Goal: Information Seeking & Learning: Learn about a topic

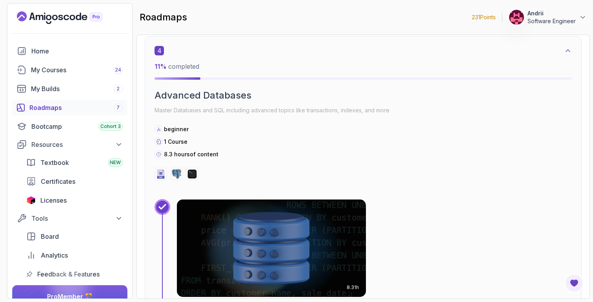
scroll to position [1211, 0]
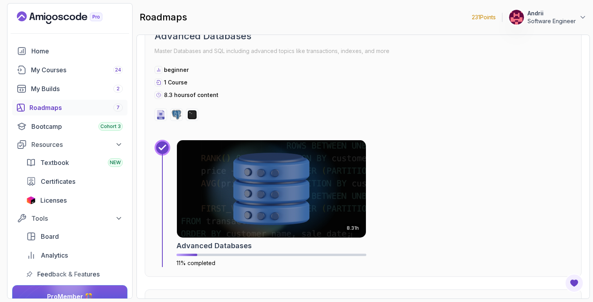
click at [233, 151] on img at bounding box center [271, 188] width 189 height 97
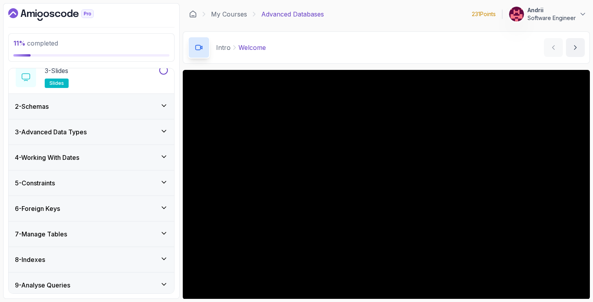
click at [99, 129] on div "3 - Advanced Data Types" at bounding box center [91, 131] width 153 height 9
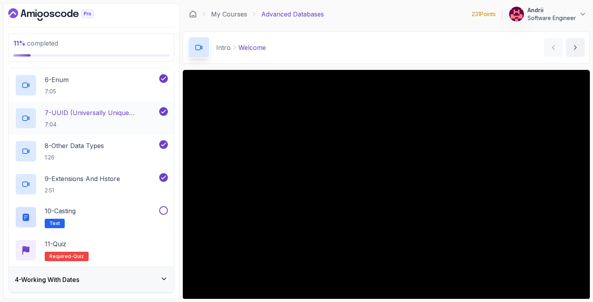
scroll to position [262, 0]
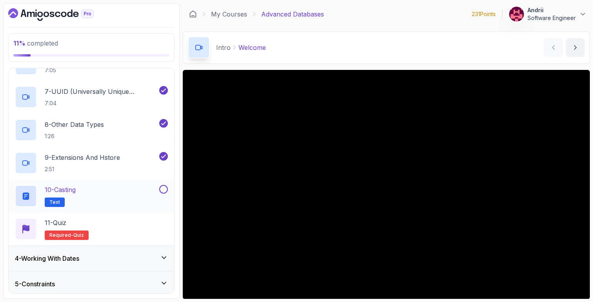
click at [110, 187] on div "10 - Casting Text" at bounding box center [86, 196] width 143 height 22
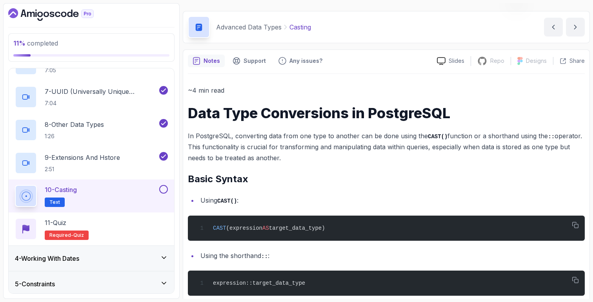
scroll to position [25, 0]
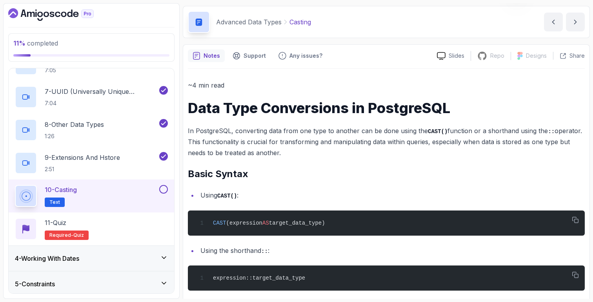
drag, startPoint x: 188, startPoint y: 108, endPoint x: 301, endPoint y: 149, distance: 120.2
copy div "Data Type Conversions in PostgreSQL In PostgreSQL, converting data from one typ…"
click at [353, 115] on h1 "Data Type Conversions in PostgreSQL" at bounding box center [386, 108] width 397 height 16
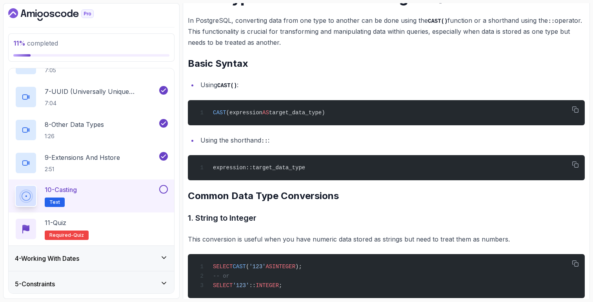
scroll to position [147, 0]
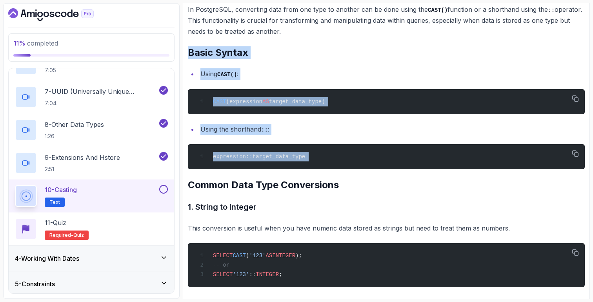
drag, startPoint x: 190, startPoint y: 51, endPoint x: 340, endPoint y: 173, distance: 194.0
copy div "Basic Syntax Using CAST() : CAST (expression AS target_data_type) Using the sho…"
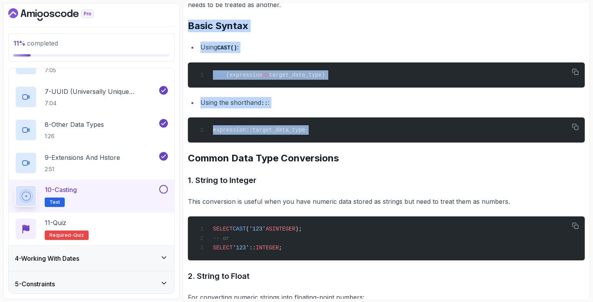
scroll to position [191, 0]
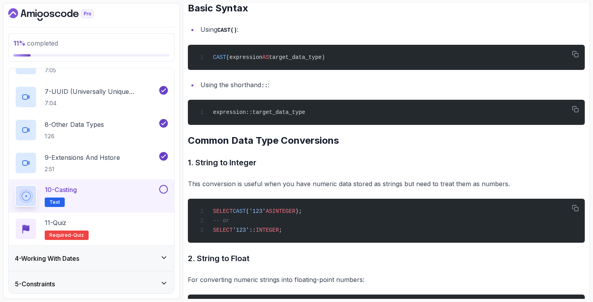
click at [255, 136] on h2 "Common Data Type Conversions" at bounding box center [386, 140] width 397 height 13
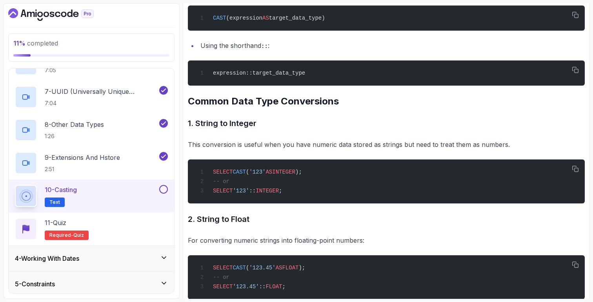
scroll to position [234, 0]
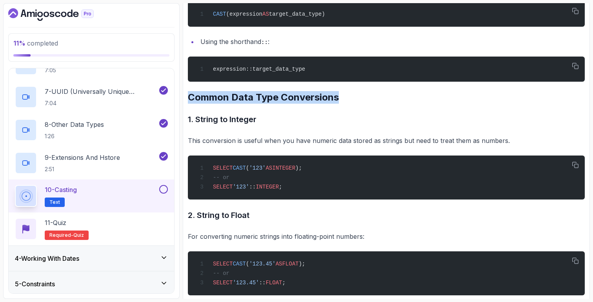
drag, startPoint x: 189, startPoint y: 98, endPoint x: 343, endPoint y: 98, distance: 154.1
click at [343, 98] on h2 "Common Data Type Conversions" at bounding box center [386, 97] width 397 height 13
copy h2 "Common Data Type Conversions"
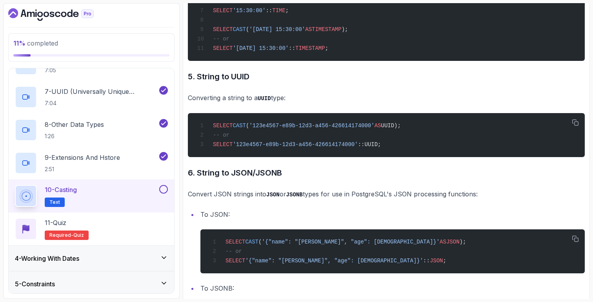
scroll to position [0, 0]
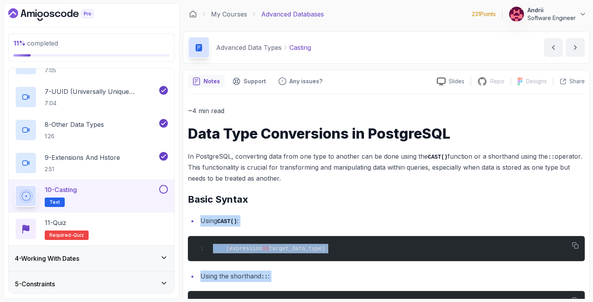
drag, startPoint x: 193, startPoint y: 117, endPoint x: 316, endPoint y: 198, distance: 147.3
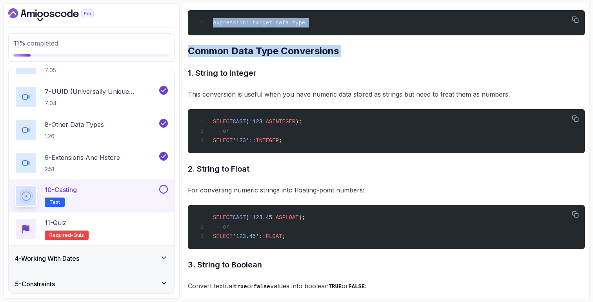
scroll to position [306, 0]
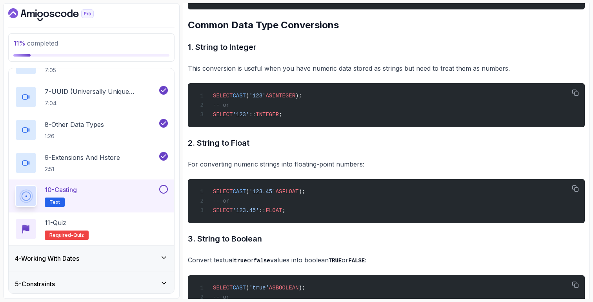
click at [316, 198] on div "SELECT CAST ( '123.45' AS FLOAT ); -- or SELECT '123.45' :: FLOAT ;" at bounding box center [386, 201] width 384 height 35
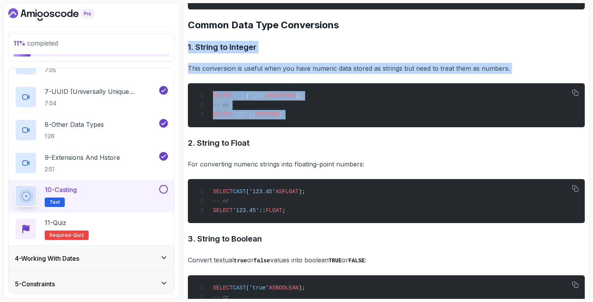
drag, startPoint x: 188, startPoint y: 46, endPoint x: 309, endPoint y: 134, distance: 150.0
copy div "1. String to Integer This conversion is useful when you have numeric data store…"
click at [235, 47] on h3 "1. String to Integer" at bounding box center [386, 47] width 397 height 13
drag, startPoint x: 186, startPoint y: 47, endPoint x: 304, endPoint y: 122, distance: 139.7
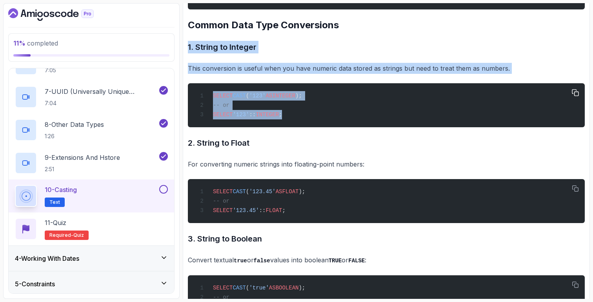
click at [304, 122] on div "SELECT CAST ( '123' AS INTEGER ); -- or SELECT '123' :: INTEGER ;" at bounding box center [386, 105] width 384 height 35
drag, startPoint x: 185, startPoint y: 45, endPoint x: 302, endPoint y: 114, distance: 135.0
click at [302, 114] on div "SELECT CAST ( '123' AS INTEGER ); -- or SELECT '123' :: INTEGER ;" at bounding box center [386, 105] width 384 height 35
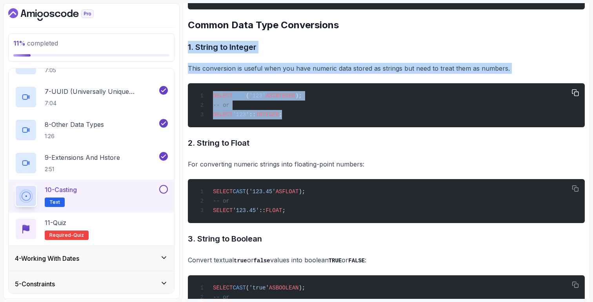
drag, startPoint x: 188, startPoint y: 47, endPoint x: 291, endPoint y: 111, distance: 121.9
copy div "1. String to Integer This conversion is useful when you have numeric data store…"
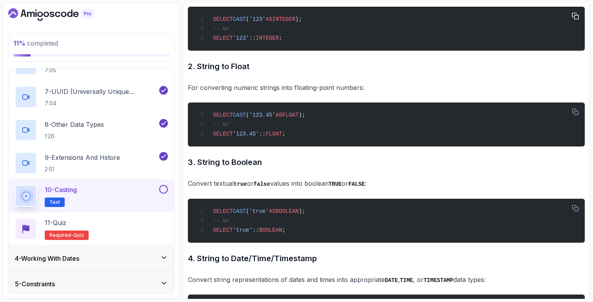
scroll to position [386, 0]
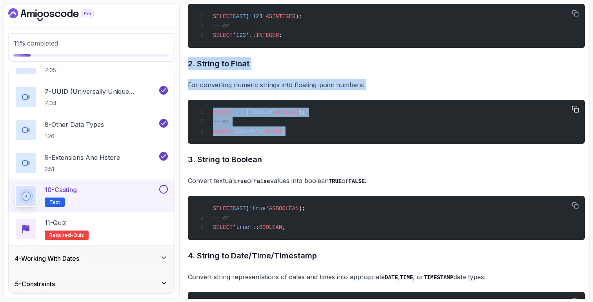
drag, startPoint x: 188, startPoint y: 64, endPoint x: 319, endPoint y: 139, distance: 151.4
copy div "2. String to Float For converting numeric strings into floating-point numbers: …"
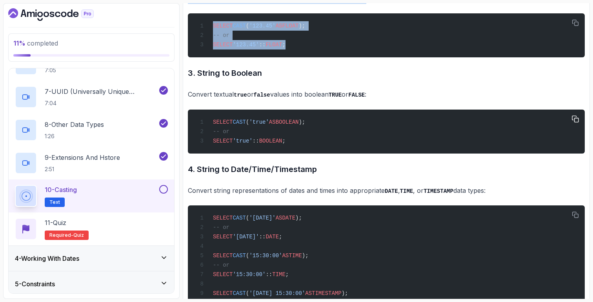
scroll to position [473, 0]
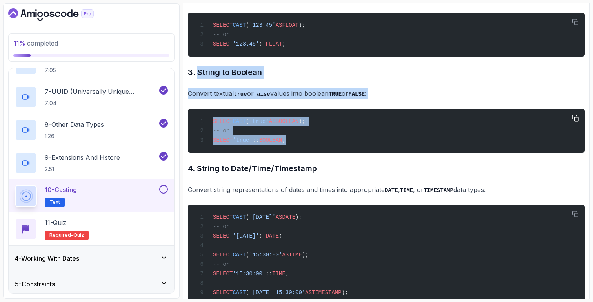
drag, startPoint x: 199, startPoint y: 75, endPoint x: 296, endPoint y: 147, distance: 120.9
copy div "String to Boolean Convert textual true or false values into boolean TRUE or FAL…"
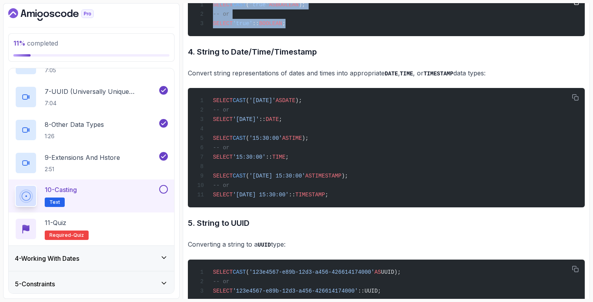
scroll to position [609, 0]
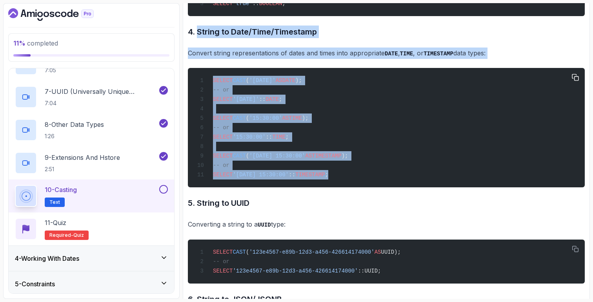
drag, startPoint x: 199, startPoint y: 34, endPoint x: 350, endPoint y: 179, distance: 209.4
copy div "String to Date/Time/Timestamp Convert string representations of dates and times…"
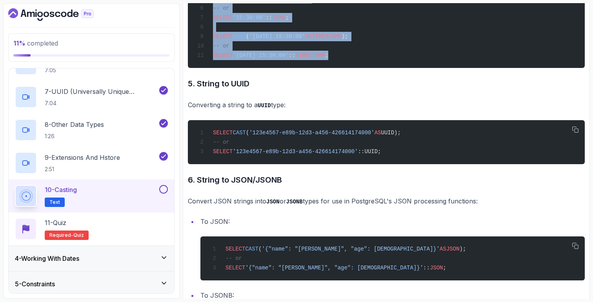
scroll to position [753, 0]
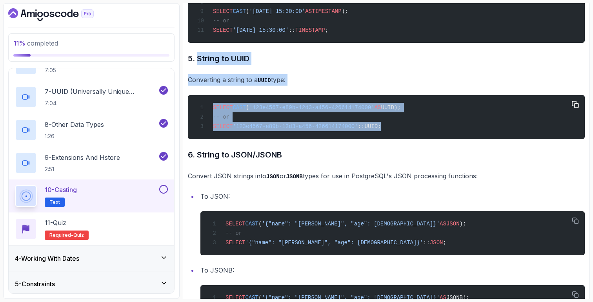
drag, startPoint x: 198, startPoint y: 63, endPoint x: 392, endPoint y: 138, distance: 207.7
copy div "String to UUID Converting a string to a UUID type: SELECT CAST ( '123e4567-e89b…"
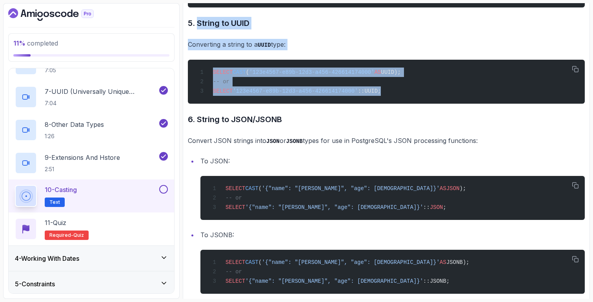
scroll to position [815, 0]
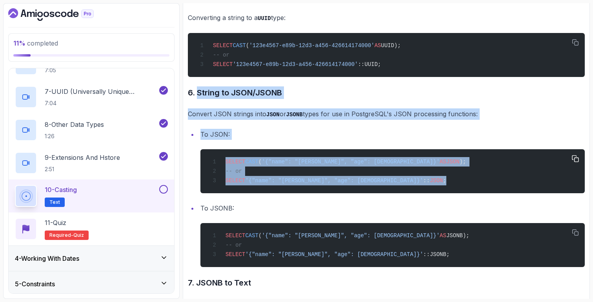
drag, startPoint x: 198, startPoint y: 101, endPoint x: 376, endPoint y: 191, distance: 199.6
copy div "String to JSON/JSONB Convert JSON strings into JSON or JSONB types for use in P…"
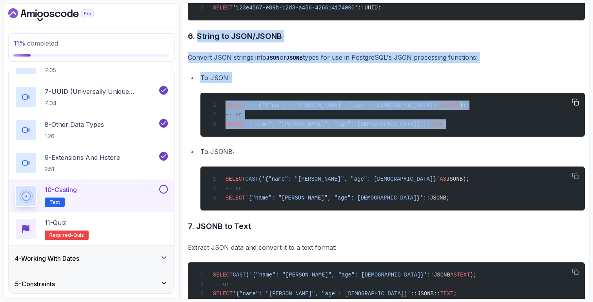
scroll to position [906, 0]
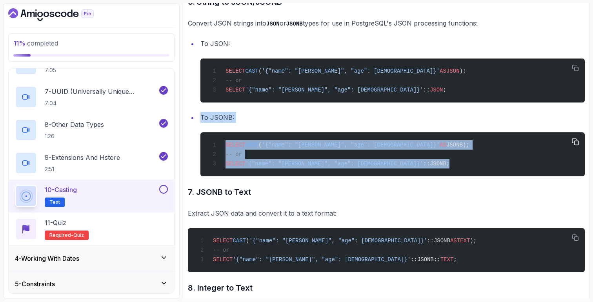
drag, startPoint x: 201, startPoint y: 128, endPoint x: 372, endPoint y: 179, distance: 178.2
click at [372, 176] on li "To JSONB: SELECT CAST ( '{"name": "John", "age": 30}' AS JSONB); -- or SELECT '…" at bounding box center [391, 144] width 387 height 64
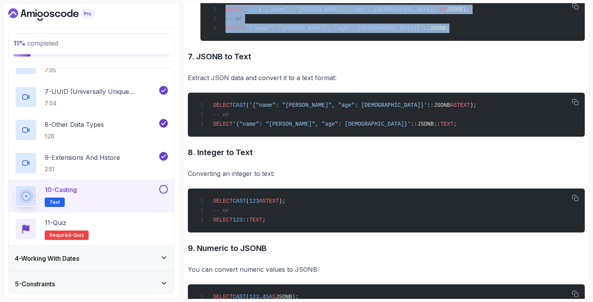
scroll to position [1046, 0]
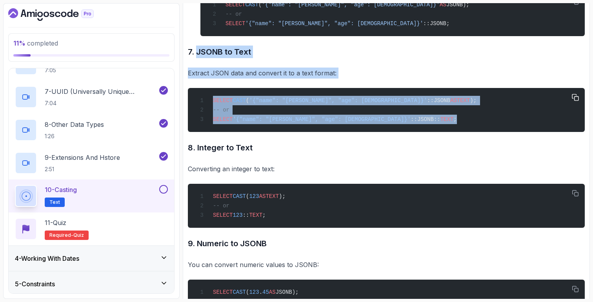
drag, startPoint x: 197, startPoint y: 59, endPoint x: 392, endPoint y: 130, distance: 207.8
click at [392, 130] on div "~4 min read Data Type Conversions in PostgreSQL In PostgreSQL, converting data …" at bounding box center [386, 147] width 397 height 2176
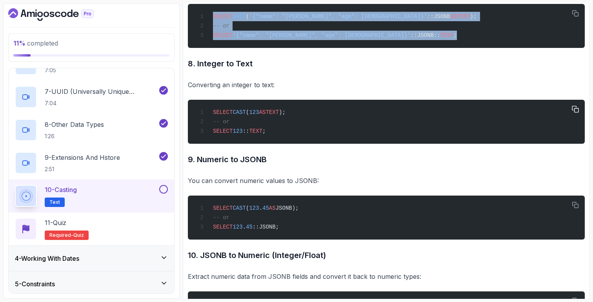
scroll to position [1148, 0]
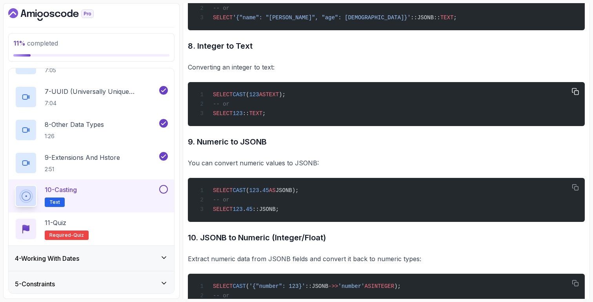
drag, startPoint x: 198, startPoint y: 55, endPoint x: 276, endPoint y: 123, distance: 104.0
click at [276, 123] on div "~4 min read Data Type Conversions in PostgreSQL In PostgreSQL, converting data …" at bounding box center [386, 46] width 397 height 2176
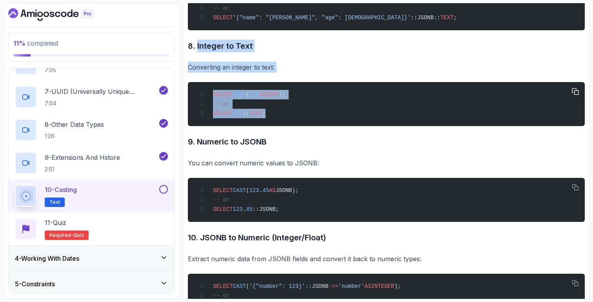
drag, startPoint x: 197, startPoint y: 58, endPoint x: 278, endPoint y: 129, distance: 108.1
click at [278, 129] on div "~4 min read Data Type Conversions in PostgreSQL In PostgreSQL, converting data …" at bounding box center [386, 46] width 397 height 2176
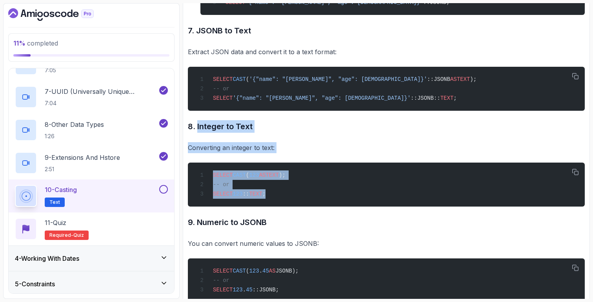
scroll to position [1039, 0]
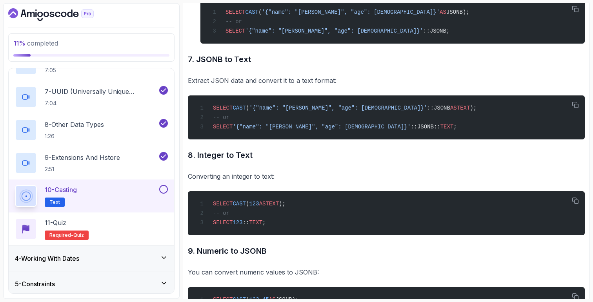
click at [251, 105] on div "~4 min read Data Type Conversions in PostgreSQL In PostgreSQL, converting data …" at bounding box center [386, 155] width 397 height 2176
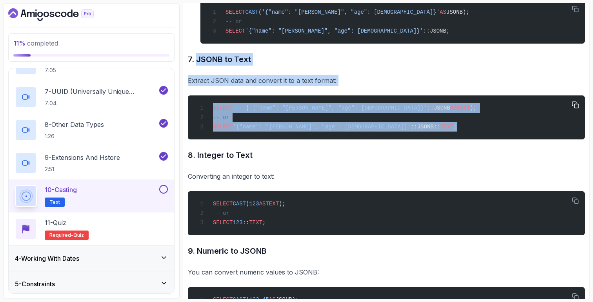
drag, startPoint x: 198, startPoint y: 69, endPoint x: 379, endPoint y: 141, distance: 195.2
click at [379, 141] on div "~4 min read Data Type Conversions in PostgreSQL In PostgreSQL, converting data …" at bounding box center [386, 155] width 397 height 2176
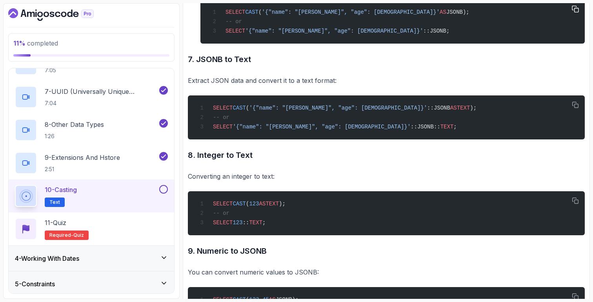
click at [312, 35] on div "SELECT CAST ( '{"name": "John", "age": 30}' AS JSONB); -- or SELECT '{"name": "…" at bounding box center [393, 21] width 372 height 35
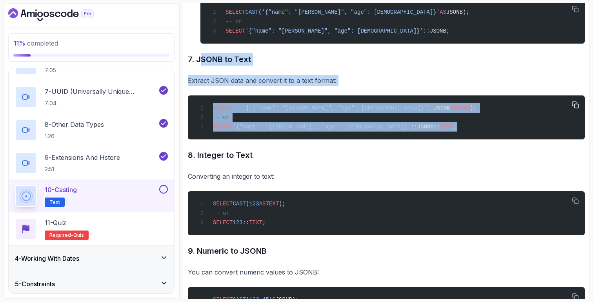
drag, startPoint x: 198, startPoint y: 66, endPoint x: 395, endPoint y: 138, distance: 210.1
click at [395, 138] on div "~4 min read Data Type Conversions in PostgreSQL In PostgreSQL, converting data …" at bounding box center [386, 155] width 397 height 2176
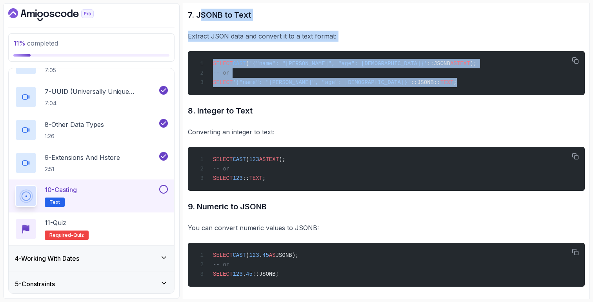
scroll to position [1095, 0]
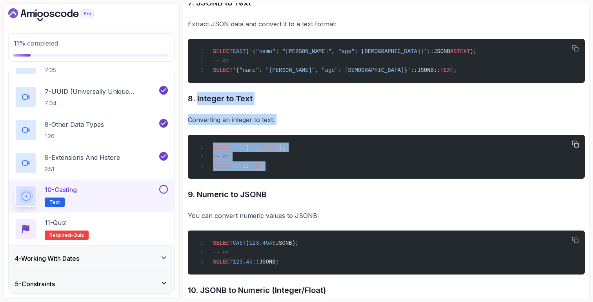
drag, startPoint x: 197, startPoint y: 109, endPoint x: 278, endPoint y: 185, distance: 110.7
click at [278, 185] on div "~4 min read Data Type Conversions in PostgreSQL In PostgreSQL, converting data …" at bounding box center [386, 98] width 397 height 2176
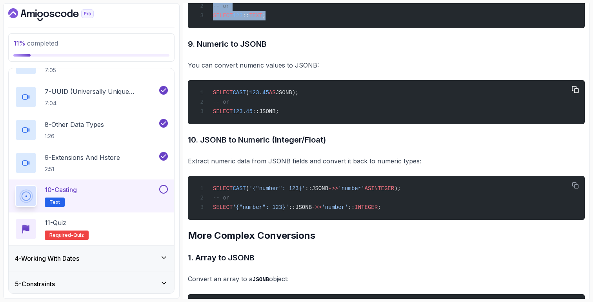
scroll to position [1251, 0]
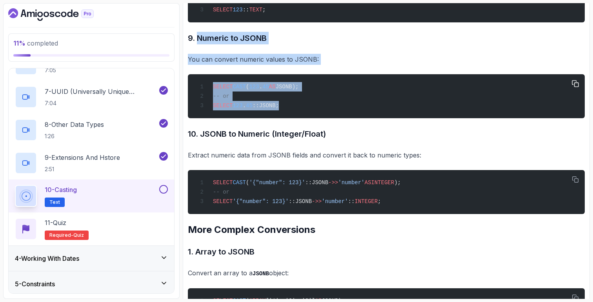
drag, startPoint x: 198, startPoint y: 51, endPoint x: 321, endPoint y: 127, distance: 145.1
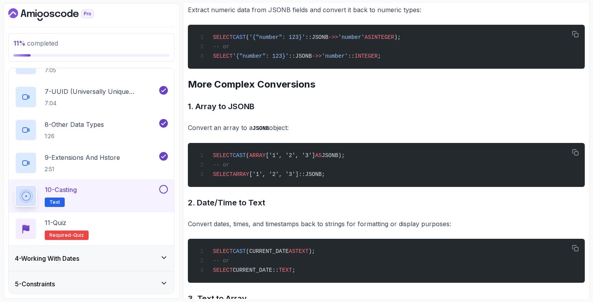
scroll to position [1359, 0]
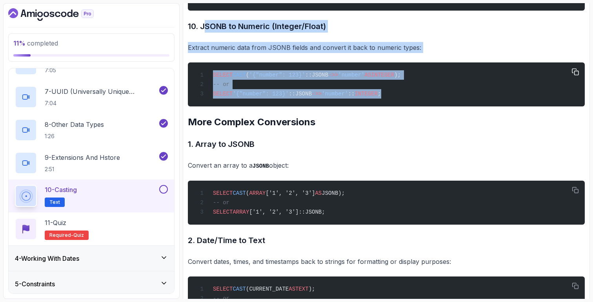
drag, startPoint x: 203, startPoint y: 39, endPoint x: 416, endPoint y: 115, distance: 225.8
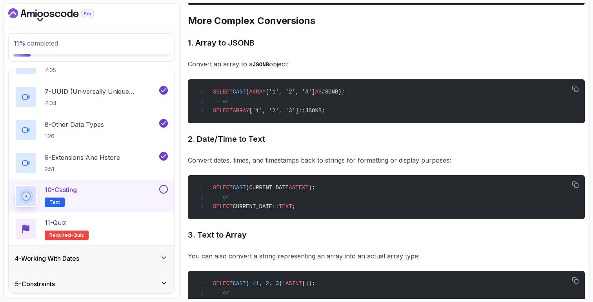
scroll to position [1452, 0]
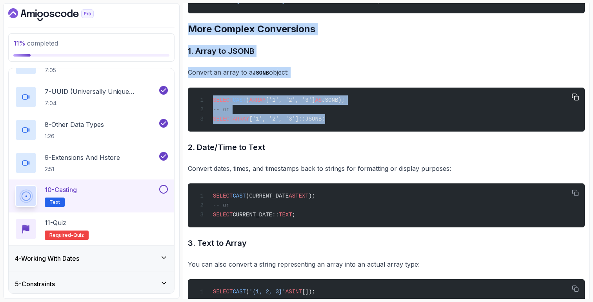
drag, startPoint x: 189, startPoint y: 45, endPoint x: 337, endPoint y: 135, distance: 172.8
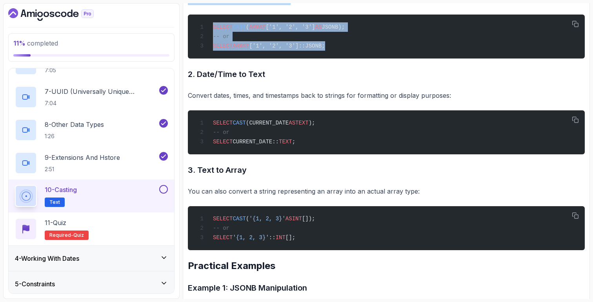
scroll to position [1541, 0]
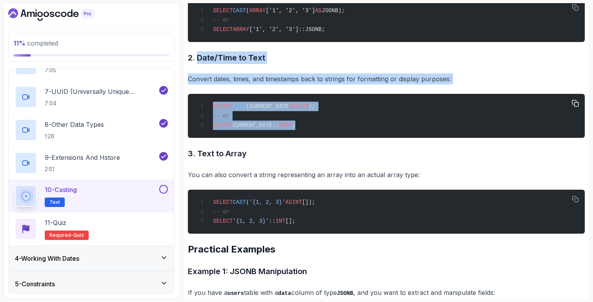
drag, startPoint x: 198, startPoint y: 74, endPoint x: 313, endPoint y: 144, distance: 134.3
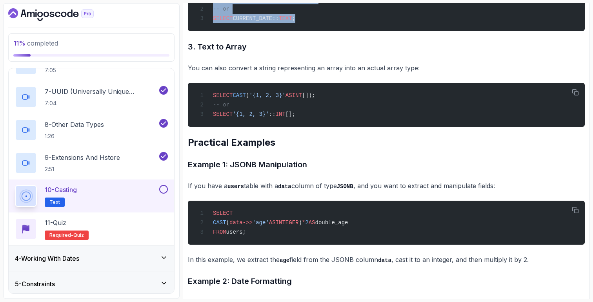
scroll to position [1668, 0]
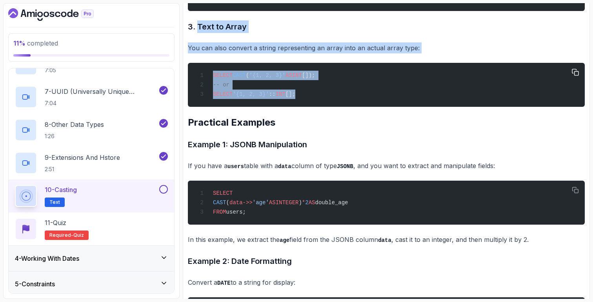
drag, startPoint x: 199, startPoint y: 43, endPoint x: 306, endPoint y: 110, distance: 126.7
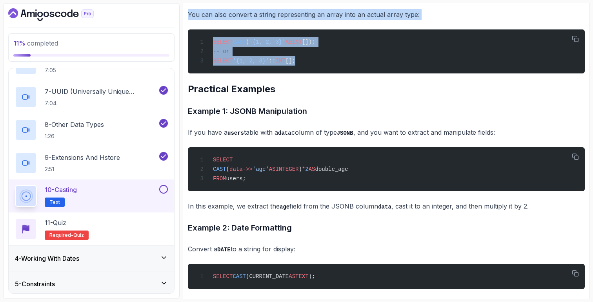
scroll to position [1754, 0]
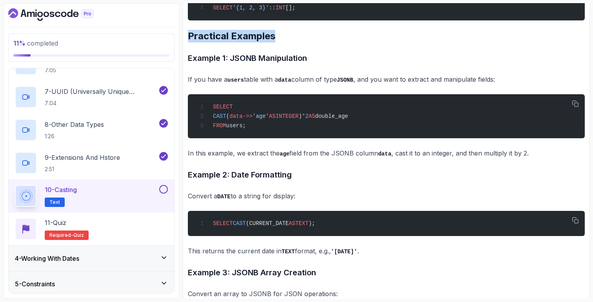
drag, startPoint x: 189, startPoint y: 51, endPoint x: 293, endPoint y: 60, distance: 105.1
click at [293, 42] on h2 "Practical Examples" at bounding box center [386, 36] width 397 height 13
click at [200, 42] on h2 "Practical Examples" at bounding box center [386, 36] width 397 height 13
drag, startPoint x: 189, startPoint y: 53, endPoint x: 379, endPoint y: 151, distance: 214.7
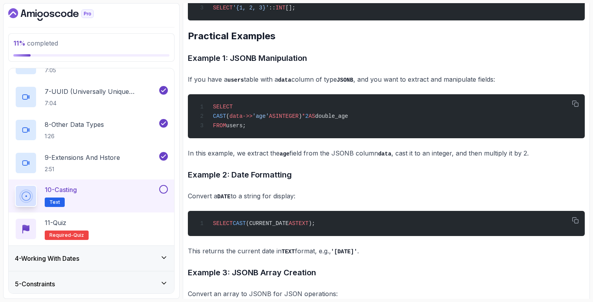
scroll to position [1826, 0]
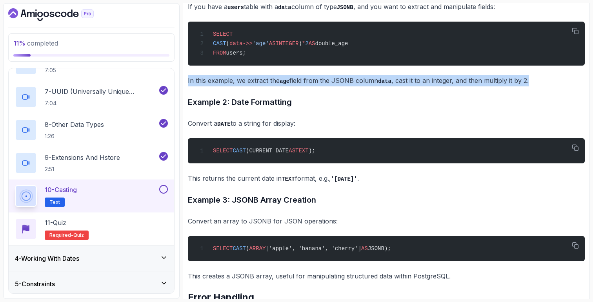
drag, startPoint x: 187, startPoint y: 102, endPoint x: 558, endPoint y: 102, distance: 370.6
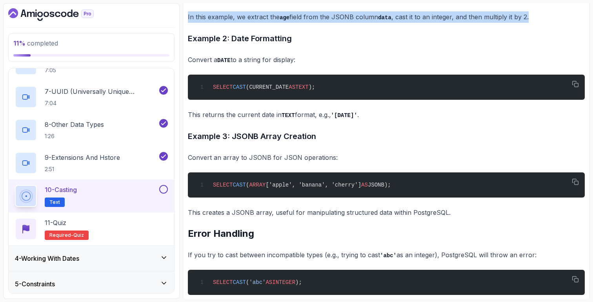
scroll to position [1903, 0]
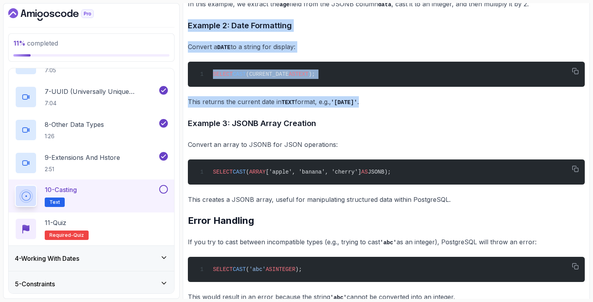
drag, startPoint x: 187, startPoint y: 42, endPoint x: 377, endPoint y: 123, distance: 206.6
drag, startPoint x: 188, startPoint y: 44, endPoint x: 413, endPoint y: 118, distance: 236.9
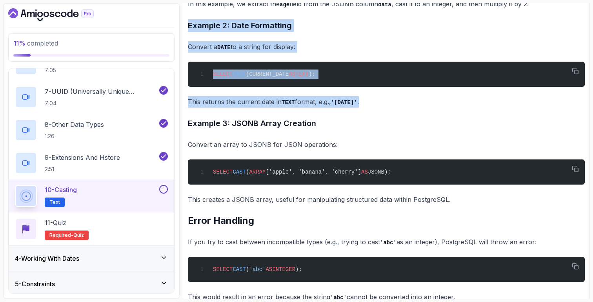
click at [240, 53] on p "Convert a DATE to a string for display:" at bounding box center [386, 46] width 397 height 11
drag, startPoint x: 190, startPoint y: 46, endPoint x: 400, endPoint y: 127, distance: 225.0
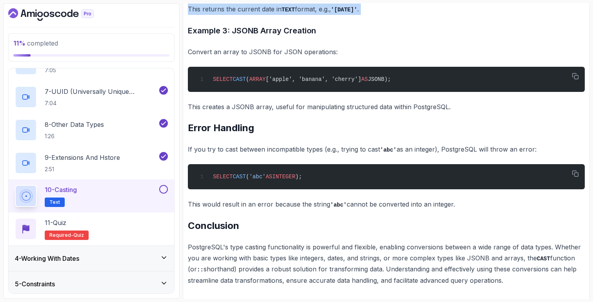
scroll to position [2008, 0]
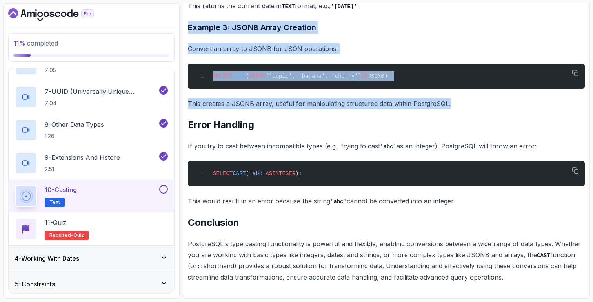
drag, startPoint x: 189, startPoint y: 35, endPoint x: 457, endPoint y: 116, distance: 279.5
drag, startPoint x: 188, startPoint y: 120, endPoint x: 472, endPoint y: 199, distance: 294.3
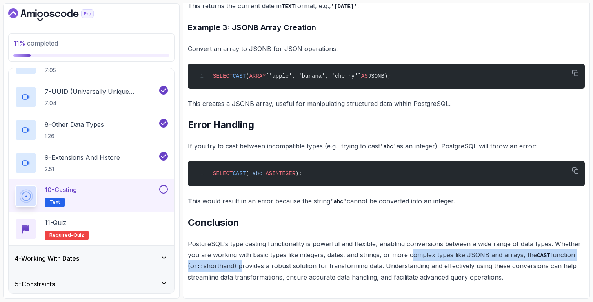
drag, startPoint x: 231, startPoint y: 264, endPoint x: 412, endPoint y: 253, distance: 181.5
click at [412, 253] on p "PostgreSQL's type casting functionality is powerful and flexible, enabling conv…" at bounding box center [386, 260] width 397 height 44
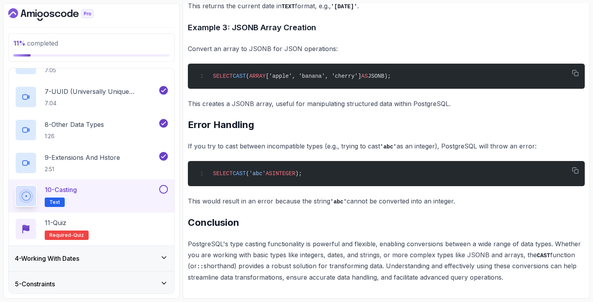
click at [159, 257] on div "4 - Working With Dates" at bounding box center [91, 257] width 153 height 9
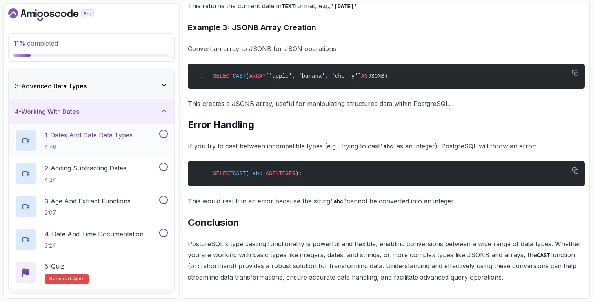
scroll to position [76, 0]
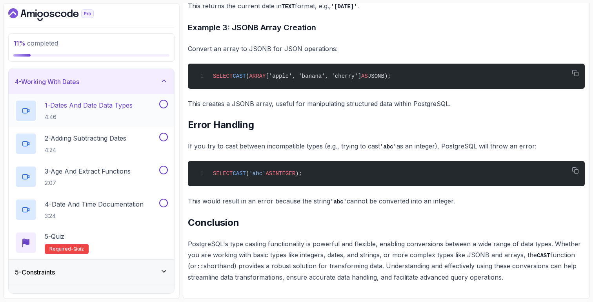
click at [136, 116] on div "1 - Dates And Date Data Types 4:46" at bounding box center [86, 111] width 143 height 22
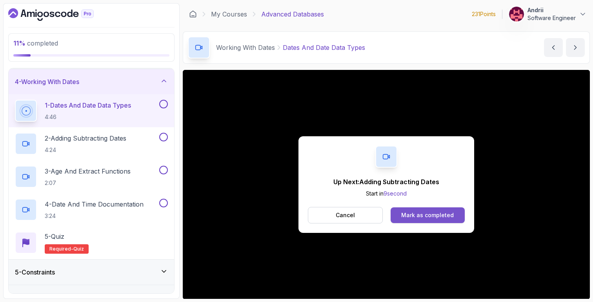
click at [433, 207] on button "Mark as completed" at bounding box center [428, 215] width 74 height 16
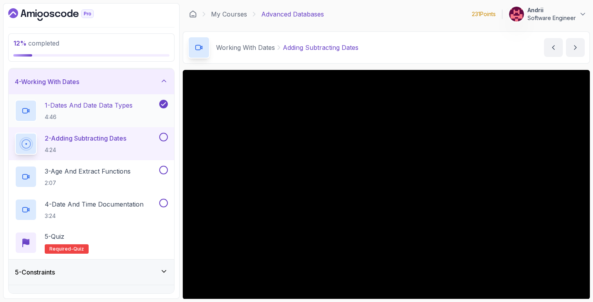
click at [92, 104] on p "1 - Dates And Date Data Types" at bounding box center [89, 104] width 88 height 9
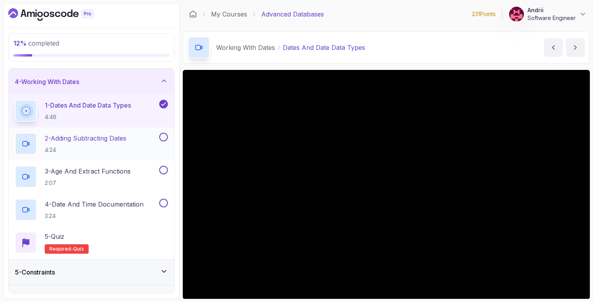
click at [115, 136] on p "2 - Adding Subtracting Dates" at bounding box center [86, 137] width 82 height 9
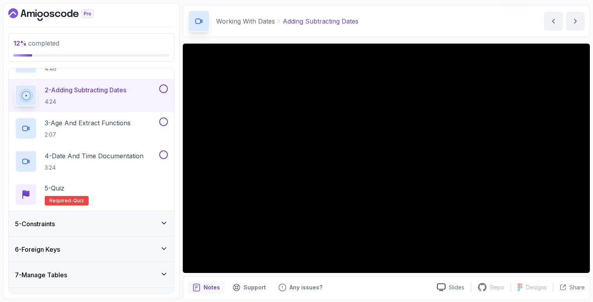
scroll to position [24, 0]
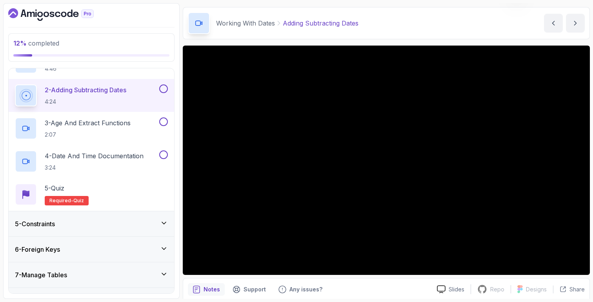
click at [353, 43] on main "My Courses Advanced Databases 231 Points Andrii Software Engineer 5 - Working W…" at bounding box center [386, 150] width 407 height 295
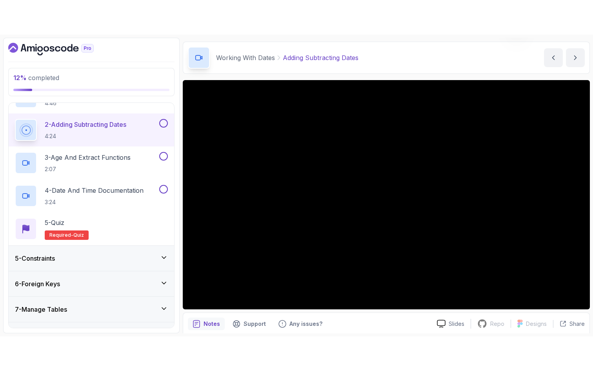
scroll to position [55, 0]
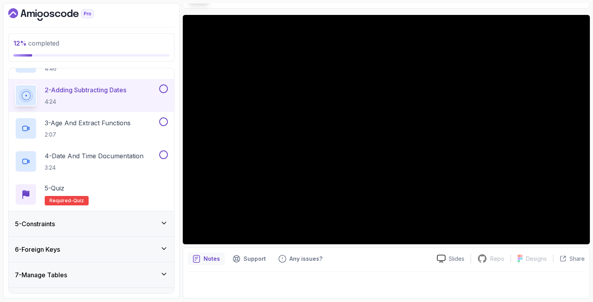
click at [404, 248] on div "Notes Support Any issues? Slides Repo Repository not available Designs Design n…" at bounding box center [386, 272] width 407 height 51
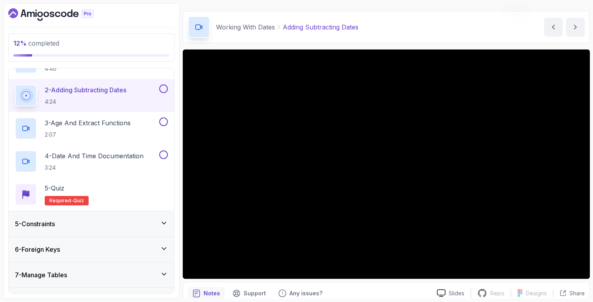
scroll to position [29, 0]
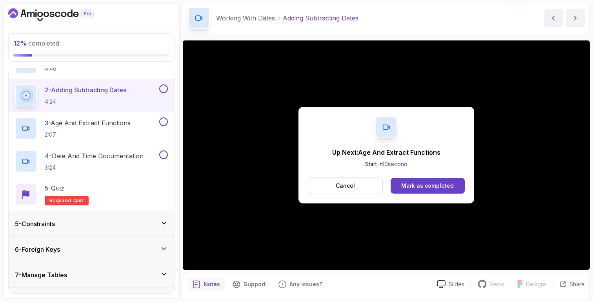
click at [255, 137] on div "Up Next: Age And Extract Functions Start in 10 second Cancel Mark as completed" at bounding box center [386, 154] width 407 height 229
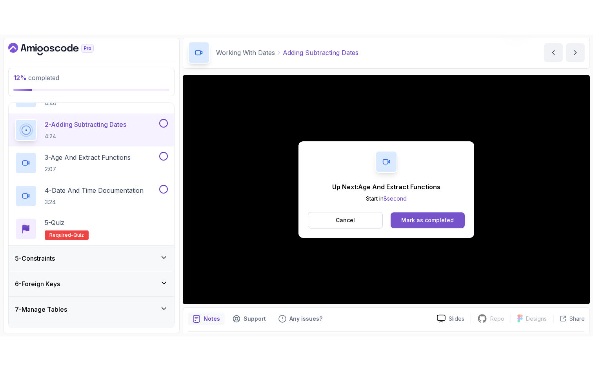
scroll to position [55, 0]
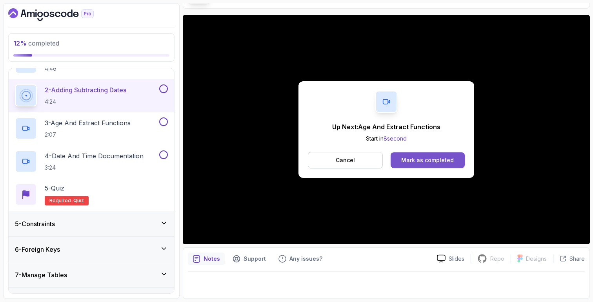
click at [420, 159] on div "Mark as completed" at bounding box center [427, 160] width 53 height 8
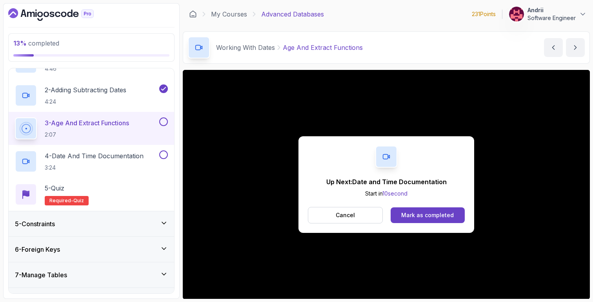
scroll to position [55, 0]
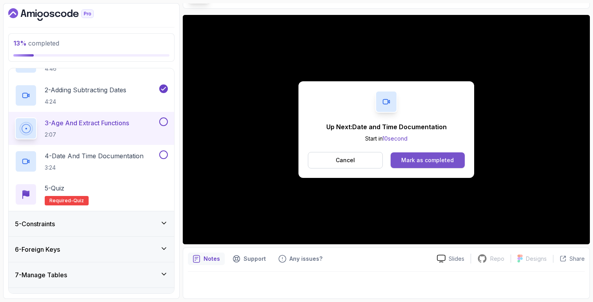
click at [412, 165] on button "Mark as completed" at bounding box center [428, 160] width 74 height 16
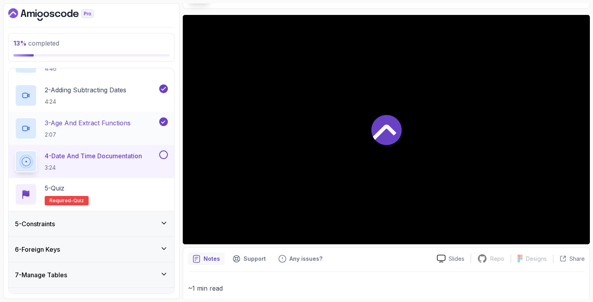
click at [144, 119] on div "3 - Age And Extract Functions 2:07" at bounding box center [86, 128] width 143 height 22
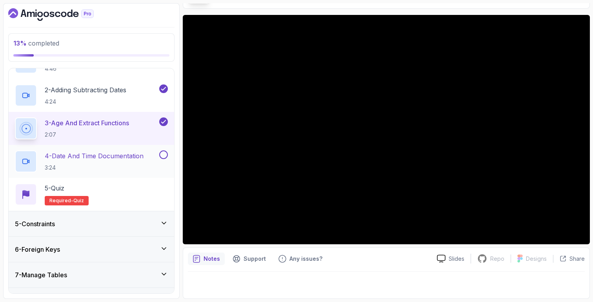
click at [149, 151] on div "4 - Date and Time Documentation 3:24" at bounding box center [86, 161] width 143 height 22
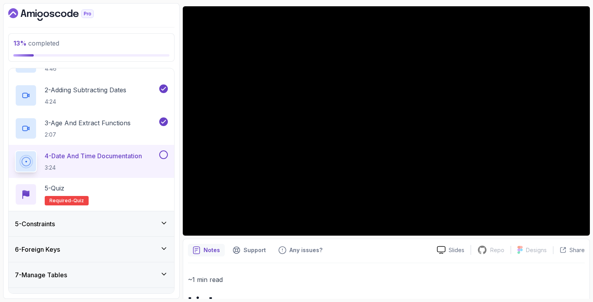
scroll to position [69, 0]
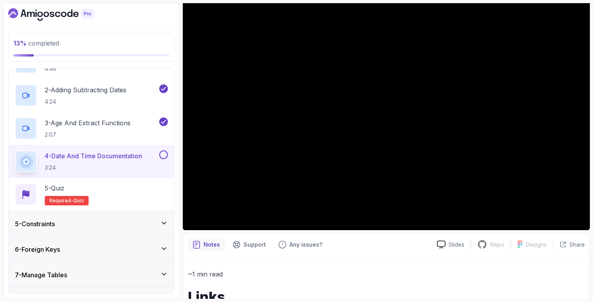
click at [167, 218] on div "5 - Constraints" at bounding box center [92, 223] width 166 height 25
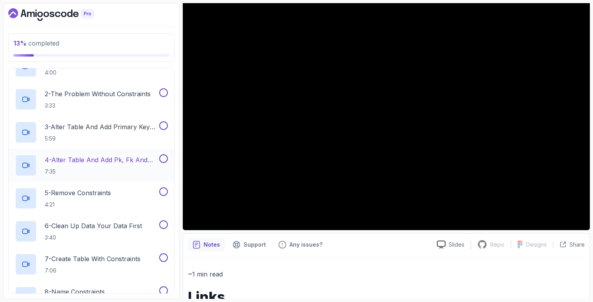
scroll to position [0, 0]
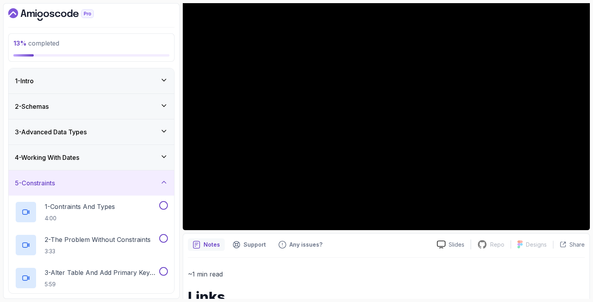
click at [159, 181] on div "5 - Constraints" at bounding box center [91, 182] width 153 height 9
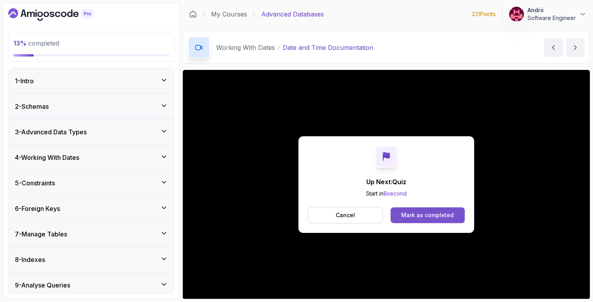
click at [429, 215] on div "Mark as completed" at bounding box center [427, 215] width 53 height 8
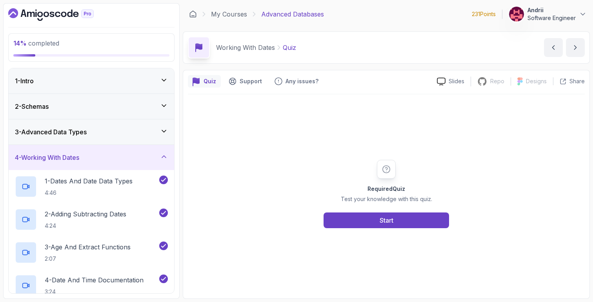
click at [89, 125] on div "3 - Advanced Data Types" at bounding box center [92, 131] width 166 height 25
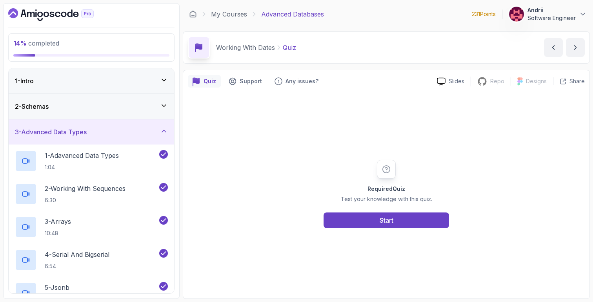
click at [102, 129] on div "3 - Advanced Data Types" at bounding box center [91, 131] width 153 height 9
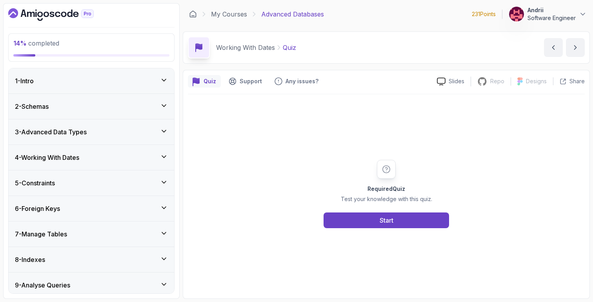
click at [100, 165] on div "4 - Working With Dates" at bounding box center [92, 157] width 166 height 25
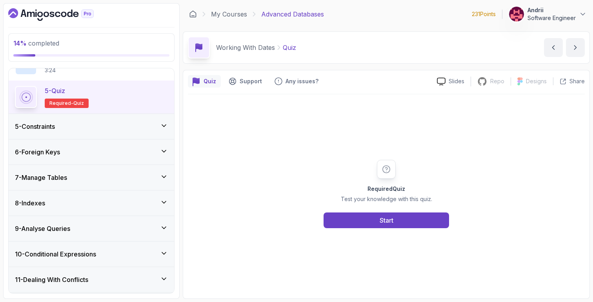
scroll to position [162, 0]
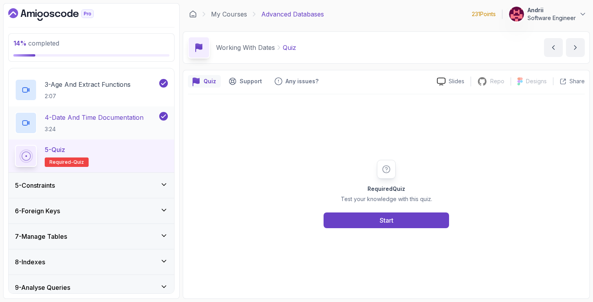
click at [103, 113] on p "4 - Date and Time Documentation" at bounding box center [94, 117] width 99 height 9
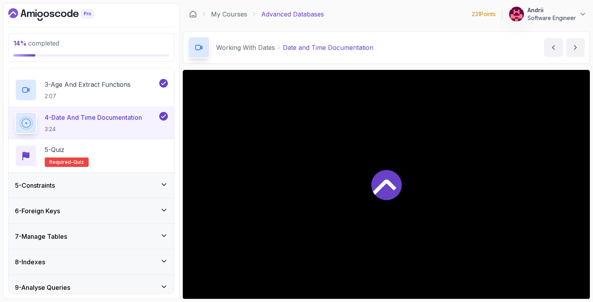
scroll to position [185, 0]
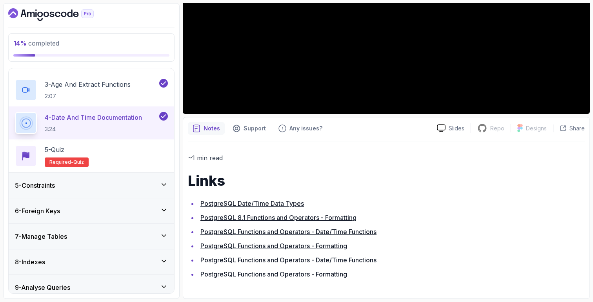
click at [140, 183] on div "5 - Constraints" at bounding box center [91, 184] width 153 height 9
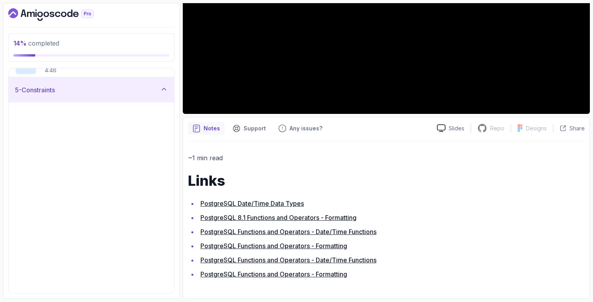
scroll to position [114, 0]
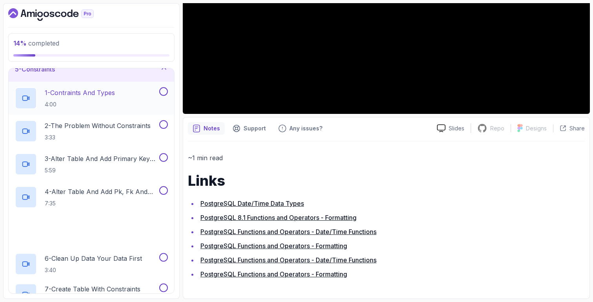
click at [121, 105] on div "1 - Contraints And Types 4:00" at bounding box center [86, 98] width 143 height 22
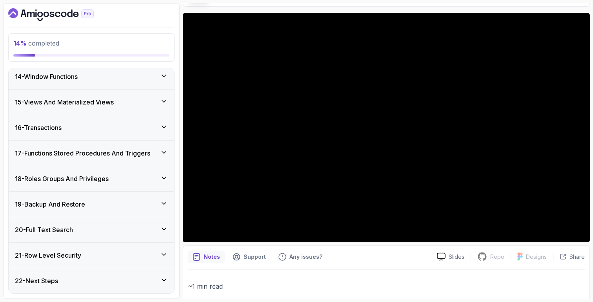
scroll to position [65, 0]
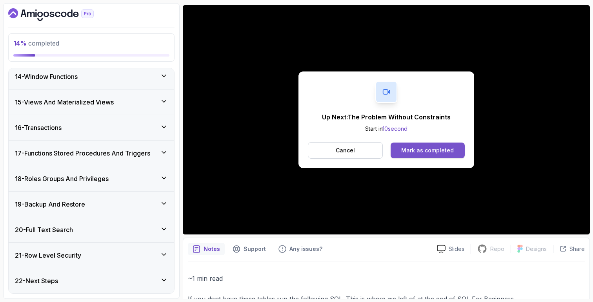
click at [400, 152] on button "Mark as completed" at bounding box center [428, 150] width 74 height 16
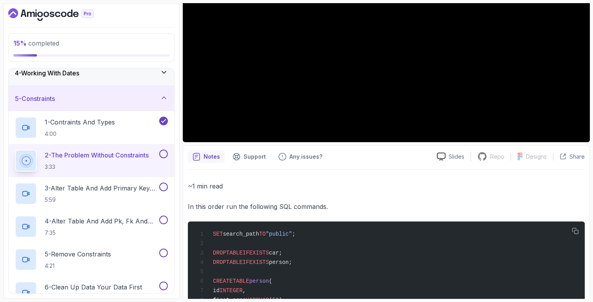
scroll to position [163, 0]
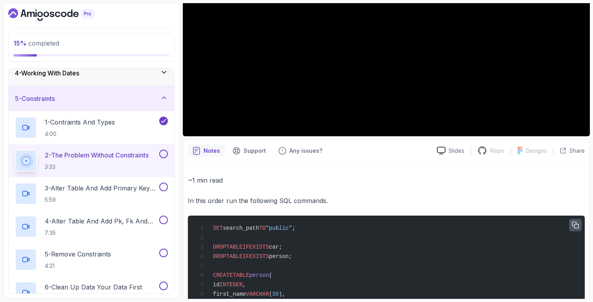
click at [578, 224] on icon "button" at bounding box center [575, 224] width 7 height 7
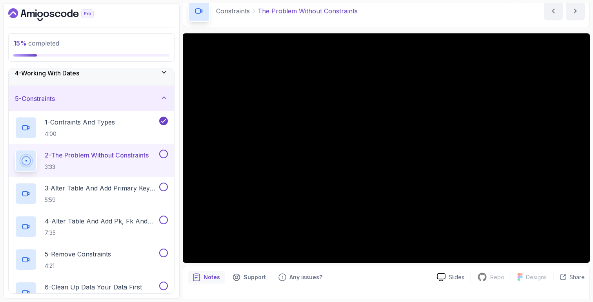
scroll to position [347, 0]
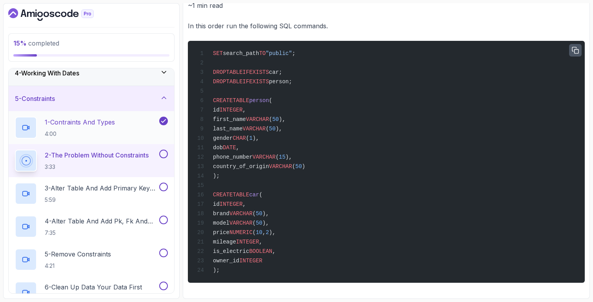
click at [125, 130] on div "1 - Contraints And Types 4:00" at bounding box center [86, 127] width 143 height 22
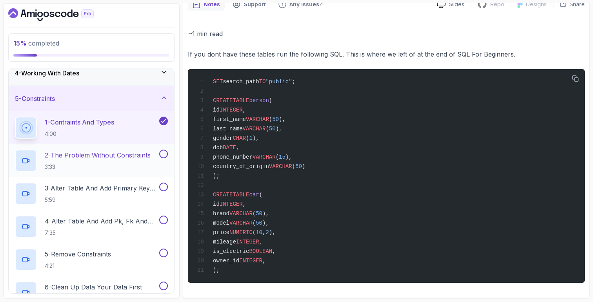
click at [135, 162] on h2 "2 - The Problem Without Constraints 3:33" at bounding box center [98, 160] width 106 height 20
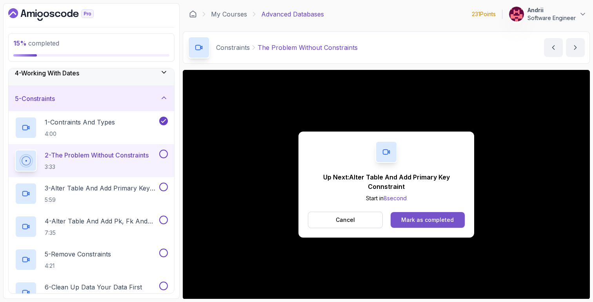
click at [418, 216] on div "Mark as completed" at bounding box center [427, 220] width 53 height 8
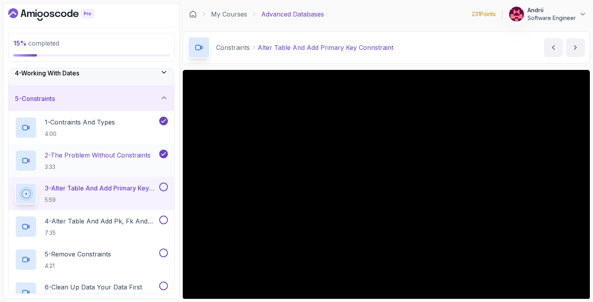
click at [96, 166] on p "3:33" at bounding box center [98, 167] width 106 height 8
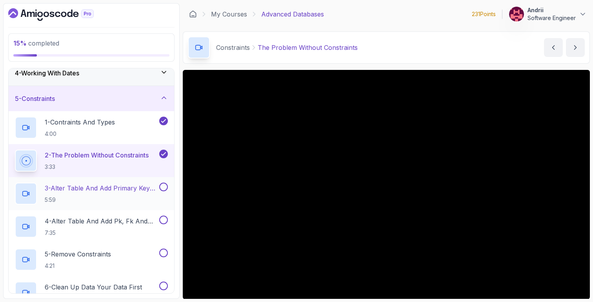
click at [109, 183] on p "3 - Alter Table And Add Primary Key Connstraint" at bounding box center [101, 187] width 113 height 9
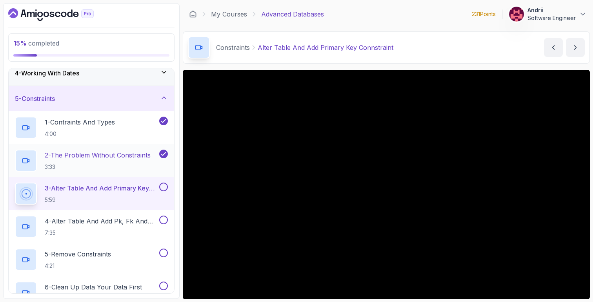
click at [123, 156] on p "2 - The Problem Without Constraints" at bounding box center [98, 154] width 106 height 9
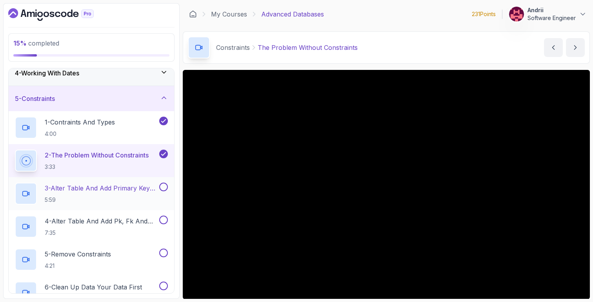
click at [140, 185] on p "3 - Alter Table And Add Primary Key Connstraint" at bounding box center [101, 187] width 113 height 9
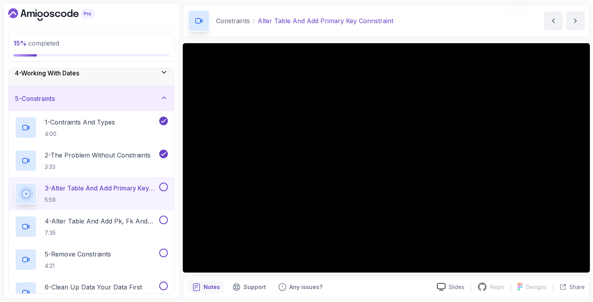
scroll to position [27, 0]
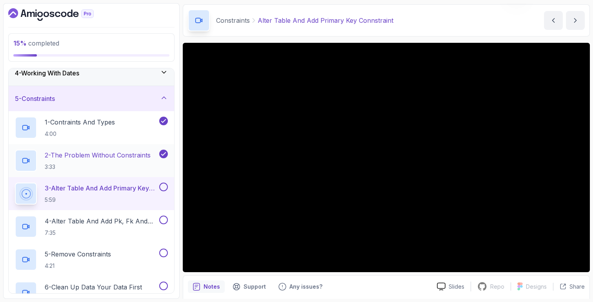
click at [147, 157] on p "2 - The Problem Without Constraints" at bounding box center [98, 154] width 106 height 9
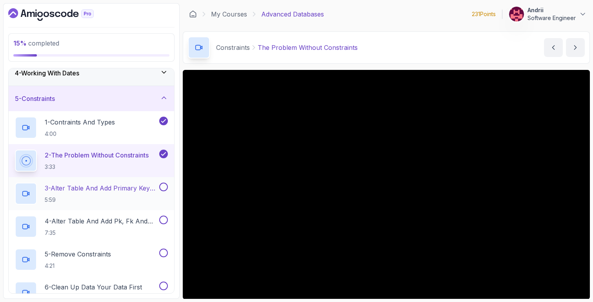
click at [127, 189] on p "3 - Alter Table And Add Primary Key Connstraint" at bounding box center [101, 187] width 113 height 9
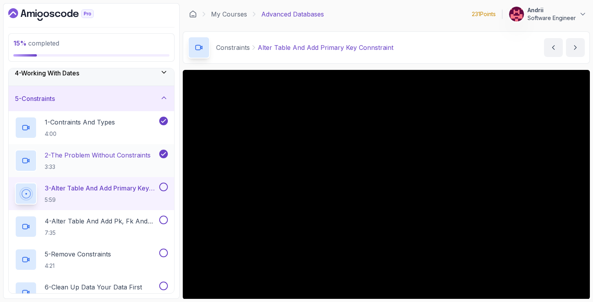
click at [138, 144] on div "2 - The Problem Without Constraints 3:33" at bounding box center [92, 160] width 166 height 33
click at [138, 166] on p "3:33" at bounding box center [98, 167] width 106 height 8
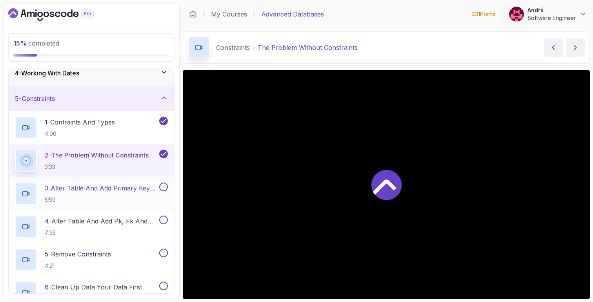
click at [138, 198] on p "5:59" at bounding box center [101, 200] width 113 height 8
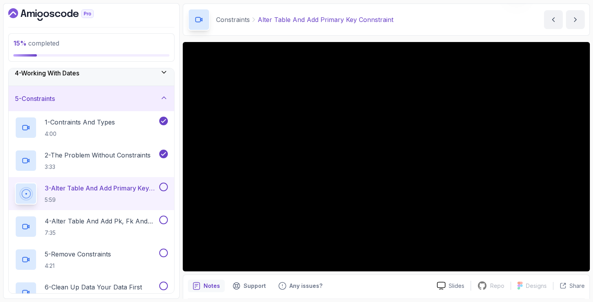
scroll to position [33, 0]
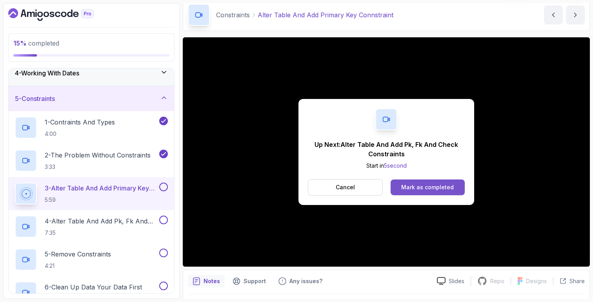
click at [427, 191] on button "Mark as completed" at bounding box center [428, 187] width 74 height 16
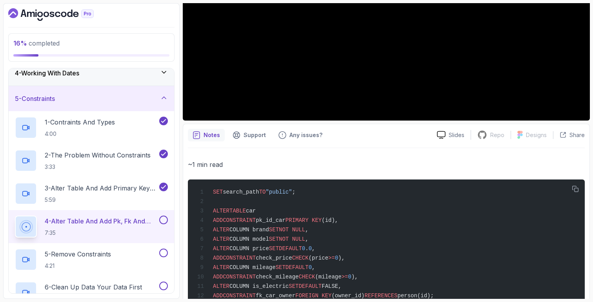
scroll to position [209, 0]
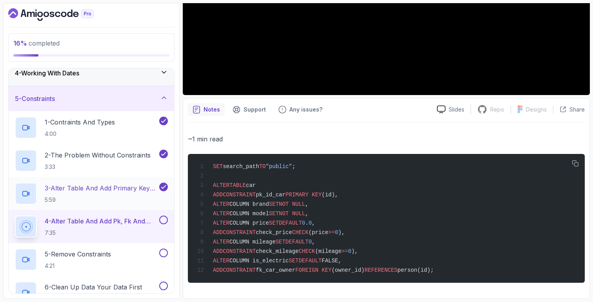
click at [100, 196] on p "5:59" at bounding box center [101, 200] width 113 height 8
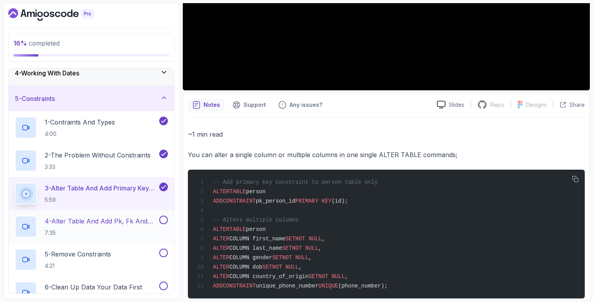
click at [113, 231] on p "7:35" at bounding box center [101, 233] width 113 height 8
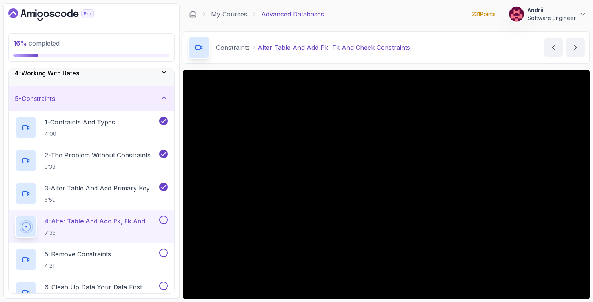
scroll to position [209, 0]
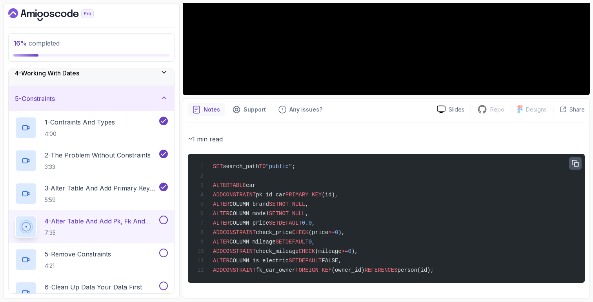
click at [576, 160] on icon "button" at bounding box center [575, 163] width 7 height 7
click at [576, 162] on button "button" at bounding box center [575, 163] width 13 height 13
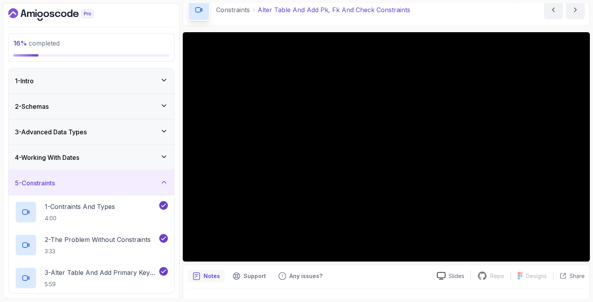
scroll to position [40, 0]
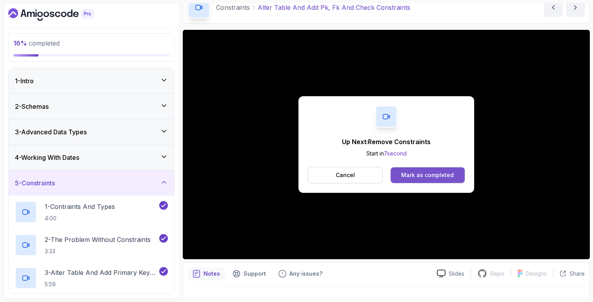
click at [415, 178] on div "Mark as completed" at bounding box center [427, 175] width 53 height 8
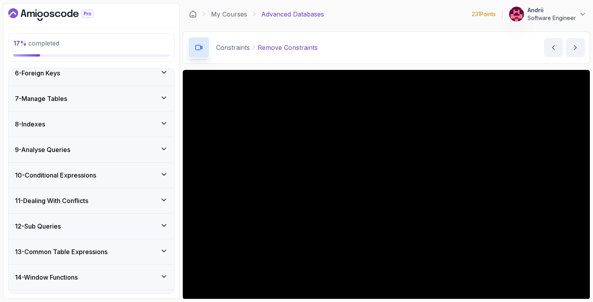
click at [98, 102] on div "7 - Manage Tables" at bounding box center [91, 98] width 153 height 9
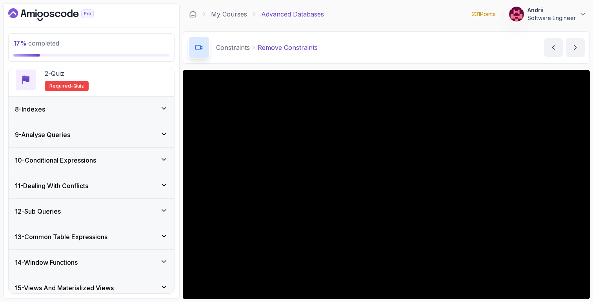
click at [98, 102] on div "8 - Indexes" at bounding box center [92, 108] width 166 height 25
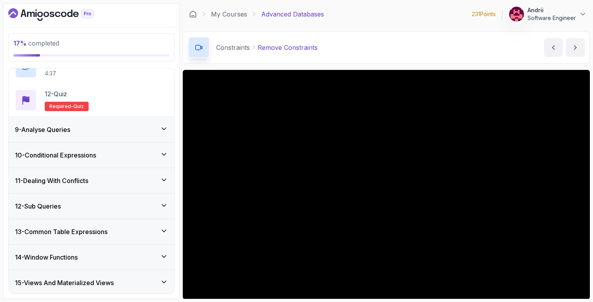
click at [101, 131] on div "9 - Analyse Queries" at bounding box center [91, 129] width 153 height 9
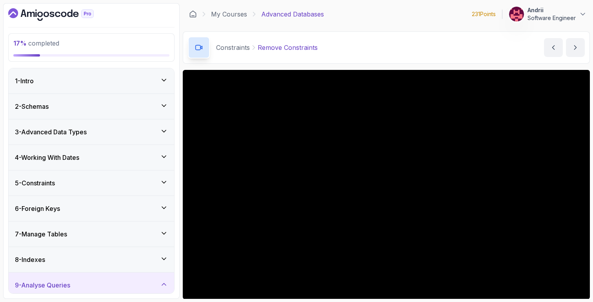
click at [106, 140] on div "3 - Advanced Data Types" at bounding box center [92, 131] width 166 height 25
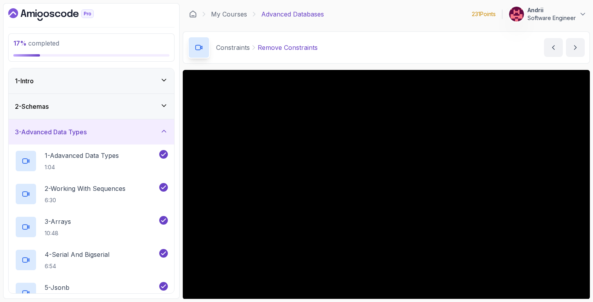
click at [106, 140] on div "3 - Advanced Data Types" at bounding box center [92, 131] width 166 height 25
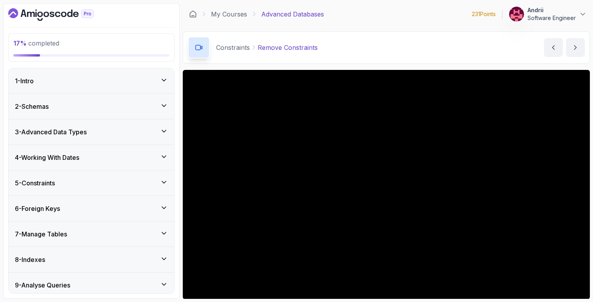
click at [99, 191] on div "5 - Constraints" at bounding box center [92, 182] width 166 height 25
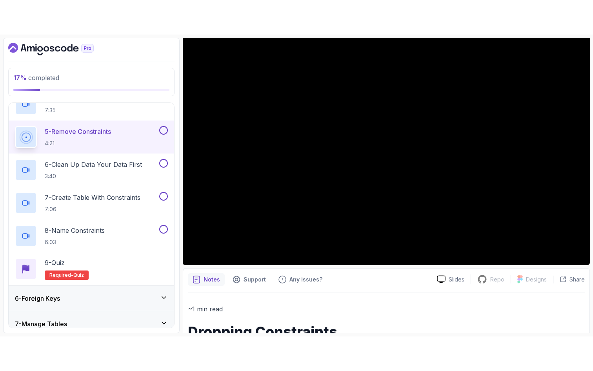
scroll to position [37, 0]
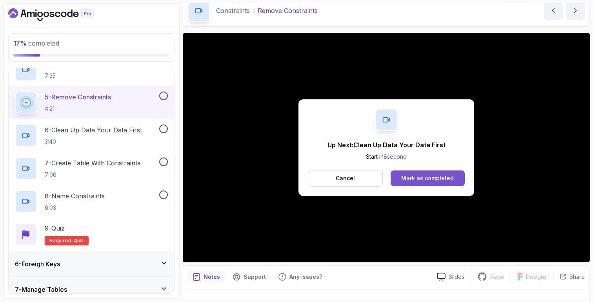
click at [437, 180] on div "Mark as completed" at bounding box center [427, 178] width 53 height 8
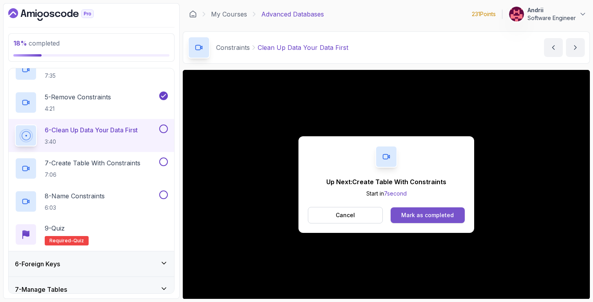
scroll to position [55, 0]
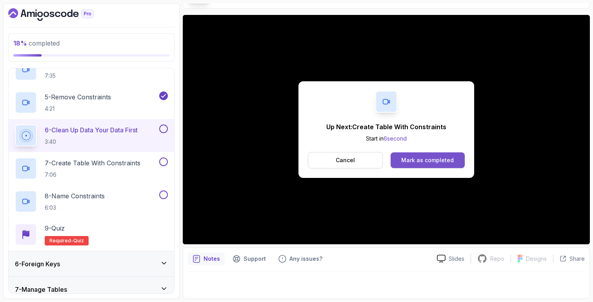
click at [424, 164] on div "Mark as completed" at bounding box center [427, 160] width 53 height 8
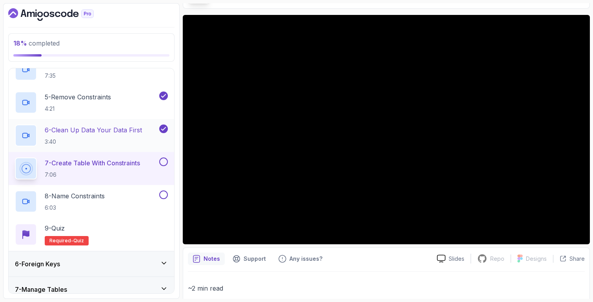
click at [149, 144] on div "6 - Clean Up Data Your Data First 3:40" at bounding box center [86, 135] width 143 height 22
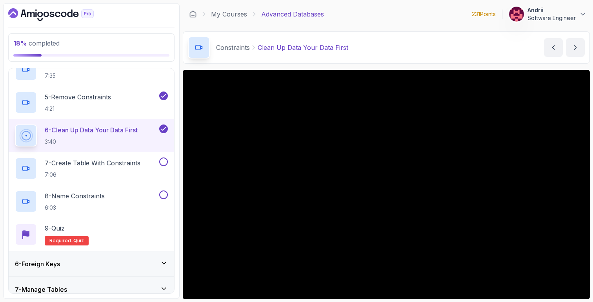
scroll to position [55, 0]
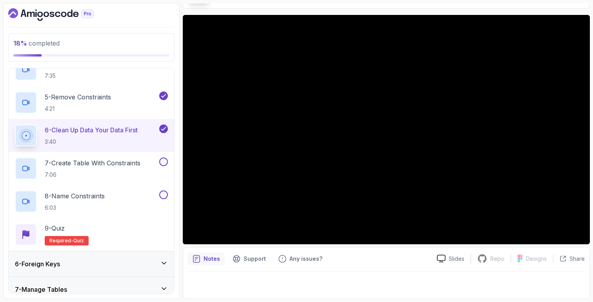
click at [114, 150] on div "6 - Clean Up Data Your Data First 3:40" at bounding box center [92, 135] width 166 height 33
click at [114, 158] on p "7 - Create Table With Constraints" at bounding box center [93, 162] width 96 height 9
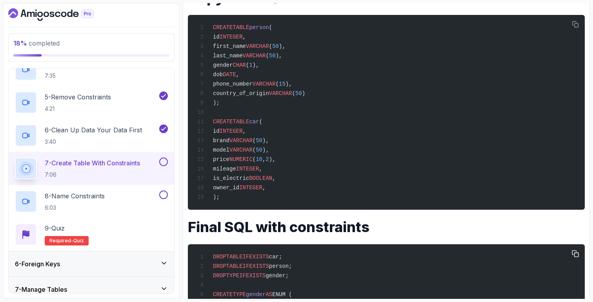
scroll to position [378, 0]
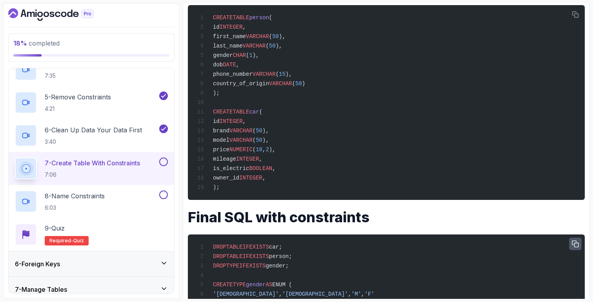
click at [579, 250] on button "button" at bounding box center [575, 243] width 13 height 13
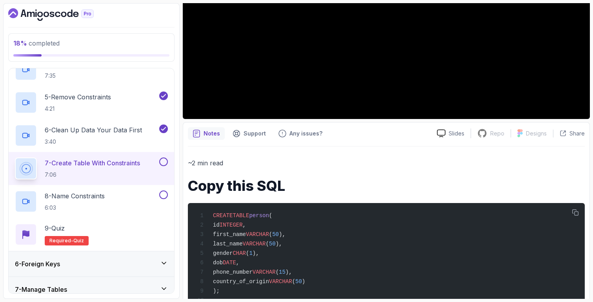
scroll to position [0, 0]
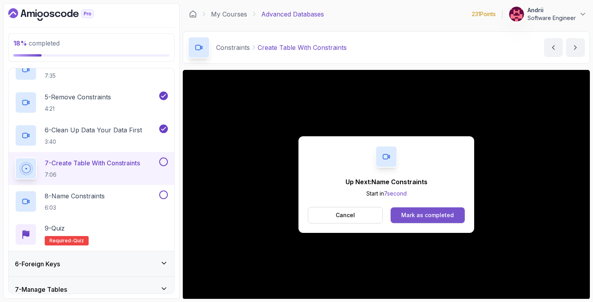
click at [421, 216] on div "Mark as completed" at bounding box center [427, 215] width 53 height 8
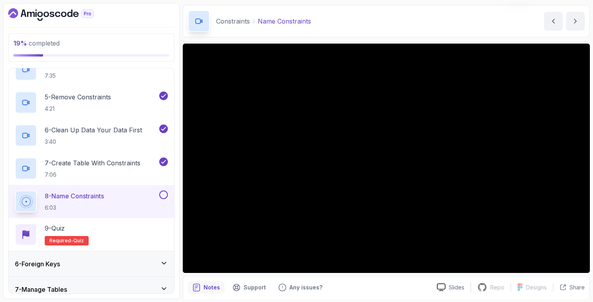
scroll to position [44, 0]
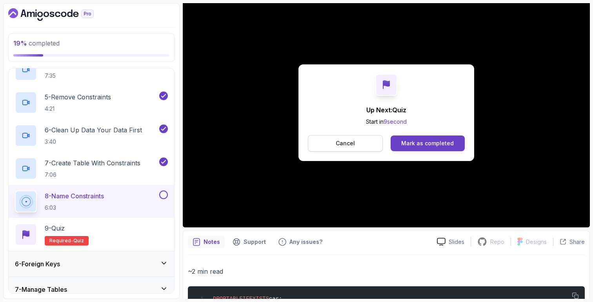
click at [349, 142] on p "Cancel" at bounding box center [345, 143] width 19 height 8
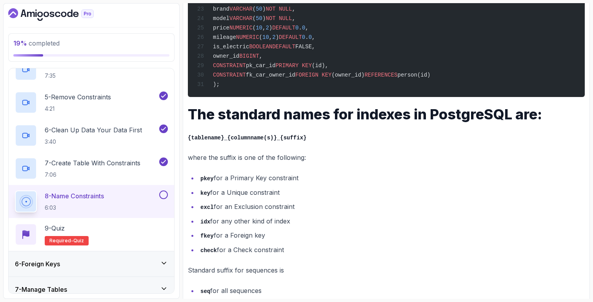
scroll to position [634, 0]
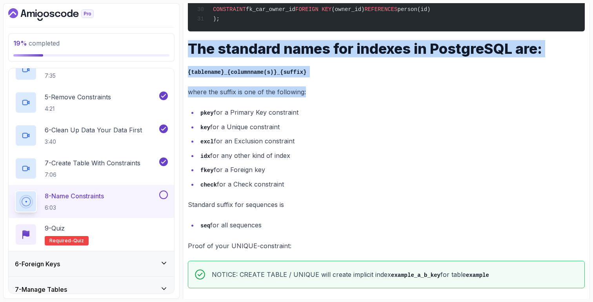
drag, startPoint x: 190, startPoint y: 60, endPoint x: 314, endPoint y: 103, distance: 131.6
click at [314, 103] on div "~2 min read DROP TABLE IF EXISTS car; DROP TABLE IF EXISTS person; DROP TYPE IF…" at bounding box center [386, 6] width 397 height 605
click at [314, 97] on p "where the suffix is one of the following:" at bounding box center [386, 91] width 397 height 11
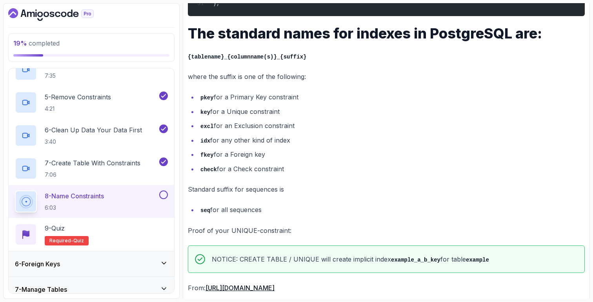
scroll to position [670, 0]
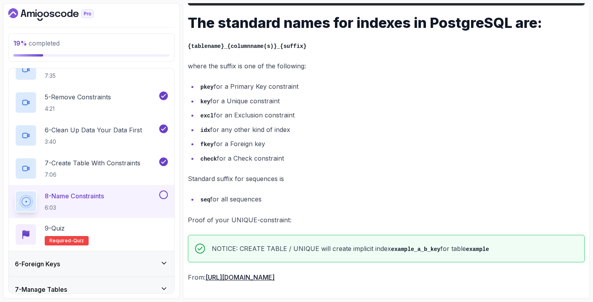
drag, startPoint x: 198, startPoint y: 117, endPoint x: 300, endPoint y: 120, distance: 102.0
click at [300, 120] on li "excl for an Exclusion constraint" at bounding box center [391, 114] width 387 height 11
drag, startPoint x: 196, startPoint y: 129, endPoint x: 298, endPoint y: 129, distance: 101.6
click at [298, 129] on ul "pkey for a Primary Key constraint key for a Unique constraint excl for an Exclu…" at bounding box center [386, 122] width 397 height 83
drag, startPoint x: 196, startPoint y: 146, endPoint x: 279, endPoint y: 146, distance: 82.4
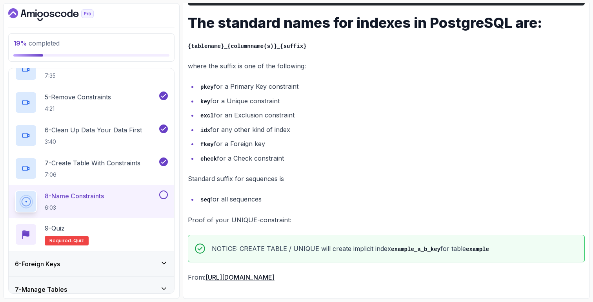
click at [279, 146] on ul "pkey for a Primary Key constraint key for a Unique constraint excl for an Exclu…" at bounding box center [386, 122] width 397 height 83
drag, startPoint x: 204, startPoint y: 156, endPoint x: 335, endPoint y: 158, distance: 131.4
click at [335, 158] on li "check for a Check constraint" at bounding box center [391, 158] width 387 height 11
drag, startPoint x: 208, startPoint y: 251, endPoint x: 312, endPoint y: 253, distance: 104.3
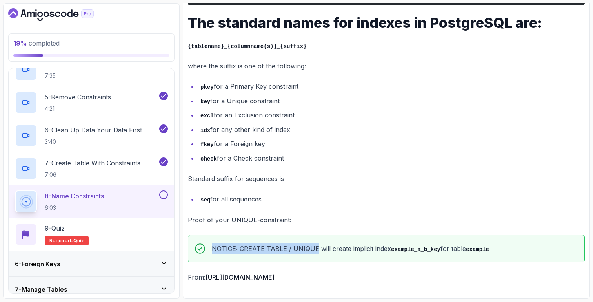
click at [312, 252] on div "NOTICE: CREATE TABLE / UNIQUE will create implicit index example_a_b_key for ta…" at bounding box center [386, 249] width 397 height 28
click at [312, 253] on p "NOTICE: CREATE TABLE / UNIQUE will create implicit index example_a_b_key for ta…" at bounding box center [350, 248] width 277 height 11
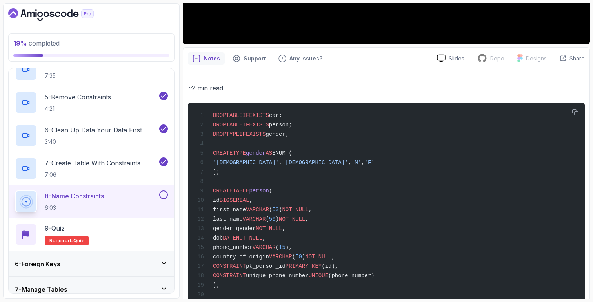
scroll to position [0, 0]
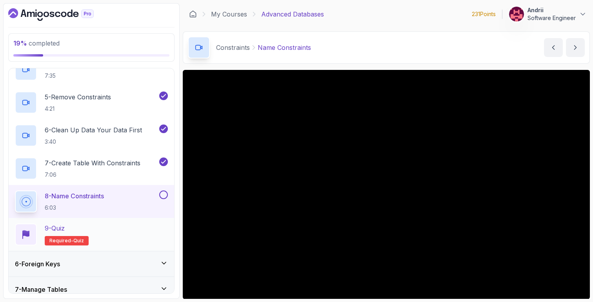
click at [142, 236] on div "9 - Quiz Required- quiz" at bounding box center [91, 234] width 153 height 22
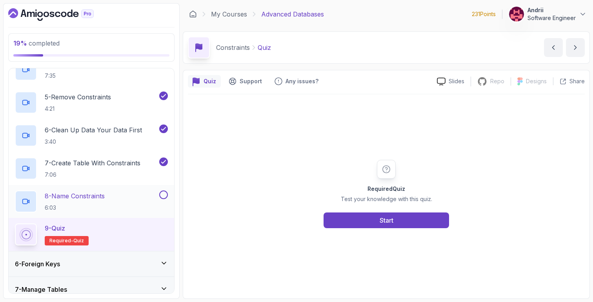
click at [140, 195] on div "8 - Name Constraints 6:03" at bounding box center [86, 201] width 143 height 22
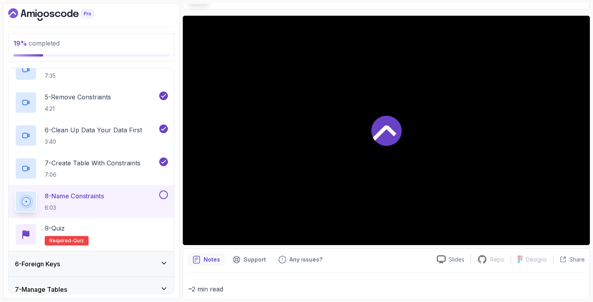
scroll to position [73, 0]
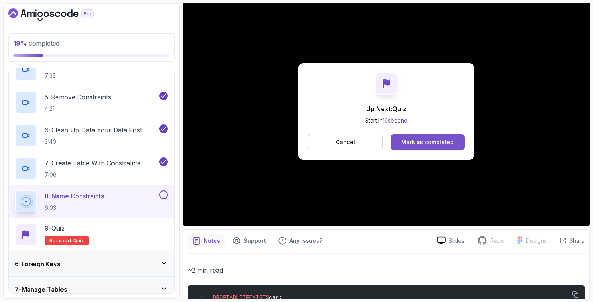
click at [415, 139] on div "Mark as completed" at bounding box center [427, 142] width 53 height 8
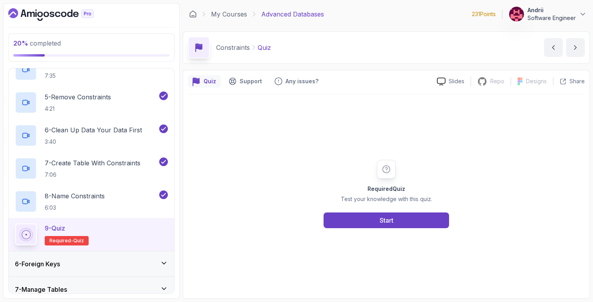
click at [99, 270] on div "6 - Foreign Keys" at bounding box center [92, 263] width 166 height 25
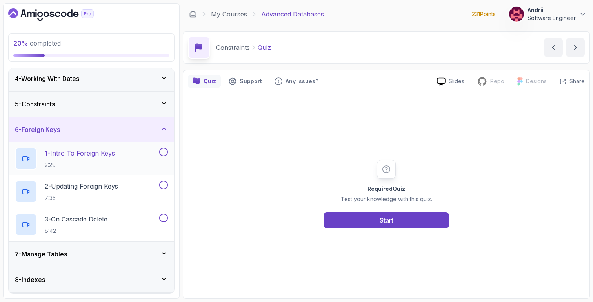
scroll to position [74, 0]
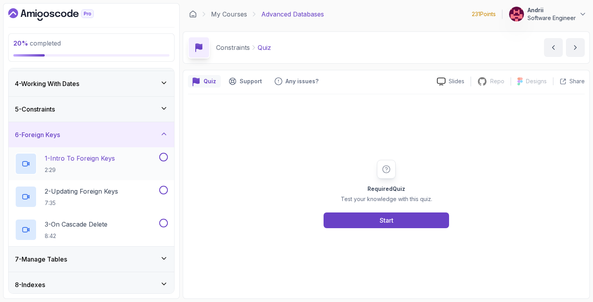
click at [118, 157] on div "1 - Intro To Foreign Keys 2:29" at bounding box center [86, 164] width 143 height 22
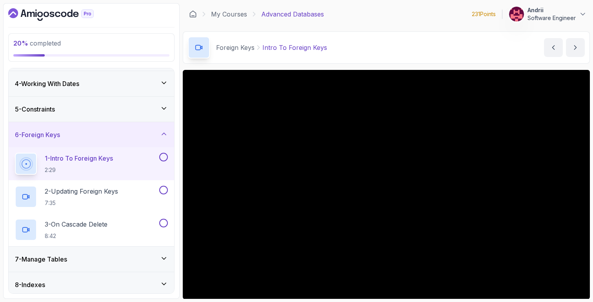
scroll to position [55, 0]
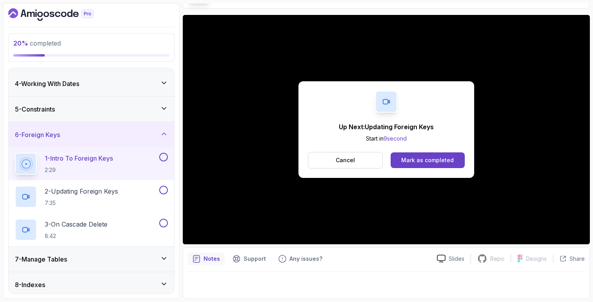
drag, startPoint x: 428, startPoint y: 167, endPoint x: 389, endPoint y: 232, distance: 75.5
click at [393, 231] on div "Up Next: Updating Foreign Keys Start in 9 second Cancel Mark as completed" at bounding box center [386, 129] width 407 height 229
click at [426, 164] on button "Mark as completed" at bounding box center [428, 160] width 74 height 16
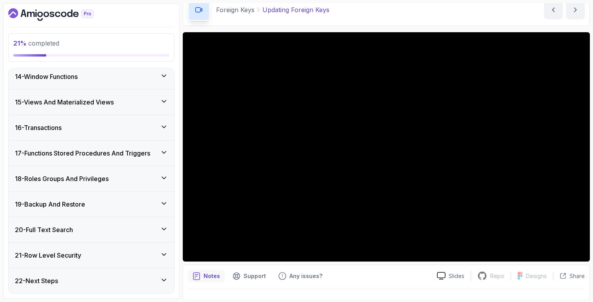
scroll to position [22, 0]
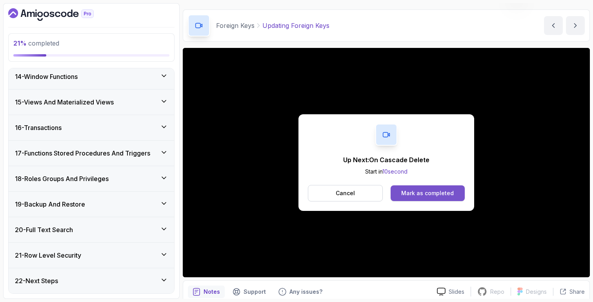
click at [411, 192] on div "Mark as completed" at bounding box center [427, 193] width 53 height 8
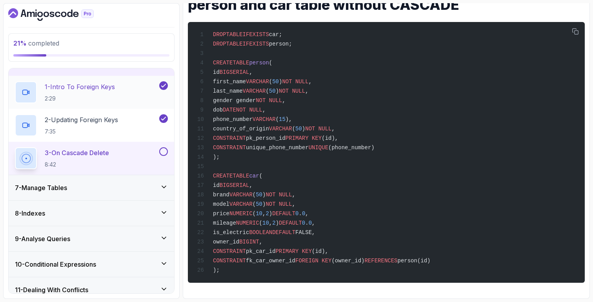
scroll to position [163, 0]
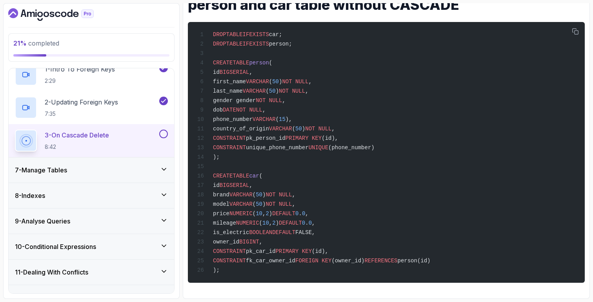
click at [144, 172] on div "7 - Manage Tables" at bounding box center [91, 169] width 153 height 9
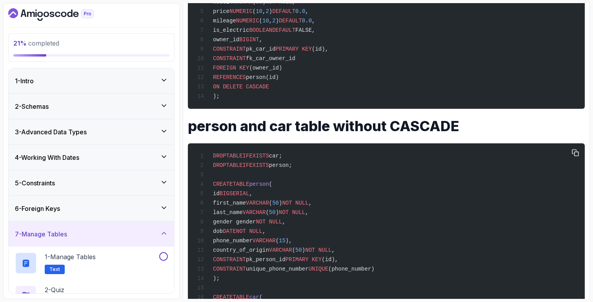
scroll to position [0, 0]
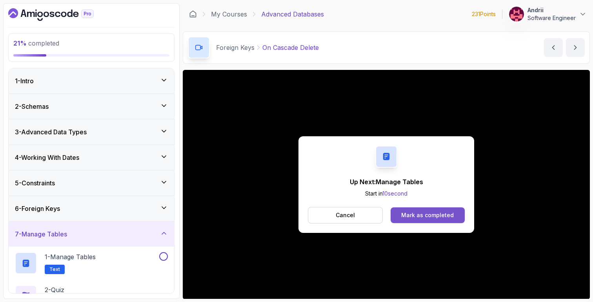
click at [410, 215] on div "Mark as completed" at bounding box center [427, 215] width 53 height 8
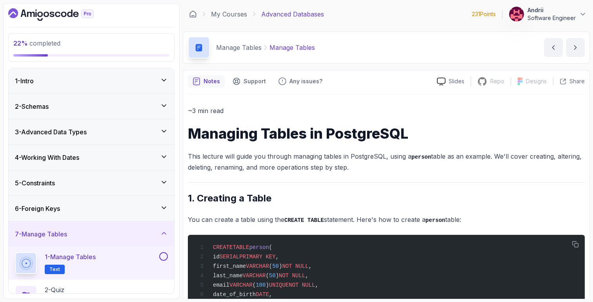
click at [351, 161] on p "This lecture will guide you through managing tables in PostgreSQL, using a pers…" at bounding box center [386, 162] width 397 height 22
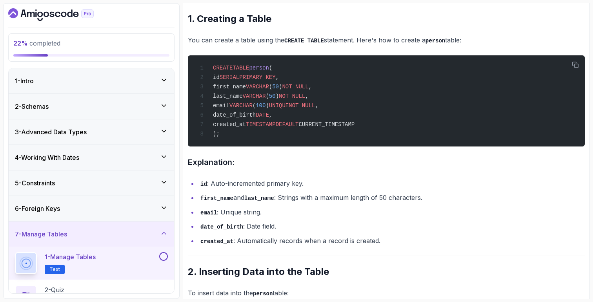
scroll to position [199, 0]
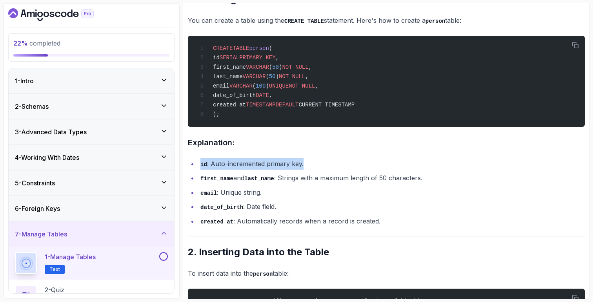
drag, startPoint x: 199, startPoint y: 170, endPoint x: 310, endPoint y: 170, distance: 110.6
click at [310, 169] on li "id : Auto-incremented primary key." at bounding box center [391, 163] width 387 height 11
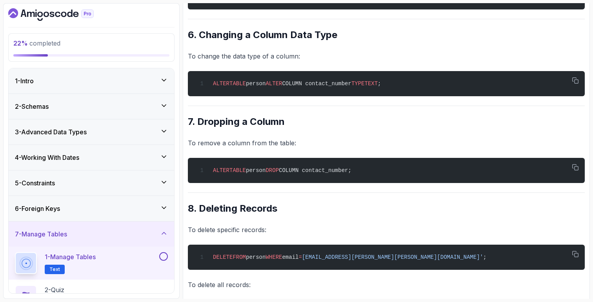
scroll to position [891, 0]
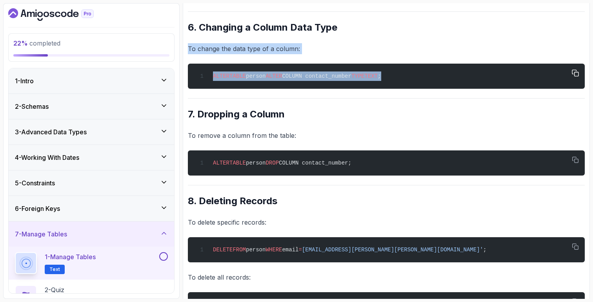
drag, startPoint x: 189, startPoint y: 52, endPoint x: 411, endPoint y: 79, distance: 223.7
click at [411, 79] on div "ALTER TABLE person ALTER COLUMN contact_number TYPE TEXT ;" at bounding box center [386, 76] width 384 height 16
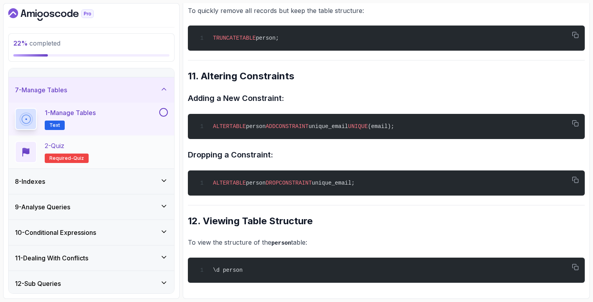
scroll to position [147, 0]
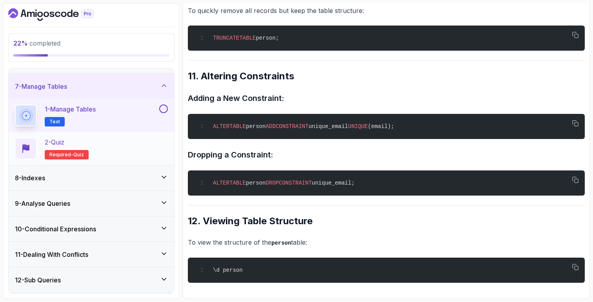
click at [164, 136] on div "2 - Quiz Required- quiz" at bounding box center [92, 148] width 166 height 33
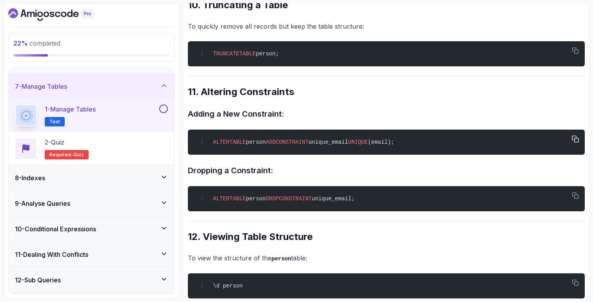
scroll to position [1338, 0]
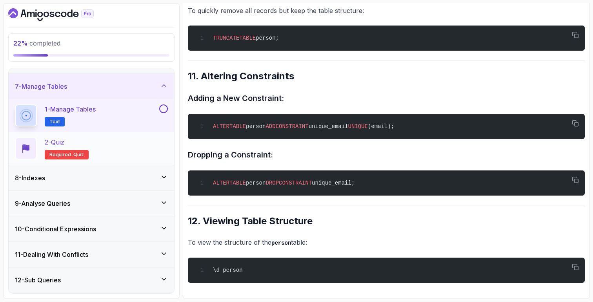
click at [107, 142] on div "2 - Quiz Required- quiz" at bounding box center [91, 148] width 153 height 22
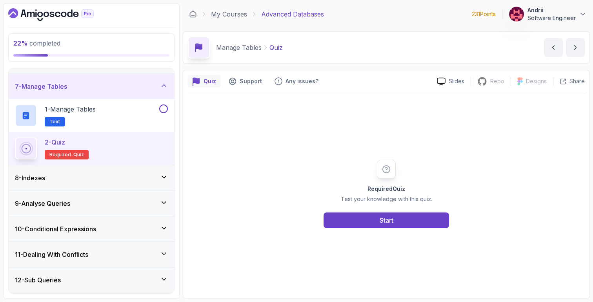
click at [135, 180] on div "8 - Indexes" at bounding box center [91, 177] width 153 height 9
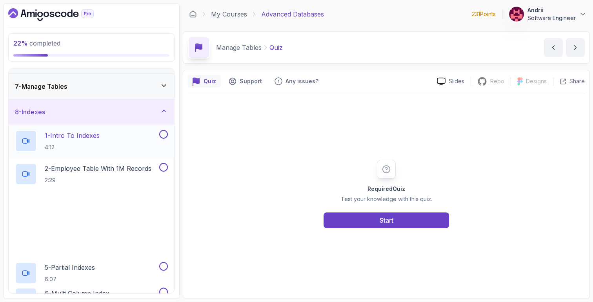
click at [97, 135] on p "1 - Intro To Indexes" at bounding box center [72, 135] width 55 height 9
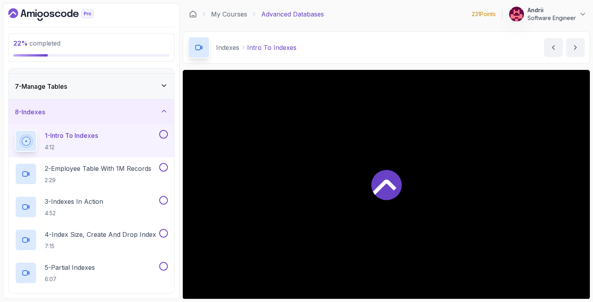
scroll to position [55, 0]
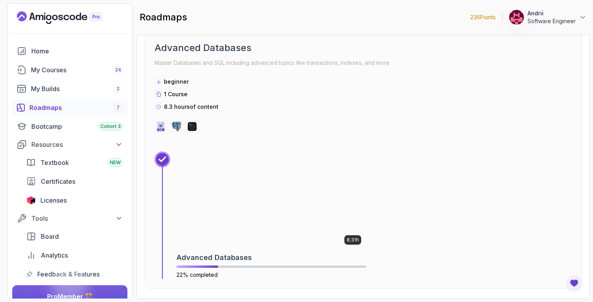
scroll to position [1295, 0]
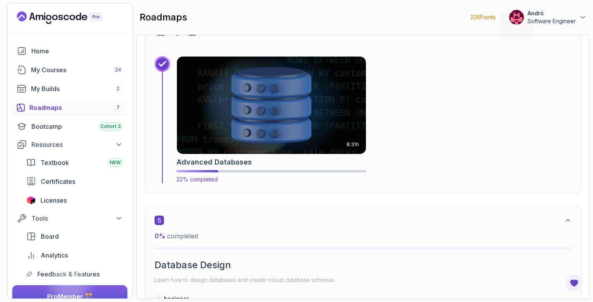
click at [241, 151] on img at bounding box center [271, 105] width 198 height 102
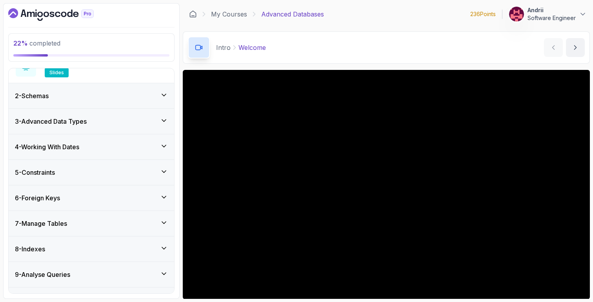
click at [117, 246] on div "8 - Indexes" at bounding box center [91, 248] width 153 height 9
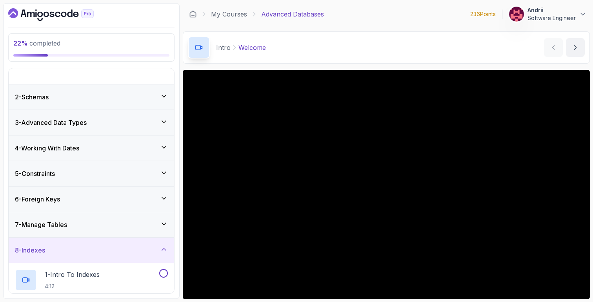
scroll to position [31, 0]
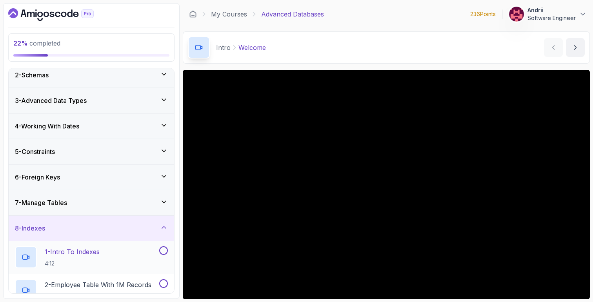
click at [104, 251] on div "1 - Intro To Indexes 4:12" at bounding box center [86, 257] width 143 height 22
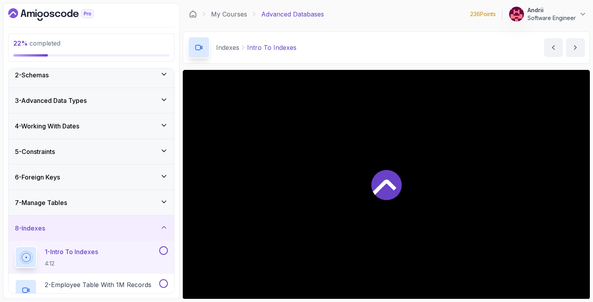
scroll to position [55, 0]
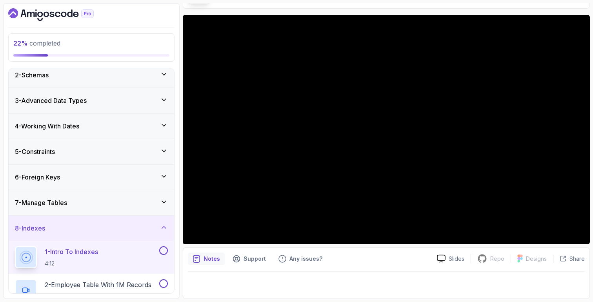
click at [430, 251] on div "Notes Support Any issues? Slides Repo Repository not available Designs Design n…" at bounding box center [386, 272] width 407 height 51
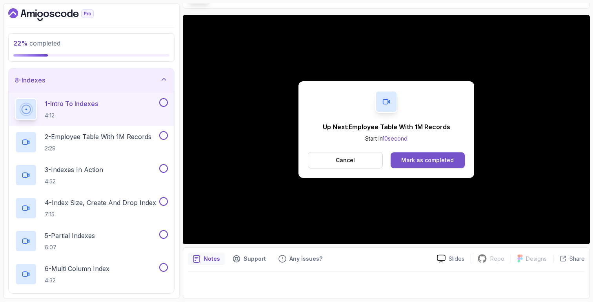
click at [409, 158] on div "Mark as completed" at bounding box center [427, 160] width 53 height 8
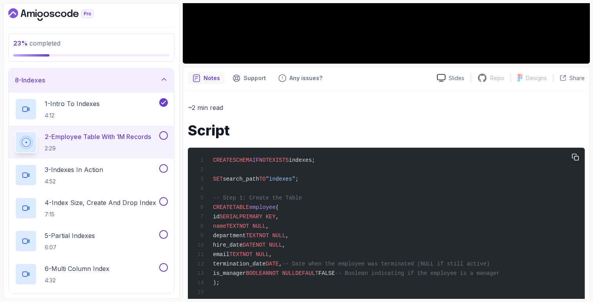
scroll to position [199, 0]
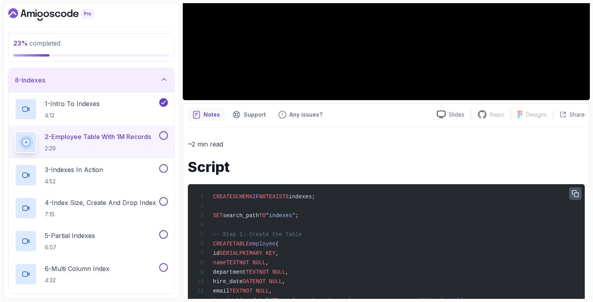
click at [574, 195] on icon "button" at bounding box center [575, 193] width 6 height 6
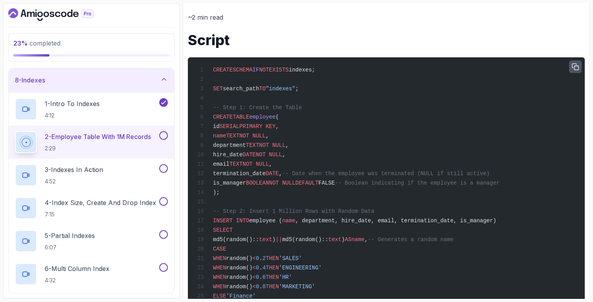
scroll to position [329, 0]
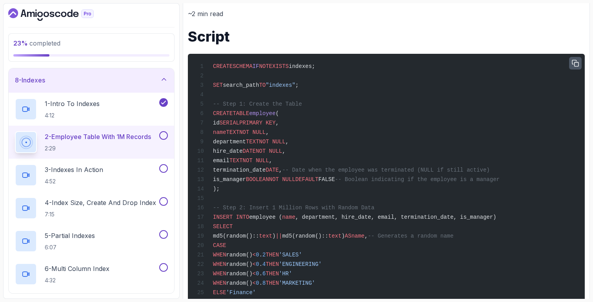
drag, startPoint x: 226, startPoint y: 64, endPoint x: 356, endPoint y: 64, distance: 130.2
click at [356, 64] on div "CREATE SCHEMA IF NOT EXISTS indexes; SET search_path TO "indexes" ; -- Step 1: …" at bounding box center [386, 226] width 384 height 336
copy span "CREATE SCHEMA IF NOT EXISTS indexes;"
drag, startPoint x: 312, startPoint y: 87, endPoint x: 205, endPoint y: 86, distance: 106.7
click at [205, 86] on div "CREATE SCHEMA IF NOT EXISTS indexes; SET search_path TO "indexes" ; -- Step 1: …" at bounding box center [386, 226] width 384 height 336
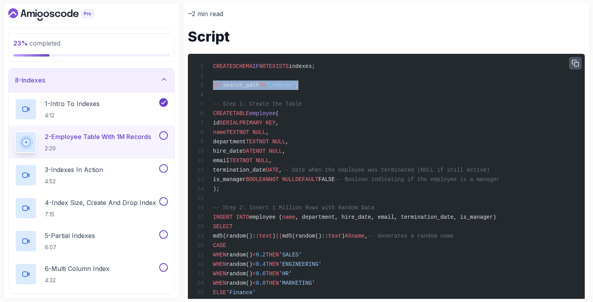
copy span "SET search_path TO "indexes" ;"
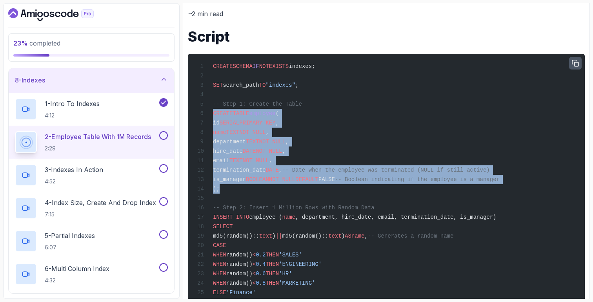
drag, startPoint x: 213, startPoint y: 115, endPoint x: 249, endPoint y: 189, distance: 82.6
click at [249, 189] on div "CREATE SCHEMA IF NOT EXISTS indexes; SET search_path TO "indexes" ; -- Step 1: …" at bounding box center [386, 226] width 384 height 336
copy code "CREATE TABLE employee ( id SERIAL PRIMARY KEY , name TEXT NOT NULL , department…"
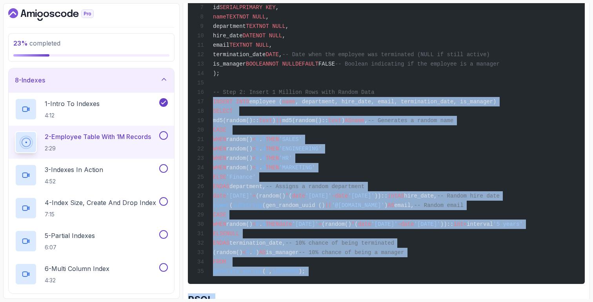
scroll to position [519, 0]
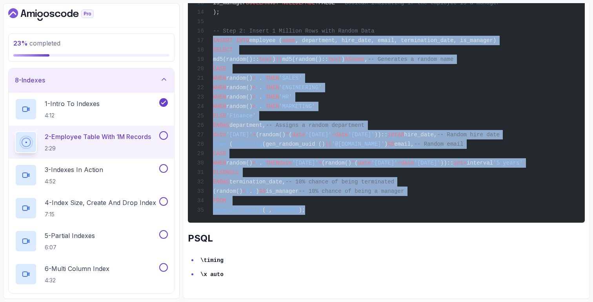
drag, startPoint x: 213, startPoint y: 109, endPoint x: 324, endPoint y: 211, distance: 151.0
click at [324, 211] on div "CREATE SCHEMA IF NOT EXISTS indexes; SET search_path TO "indexes" ; -- Step 1: …" at bounding box center [386, 50] width 384 height 336
copy code "INSERT INTO employee ( name , department, hire_date, email, termination_date, i…"
click at [315, 155] on div "CREATE SCHEMA IF NOT EXISTS indexes; SET search_path TO "indexes" ; -- Step 1: …" at bounding box center [386, 50] width 384 height 336
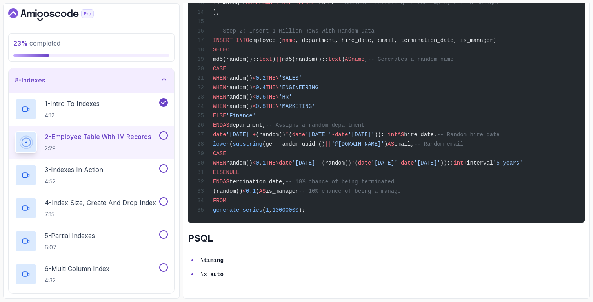
scroll to position [0, 0]
click at [253, 116] on div "CREATE SCHEMA IF NOT EXISTS indexes; SET search_path TO "indexes" ; -- Step 1: …" at bounding box center [386, 50] width 384 height 336
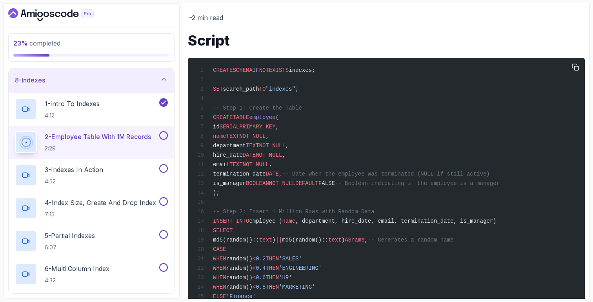
scroll to position [255, 0]
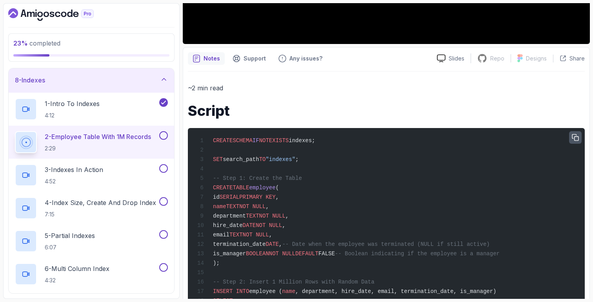
click at [572, 140] on icon "button" at bounding box center [575, 137] width 7 height 7
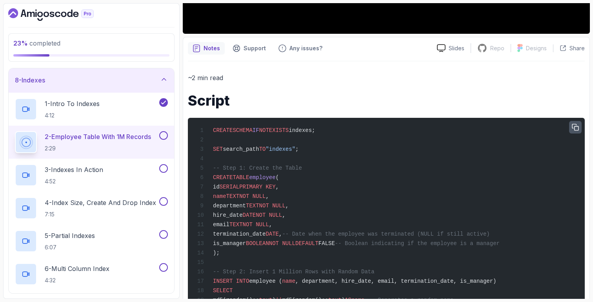
scroll to position [297, 0]
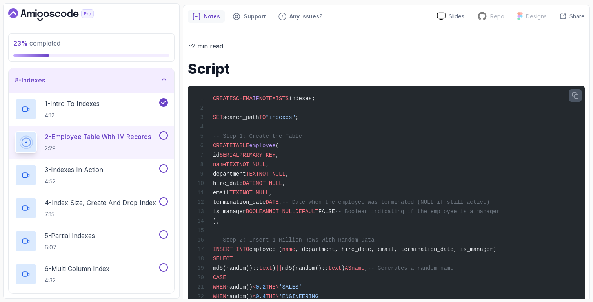
click at [577, 97] on icon "button" at bounding box center [575, 95] width 6 height 6
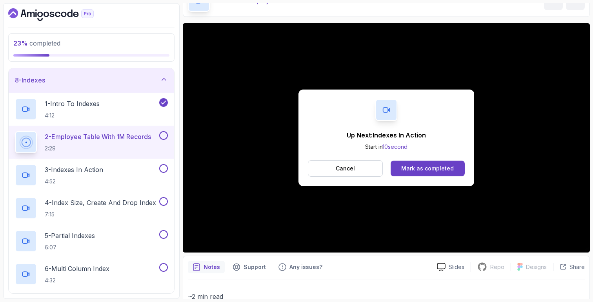
scroll to position [0, 0]
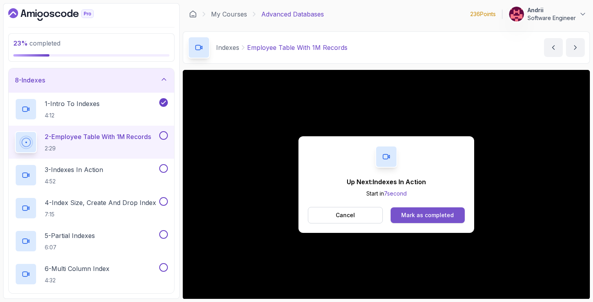
click at [431, 213] on div "Mark as completed" at bounding box center [427, 215] width 53 height 8
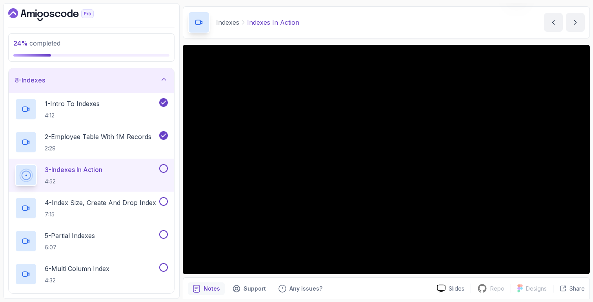
scroll to position [30, 0]
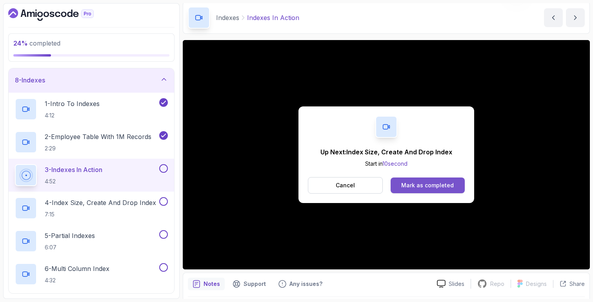
click at [409, 181] on div "Mark as completed" at bounding box center [427, 185] width 53 height 8
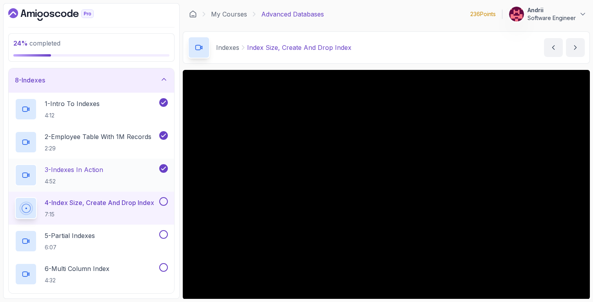
click at [120, 172] on div "3 - Indexes In Action 4:52" at bounding box center [86, 175] width 143 height 22
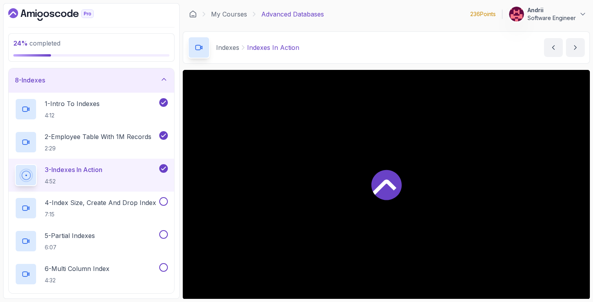
scroll to position [55, 0]
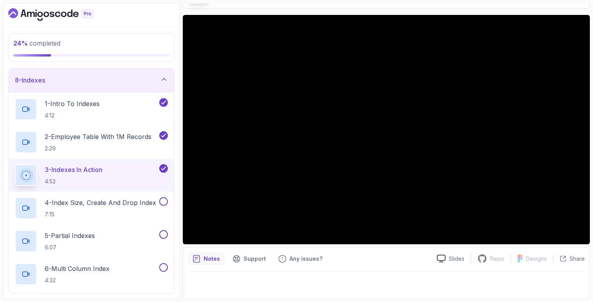
click at [97, 184] on p "4:52" at bounding box center [74, 181] width 58 height 8
click at [97, 199] on p "4 - Index Size, Create And Drop Index" at bounding box center [100, 202] width 111 height 9
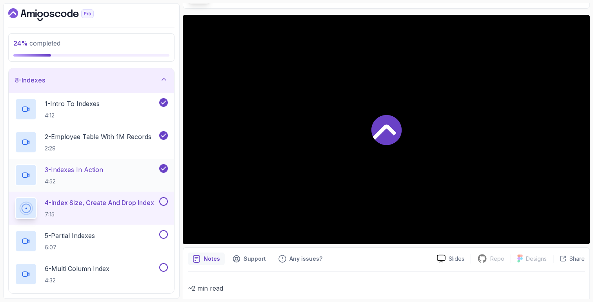
click at [98, 161] on div "3 - Indexes In Action 4:52" at bounding box center [92, 174] width 166 height 33
click at [111, 177] on div "3 - Indexes In Action 4:52" at bounding box center [86, 175] width 143 height 22
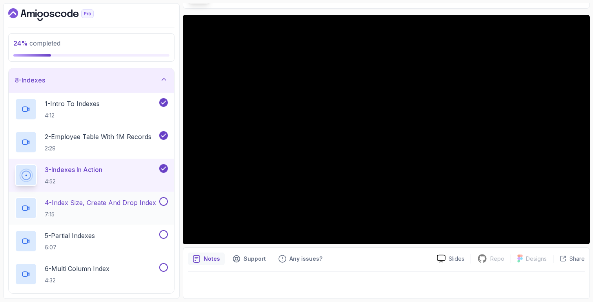
click at [174, 204] on div "4 - Index Size, Create And Drop Index 7:15" at bounding box center [92, 207] width 166 height 33
click at [154, 202] on p "4 - Index Size, Create And Drop Index" at bounding box center [100, 202] width 111 height 9
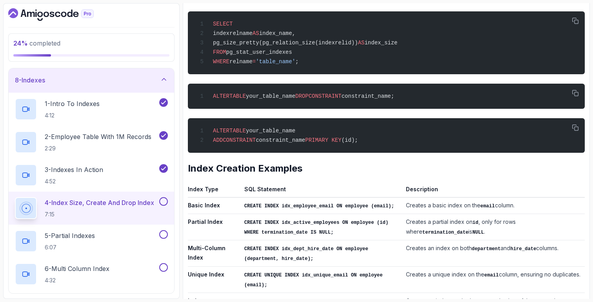
scroll to position [409, 0]
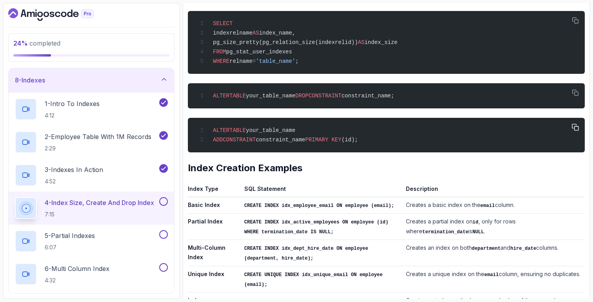
drag, startPoint x: 209, startPoint y: 132, endPoint x: 394, endPoint y: 148, distance: 186.2
click at [393, 147] on div "ALTER TABLE your_table_name ADD CONSTRAINT constraint_name PRIMARY KEY (id);" at bounding box center [386, 134] width 384 height 25
click at [394, 147] on div "ALTER TABLE your_table_name ADD CONSTRAINT constraint_name PRIMARY KEY (id);" at bounding box center [386, 134] width 384 height 25
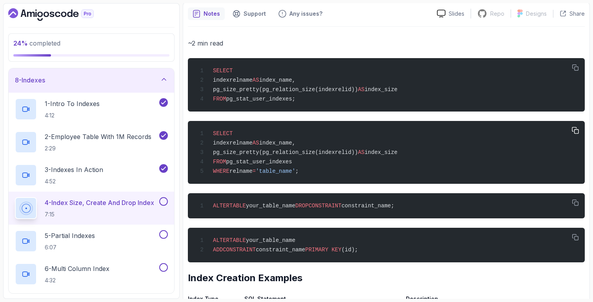
scroll to position [301, 0]
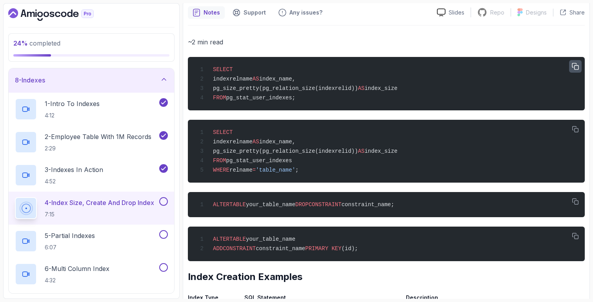
click at [579, 63] on button "button" at bounding box center [575, 66] width 13 height 13
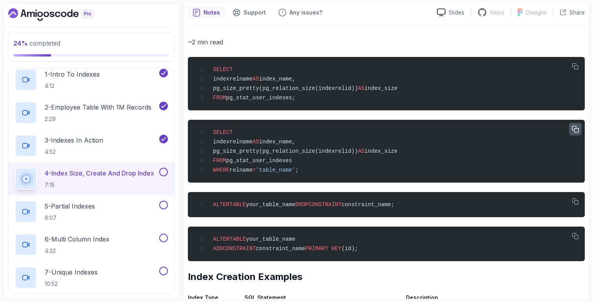
click at [573, 129] on icon "button" at bounding box center [575, 129] width 7 height 7
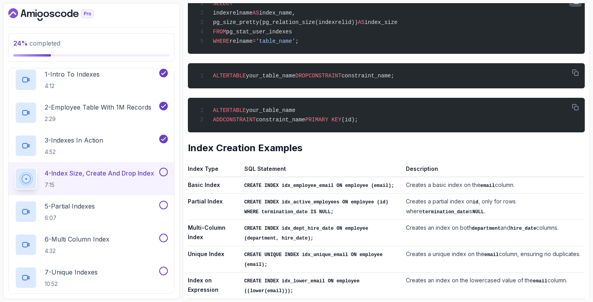
scroll to position [438, 0]
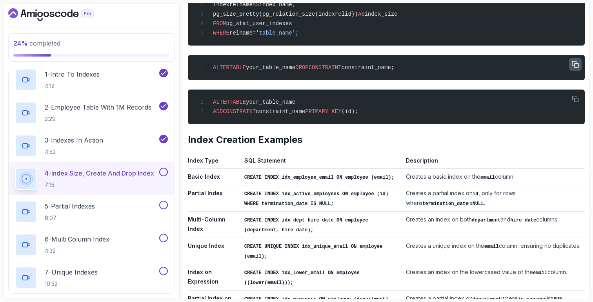
click at [573, 68] on icon "button" at bounding box center [575, 64] width 7 height 7
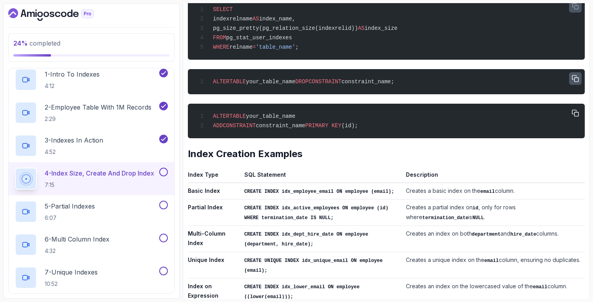
scroll to position [523, 0]
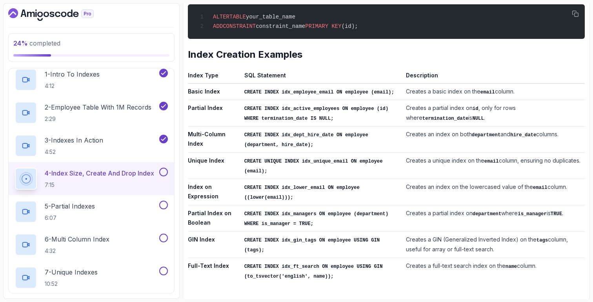
drag, startPoint x: 187, startPoint y: 59, endPoint x: 566, endPoint y: 270, distance: 433.3
click at [566, 270] on div "Notes Support Any issues? Slides Repo Repository not available Designs Design n…" at bounding box center [386, 39] width 407 height 520
copy div "Index Creation Examples Index Type SQL Statement Description Basic Index CREATE…"
click at [245, 59] on h2 "Index Creation Examples" at bounding box center [386, 54] width 397 height 13
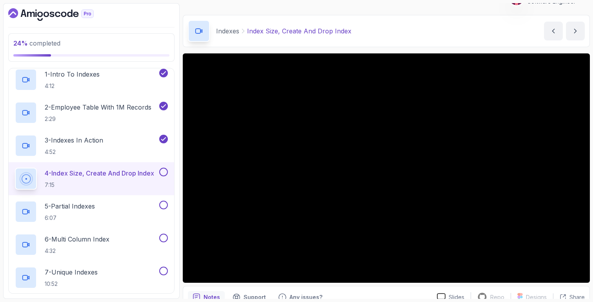
scroll to position [18, 0]
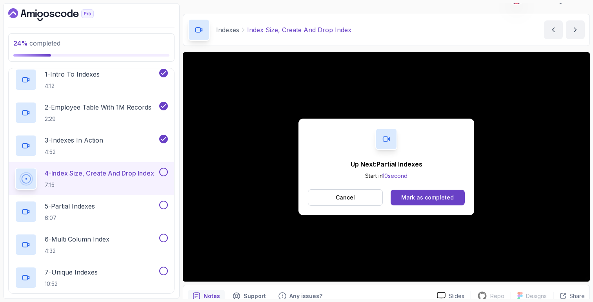
click at [421, 196] on div "Mark as completed" at bounding box center [427, 197] width 53 height 8
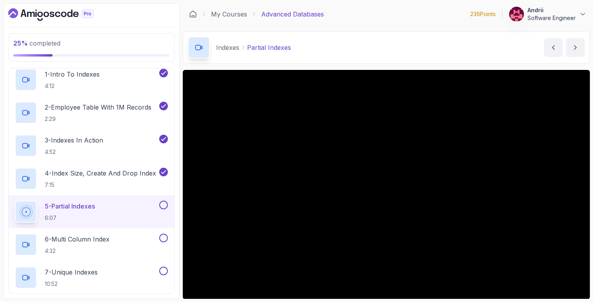
click at [526, 63] on div "Indexes Partial Indexes Partial Indexes by nelson" at bounding box center [386, 47] width 407 height 32
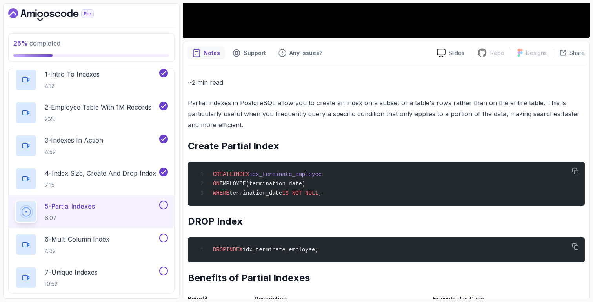
scroll to position [261, 0]
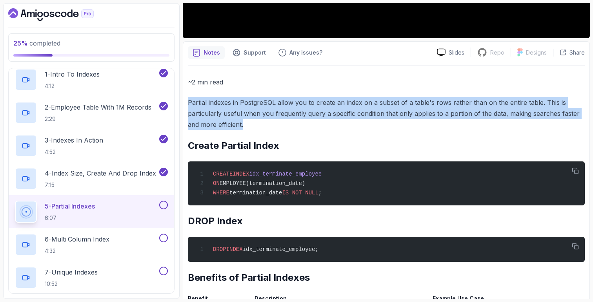
drag, startPoint x: 185, startPoint y: 102, endPoint x: 284, endPoint y: 127, distance: 101.8
click at [284, 127] on div "Notes Support Any issues? Slides Repo Repository not available Designs Design n…" at bounding box center [386, 272] width 407 height 462
copy p "Partial indexes in PostgreSQL allow you to create an index on a subset of a tab…"
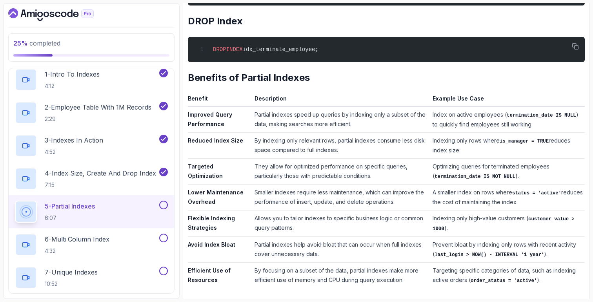
scroll to position [464, 0]
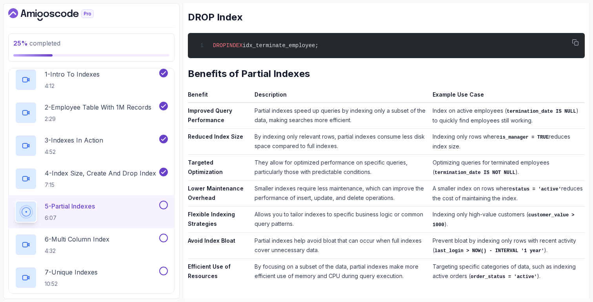
click at [264, 111] on td "Partial indexes speed up queries by indexing only a subset of the data, making …" at bounding box center [340, 115] width 178 height 26
click at [254, 156] on td "They allow for optimized performance on specific queries, particularly those wi…" at bounding box center [340, 167] width 178 height 26
click at [252, 183] on td "Smaller indexes require less maintenance, which can improve the performance of …" at bounding box center [340, 193] width 178 height 26
click at [256, 212] on td "Allows you to tailor indexes to specific business logic or common query pattern…" at bounding box center [340, 219] width 178 height 26
click at [296, 238] on td "Partial indexes help avoid bloat that can occur when full indexes cover unneces…" at bounding box center [340, 245] width 178 height 26
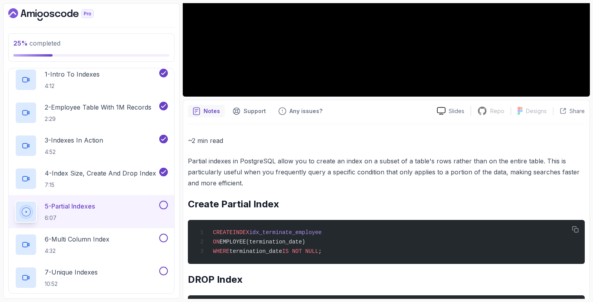
scroll to position [22, 0]
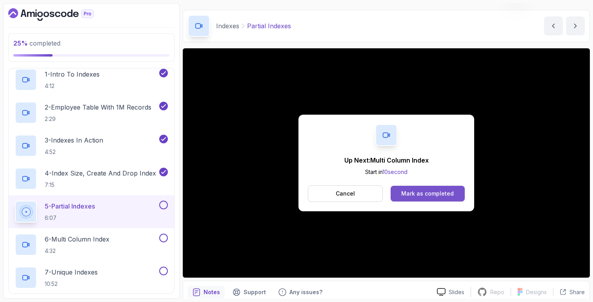
click at [404, 191] on div "Mark as completed" at bounding box center [427, 193] width 53 height 8
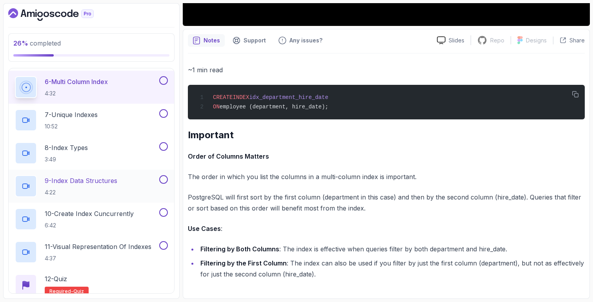
scroll to position [362, 0]
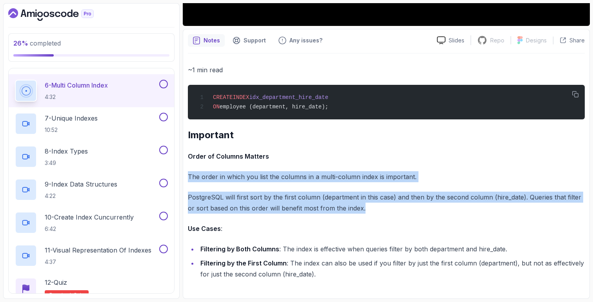
drag, startPoint x: 186, startPoint y: 175, endPoint x: 378, endPoint y: 212, distance: 195.4
click at [378, 212] on div "Notes Support Any issues? Slides Repo Repository not available Designs Design n…" at bounding box center [386, 163] width 407 height 269
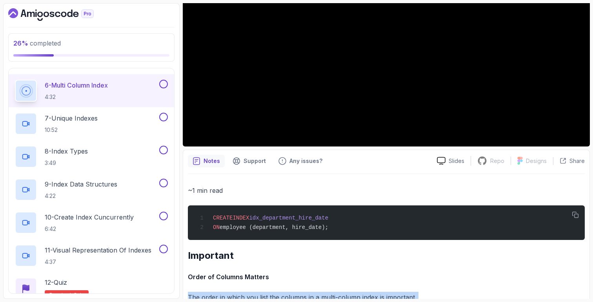
scroll to position [96, 0]
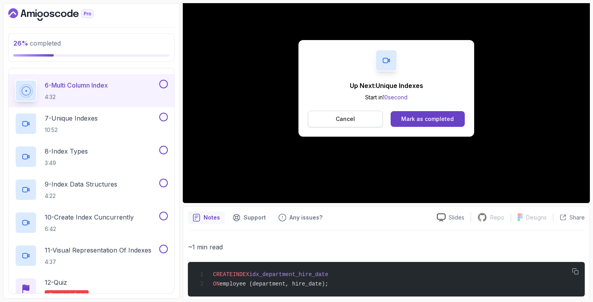
click at [363, 118] on button "Cancel" at bounding box center [345, 119] width 75 height 16
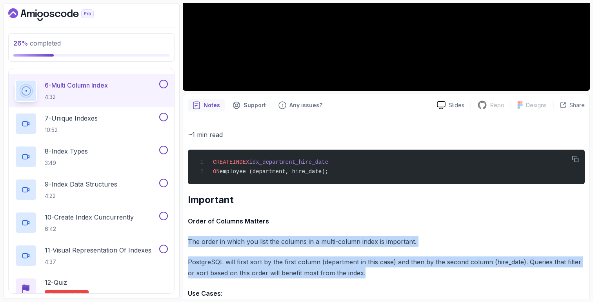
scroll to position [274, 0]
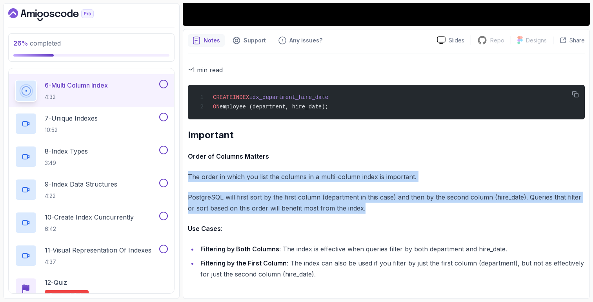
copy div "The order in which you list the columns in a multi-column index is important. P…"
click at [572, 93] on icon "button" at bounding box center [575, 94] width 7 height 7
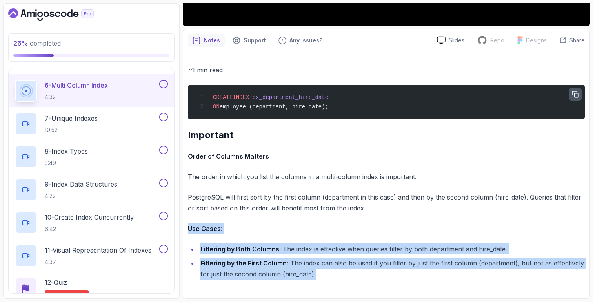
drag, startPoint x: 188, startPoint y: 227, endPoint x: 345, endPoint y: 280, distance: 166.2
click at [345, 280] on div "~1 min read CREATE INDEX idx_department_hire_date ON employee (department, hire…" at bounding box center [386, 173] width 397 height 240
copy div "Use Cases : Filtering by Both Columns : The index is effective when queries fil…"
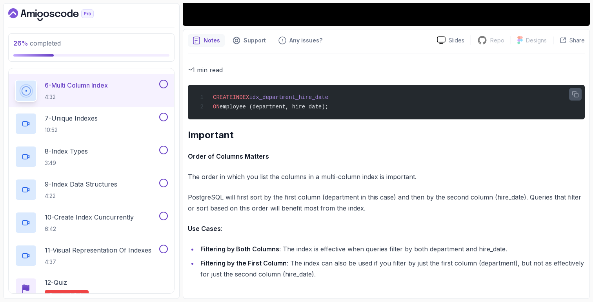
click at [466, 67] on p "~1 min read" at bounding box center [386, 69] width 397 height 11
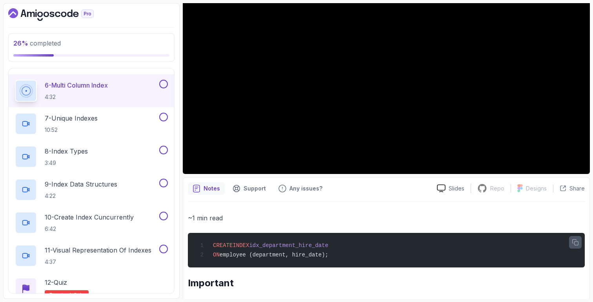
scroll to position [76, 0]
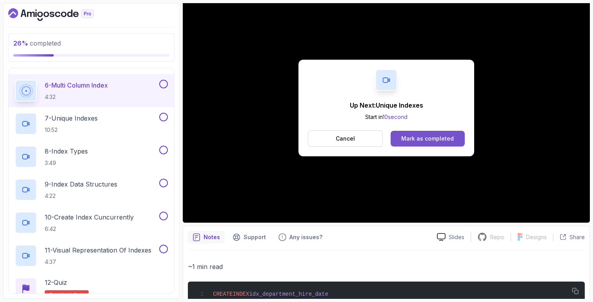
click at [410, 144] on button "Mark as completed" at bounding box center [428, 139] width 74 height 16
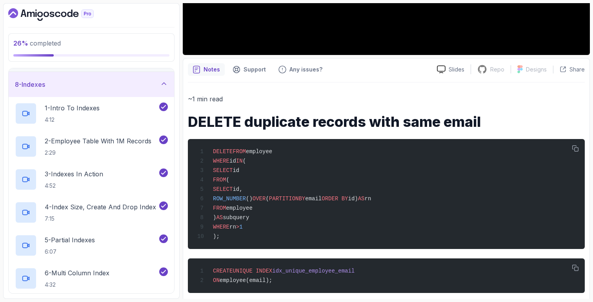
scroll to position [259, 0]
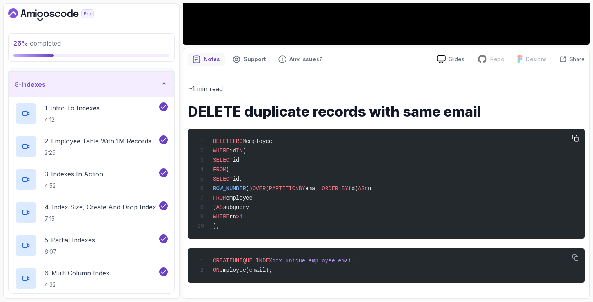
drag, startPoint x: 235, startPoint y: 175, endPoint x: 277, endPoint y: 175, distance: 42.0
click at [277, 175] on div "DELETE FROM employee WHERE id IN ( SELECT id FROM ( SELECT id, ROW_NUMBER () OV…" at bounding box center [386, 183] width 384 height 100
drag, startPoint x: 253, startPoint y: 190, endPoint x: 397, endPoint y: 186, distance: 144.8
click at [397, 186] on div "DELETE FROM employee WHERE id IN ( SELECT id FROM ( SELECT id, ROW_NUMBER () OV…" at bounding box center [386, 183] width 384 height 100
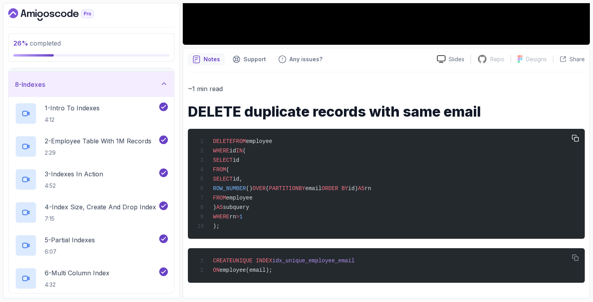
click at [348, 186] on span "ORDER BY" at bounding box center [335, 188] width 26 height 6
click at [575, 135] on icon "button" at bounding box center [575, 138] width 7 height 7
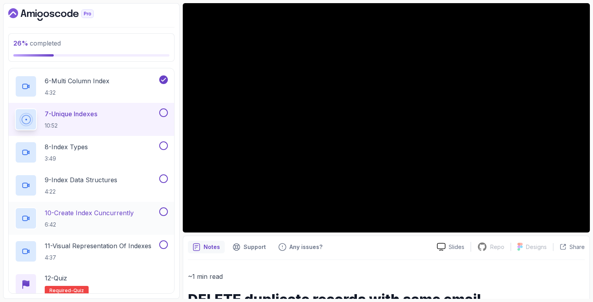
scroll to position [370, 0]
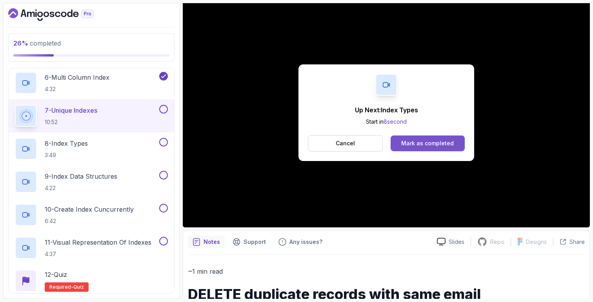
click at [423, 142] on div "Mark as completed" at bounding box center [427, 143] width 53 height 8
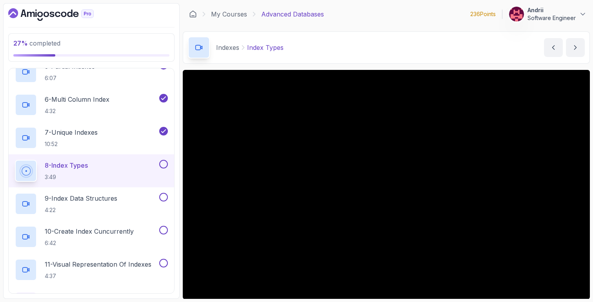
scroll to position [55, 0]
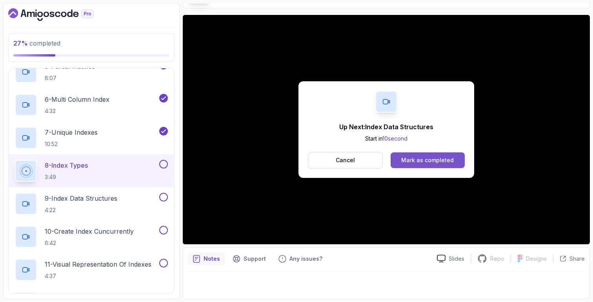
click at [428, 161] on div "Mark as completed" at bounding box center [427, 160] width 53 height 8
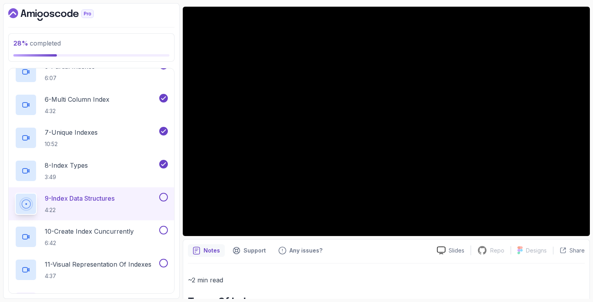
scroll to position [71, 0]
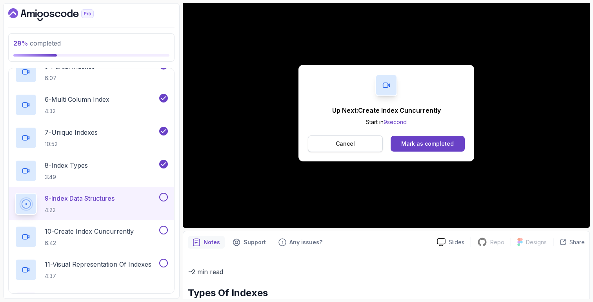
click at [352, 141] on p "Cancel" at bounding box center [345, 144] width 19 height 8
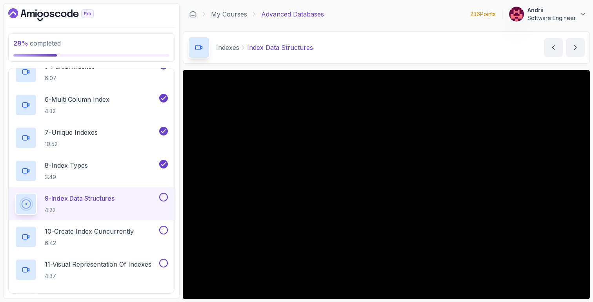
scroll to position [66, 0]
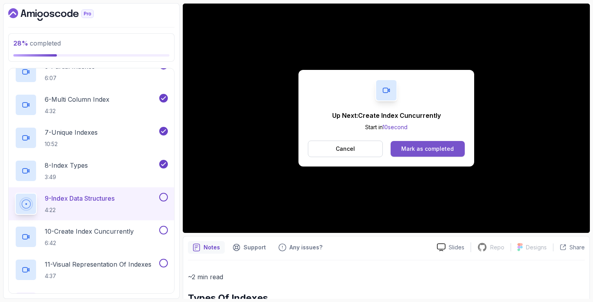
click at [420, 154] on button "Mark as completed" at bounding box center [428, 149] width 74 height 16
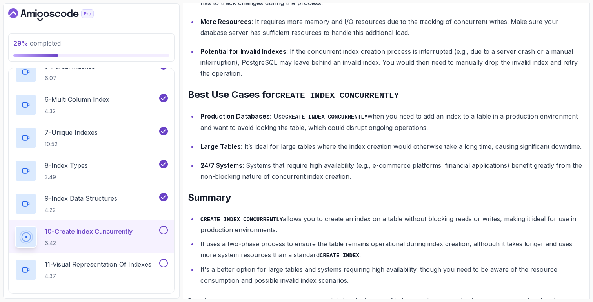
scroll to position [1141, 0]
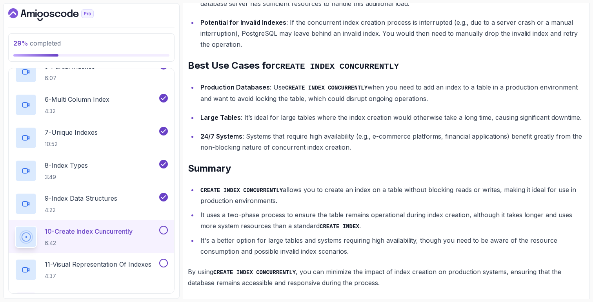
click at [131, 222] on div "10 - Create Index Cuncurrently 6:42" at bounding box center [92, 236] width 166 height 33
click at [147, 206] on div "9 - Index Data Structures 4:22" at bounding box center [86, 204] width 143 height 22
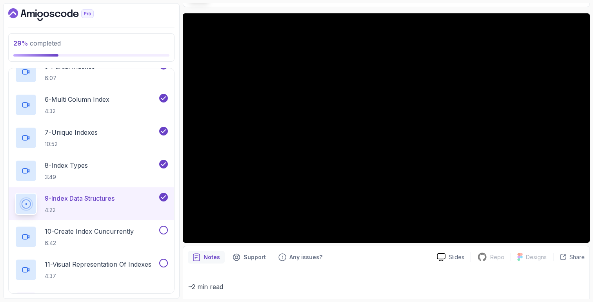
scroll to position [41, 0]
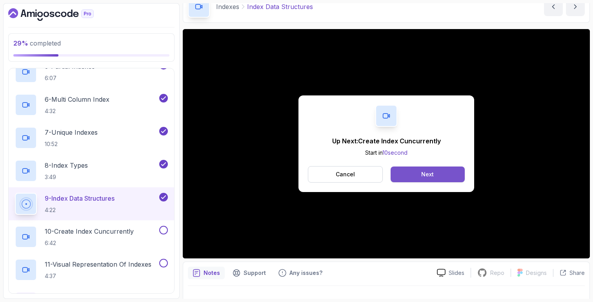
click at [446, 171] on button "Next" at bounding box center [428, 174] width 74 height 16
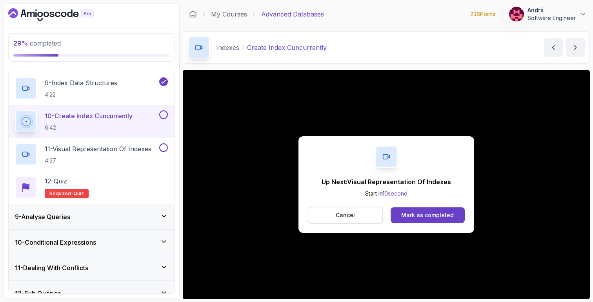
click at [333, 213] on button "Cancel" at bounding box center [345, 215] width 75 height 16
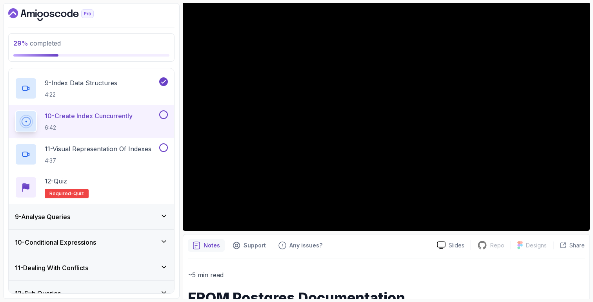
scroll to position [311, 0]
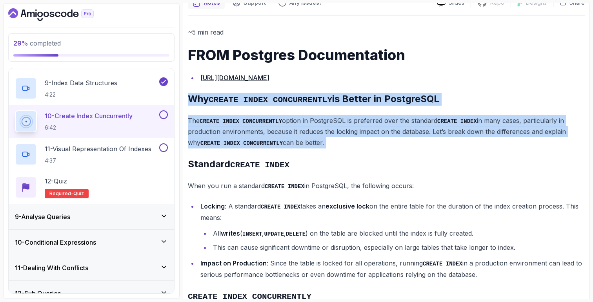
drag, startPoint x: 189, startPoint y: 97, endPoint x: 356, endPoint y: 153, distance: 175.7
copy div "Why CREATE INDEX CONCURRENTLY is Better in PostgreSQL The CREATE INDEX CONCURRE…"
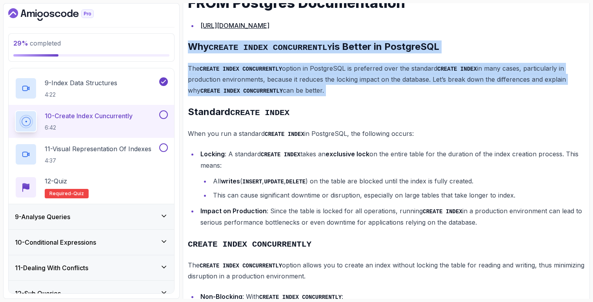
scroll to position [381, 0]
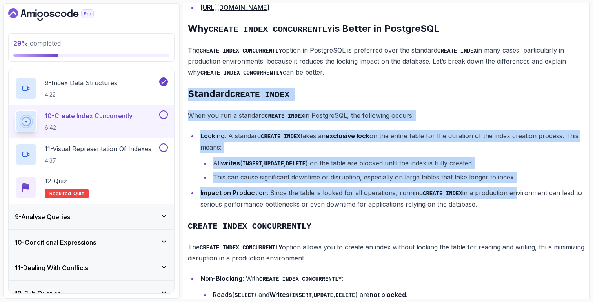
drag, startPoint x: 190, startPoint y: 93, endPoint x: 511, endPoint y: 192, distance: 336.7
click at [511, 192] on li "Impact on Production : Since the table is locked for all operations, running CR…" at bounding box center [391, 198] width 387 height 22
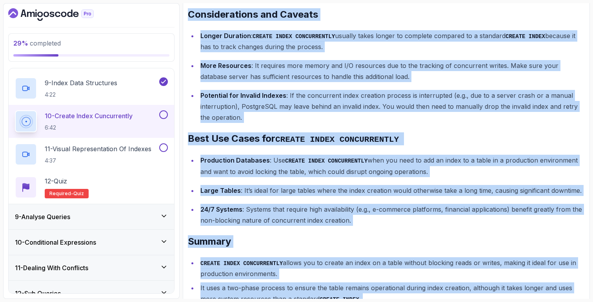
scroll to position [1141, 0]
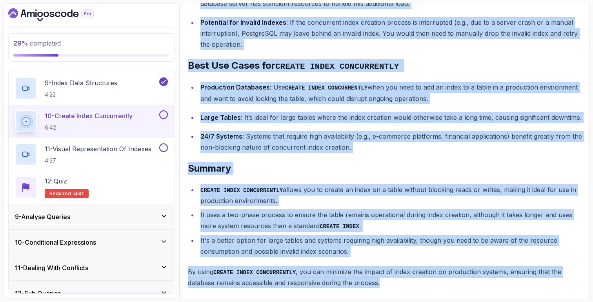
drag, startPoint x: 187, startPoint y: 22, endPoint x: 415, endPoint y: 280, distance: 344.6
copy div "Standard CREATE INDEX When you run a standard CREATE INDEX in PostgreSQL, the f…"
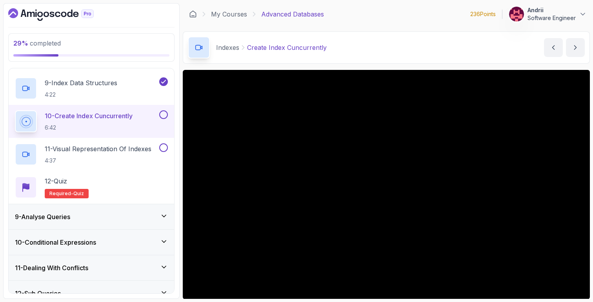
scroll to position [9, 0]
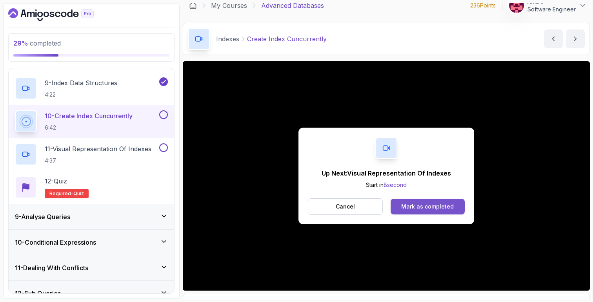
click at [433, 209] on div "Mark as completed" at bounding box center [427, 206] width 53 height 8
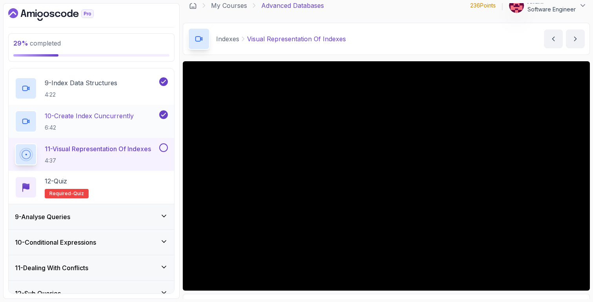
click at [91, 109] on div "10 - Create Index Cuncurrently 6:42" at bounding box center [92, 121] width 166 height 33
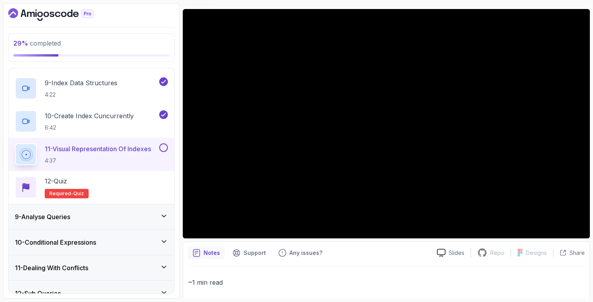
scroll to position [89, 0]
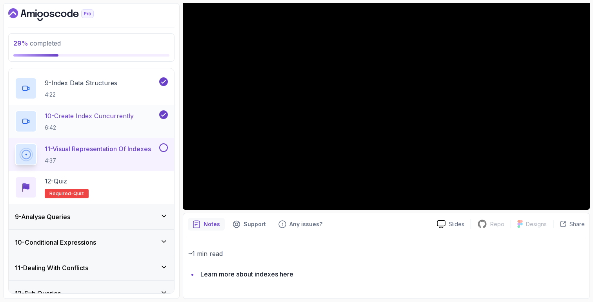
click at [128, 118] on p "10 - Create Index Cuncurrently" at bounding box center [89, 115] width 89 height 9
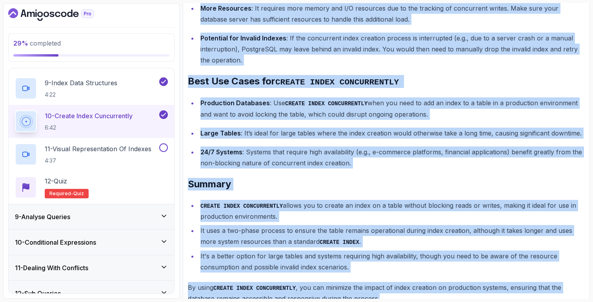
scroll to position [1141, 0]
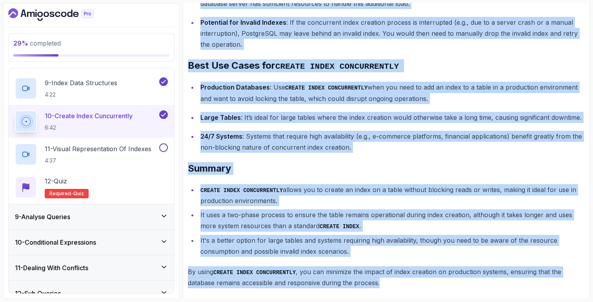
drag, startPoint x: 189, startPoint y: 100, endPoint x: 444, endPoint y: 274, distance: 308.7
click at [98, 144] on p "11 - Visual Representation Of Indexes" at bounding box center [98, 148] width 107 height 9
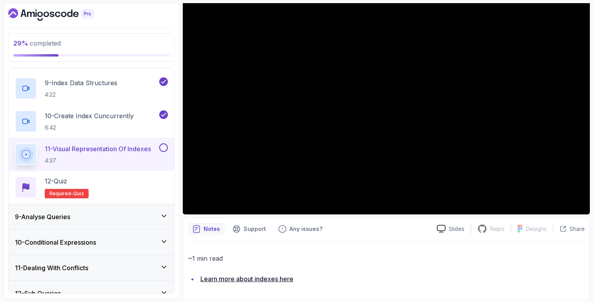
scroll to position [89, 0]
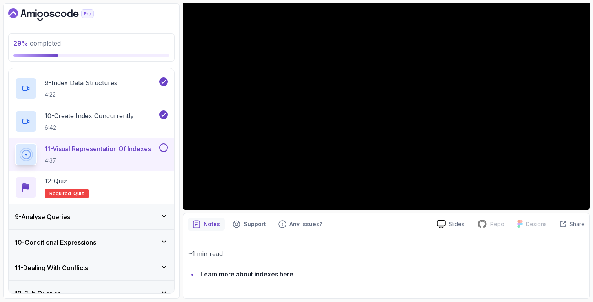
click at [277, 274] on link "Learn more about indexes here" at bounding box center [246, 274] width 93 height 8
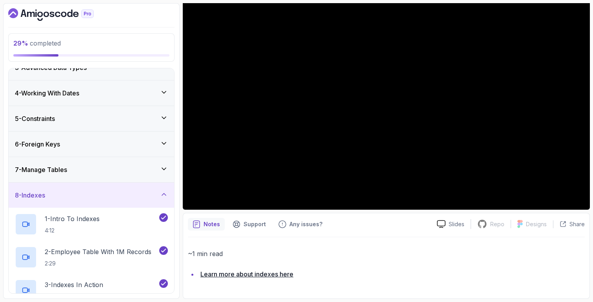
scroll to position [0, 0]
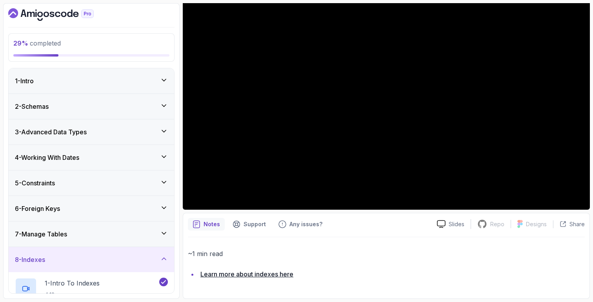
click at [155, 258] on div "8 - Indexes" at bounding box center [91, 259] width 153 height 9
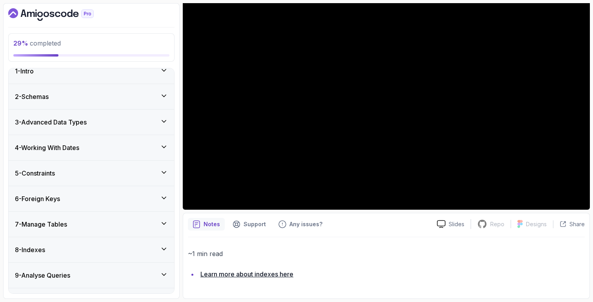
click at [156, 253] on div "8 - Indexes" at bounding box center [91, 249] width 153 height 9
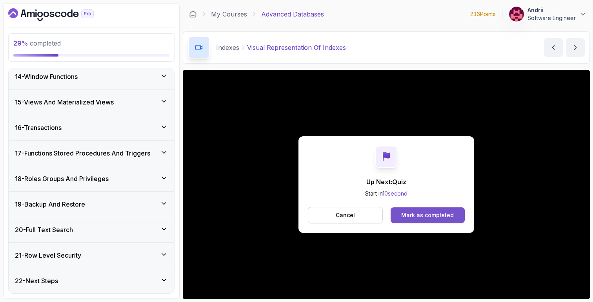
click at [438, 215] on div "Mark as completed" at bounding box center [427, 215] width 53 height 8
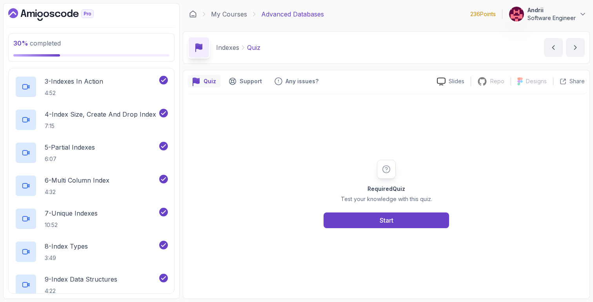
scroll to position [104, 0]
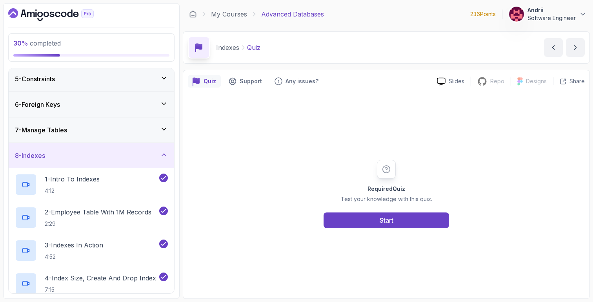
click at [133, 151] on div "8 - Indexes" at bounding box center [91, 155] width 153 height 9
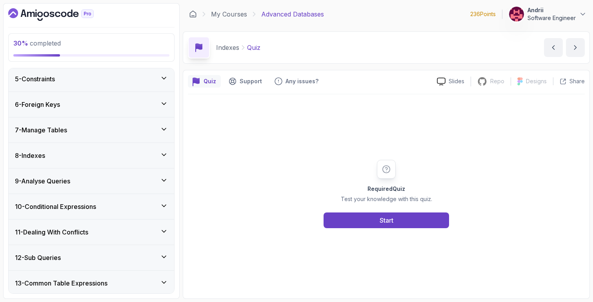
click at [107, 178] on div "9 - Analyse Queries" at bounding box center [91, 180] width 153 height 9
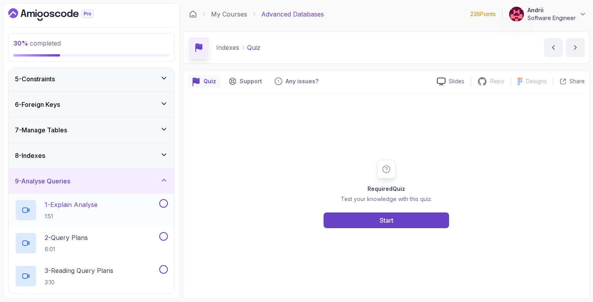
click at [107, 206] on div "1 - Explain Analyse 1:51" at bounding box center [86, 210] width 143 height 22
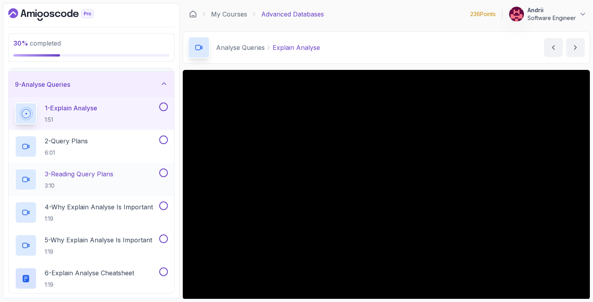
scroll to position [212, 0]
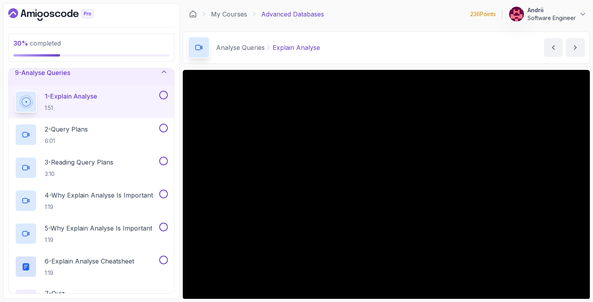
click at [121, 76] on div "9 - Analyse Queries" at bounding box center [91, 72] width 153 height 9
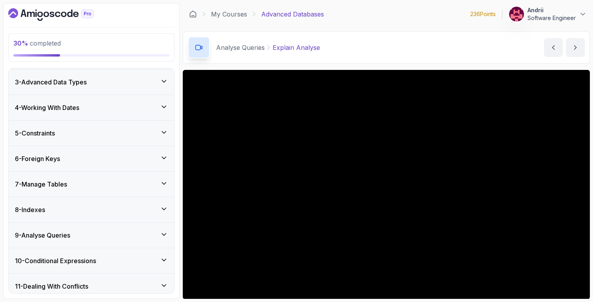
scroll to position [108, 0]
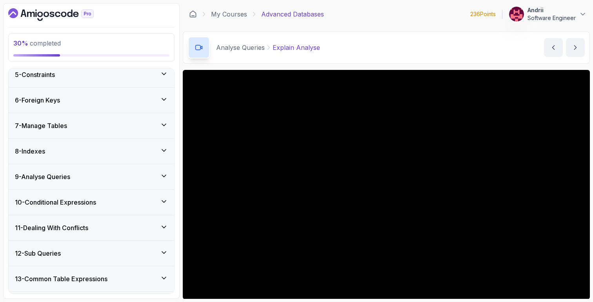
click at [120, 184] on div "9 - Analyse Queries" at bounding box center [92, 176] width 166 height 25
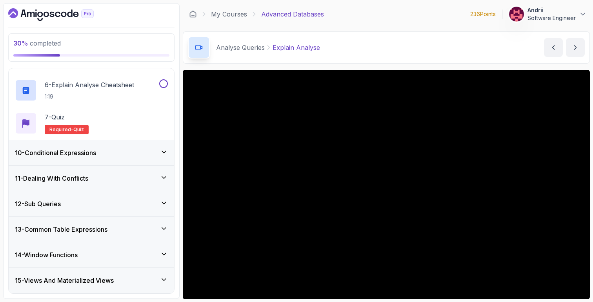
click at [128, 158] on div "10 - Conditional Expressions" at bounding box center [92, 152] width 166 height 25
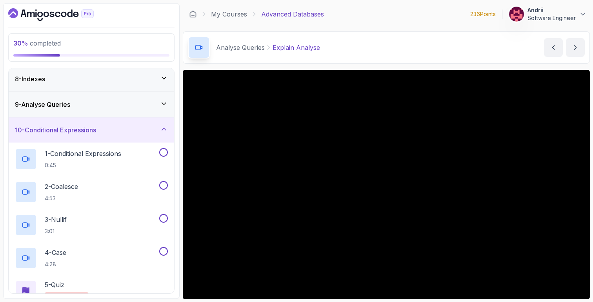
scroll to position [167, 0]
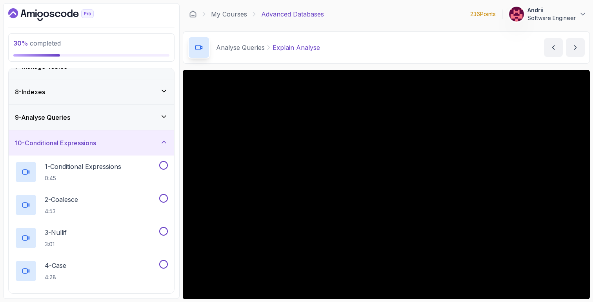
click at [115, 116] on div "9 - Analyse Queries" at bounding box center [91, 117] width 153 height 9
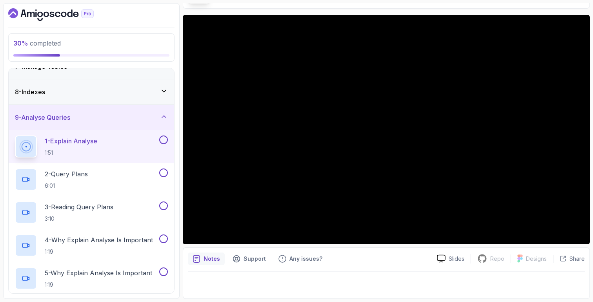
scroll to position [0, 0]
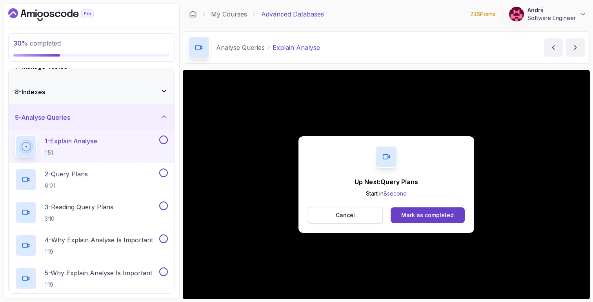
click at [349, 216] on p "Cancel" at bounding box center [345, 215] width 19 height 8
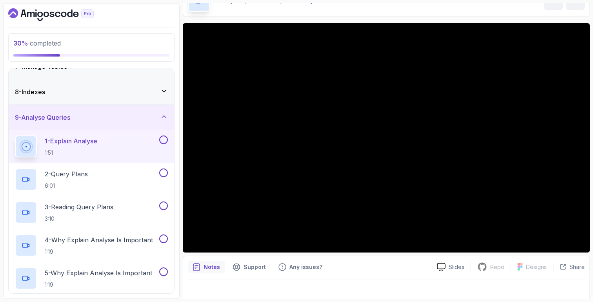
scroll to position [55, 0]
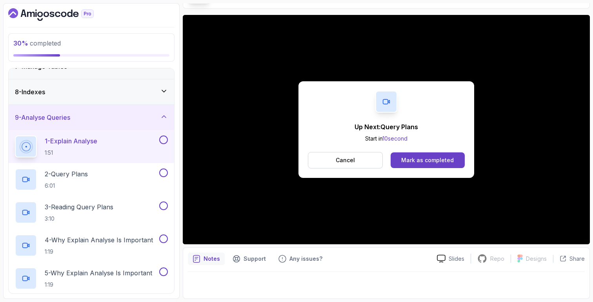
click at [468, 155] on div "Up Next: Query Plans Start in 10 second Cancel Mark as completed" at bounding box center [386, 129] width 176 height 96
click at [453, 160] on button "Mark as completed" at bounding box center [428, 160] width 74 height 16
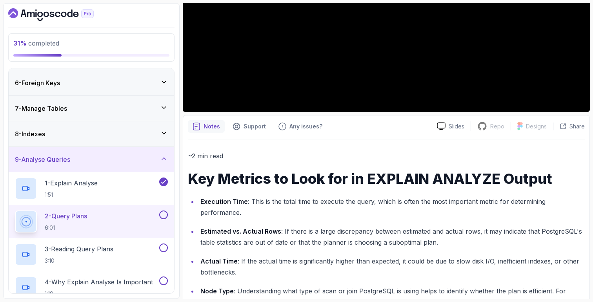
scroll to position [203, 0]
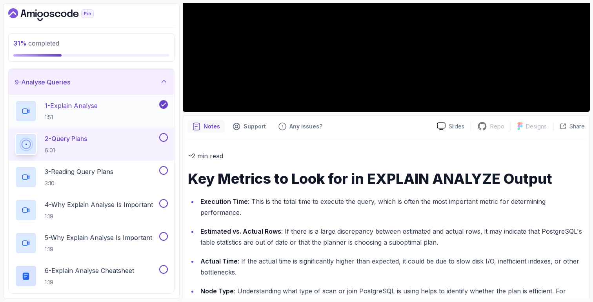
click at [121, 111] on div "1 - Explain Analyse 1:51" at bounding box center [86, 111] width 143 height 22
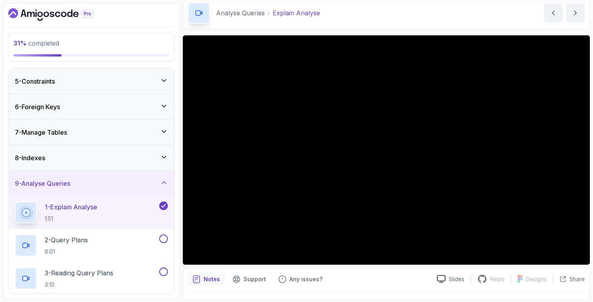
scroll to position [45, 0]
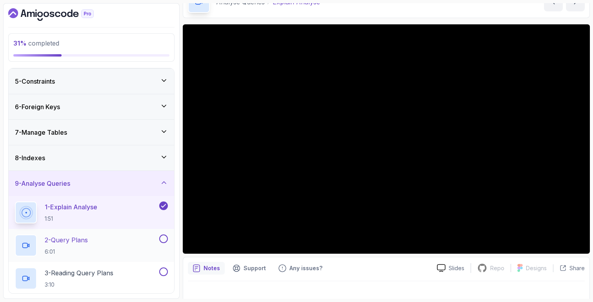
click at [89, 233] on div "2 - Query Plans 6:01" at bounding box center [92, 245] width 166 height 33
click at [64, 242] on p "2 - Query Plans" at bounding box center [66, 239] width 43 height 9
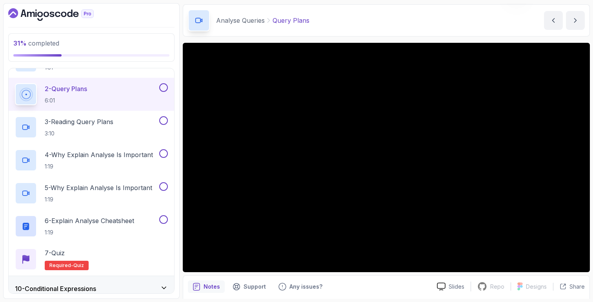
scroll to position [23, 0]
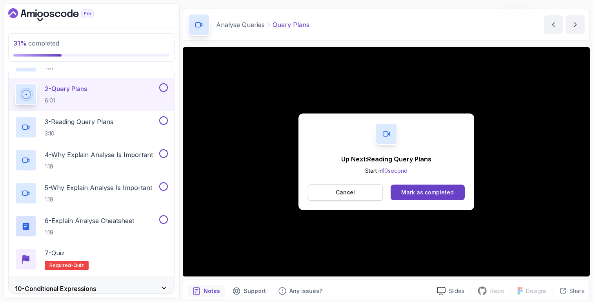
click at [360, 191] on button "Cancel" at bounding box center [345, 192] width 75 height 16
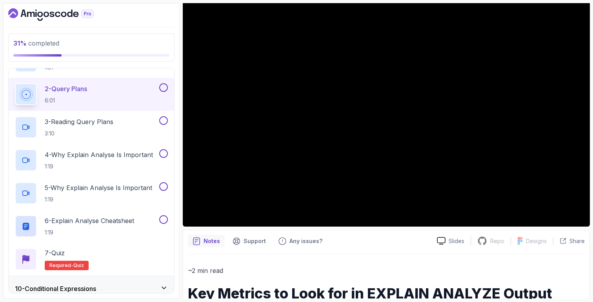
scroll to position [0, 0]
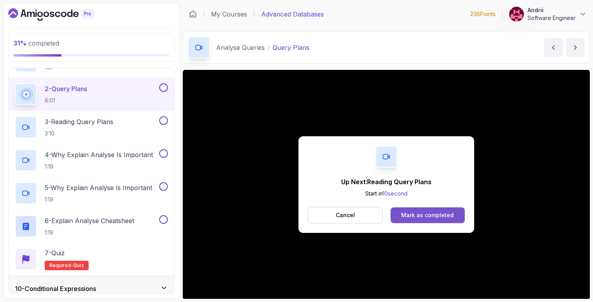
click at [419, 214] on div "Mark as completed" at bounding box center [427, 215] width 53 height 8
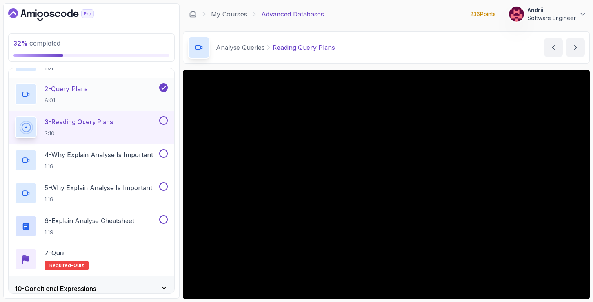
click at [95, 102] on div "2 - Query Plans 6:01" at bounding box center [86, 94] width 143 height 22
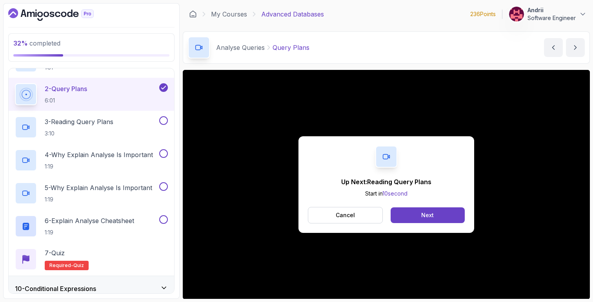
click at [426, 205] on div "Up Next: Reading Query Plans Start in 10 second Cancel Next" at bounding box center [386, 184] width 176 height 96
click at [426, 210] on button "Next" at bounding box center [428, 215] width 74 height 16
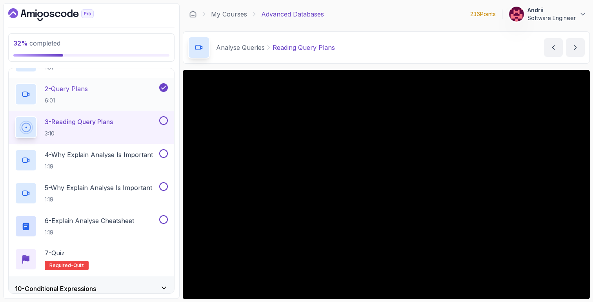
click at [83, 93] on h2 "2 - Query Plans 6:01" at bounding box center [66, 94] width 43 height 20
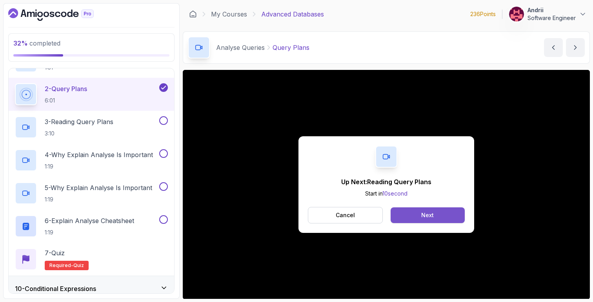
click at [409, 215] on button "Next" at bounding box center [428, 215] width 74 height 16
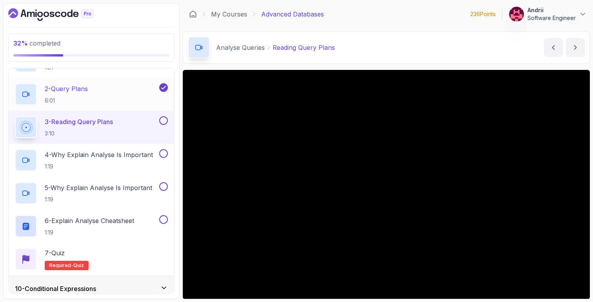
click at [98, 84] on div "2 - Query Plans 6:01" at bounding box center [86, 94] width 143 height 22
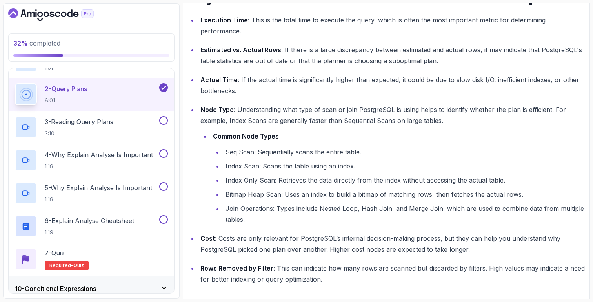
scroll to position [378, 0]
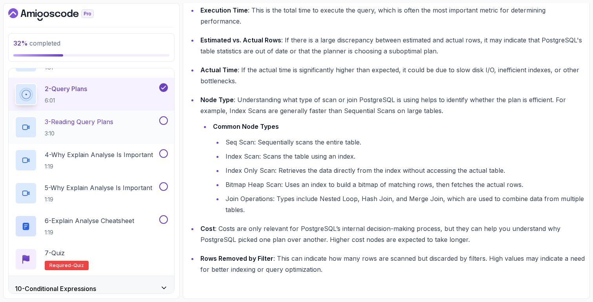
click at [101, 135] on p "3:10" at bounding box center [79, 133] width 69 height 8
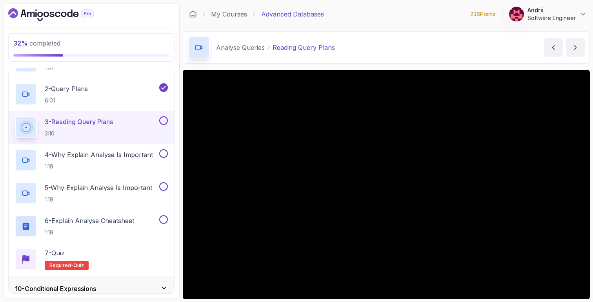
scroll to position [55, 0]
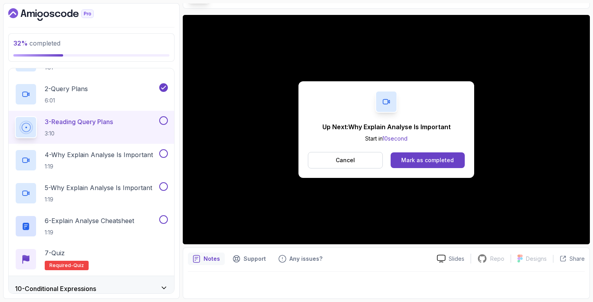
click at [404, 170] on div "Up Next: Why Explain Analyse Is Important Start in 10 second Cancel Mark as com…" at bounding box center [386, 129] width 176 height 96
click at [408, 158] on div "Mark as completed" at bounding box center [427, 160] width 53 height 8
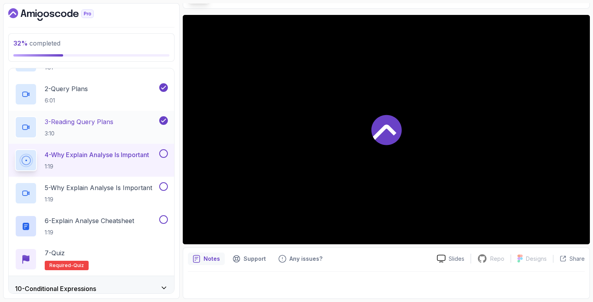
click at [151, 123] on div "3 - Reading Query Plans 3:10" at bounding box center [86, 127] width 143 height 22
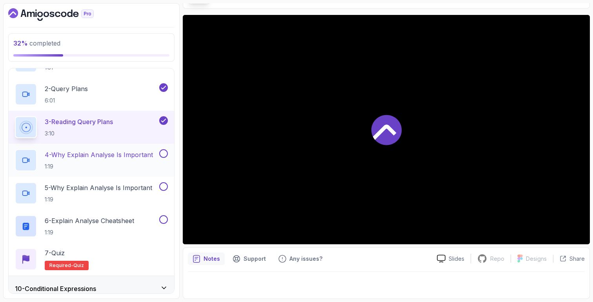
click at [151, 150] on p "4 - Why Explain Analyse Is Important" at bounding box center [99, 154] width 108 height 9
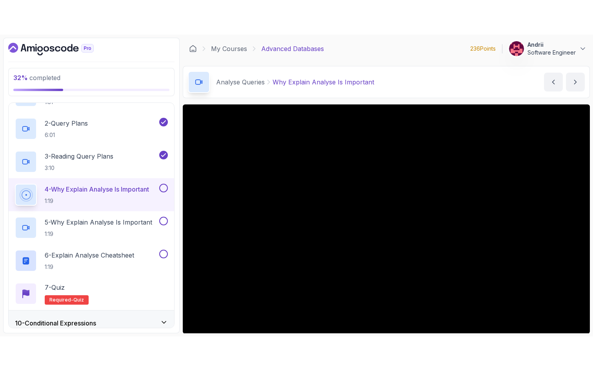
scroll to position [55, 0]
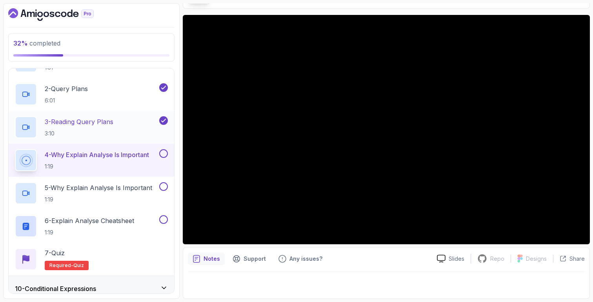
click at [133, 136] on div "3 - Reading Query Plans 3:10" at bounding box center [86, 127] width 143 height 22
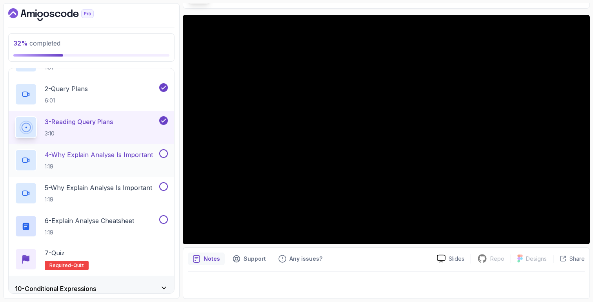
click at [122, 164] on p "1:19" at bounding box center [99, 166] width 108 height 8
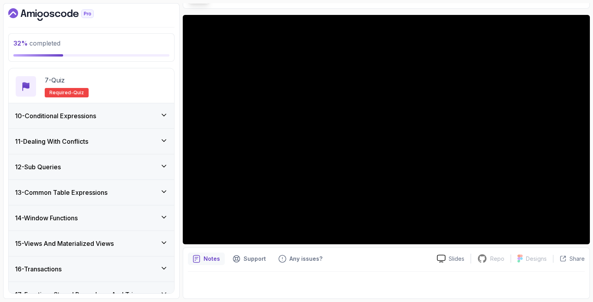
scroll to position [566, 0]
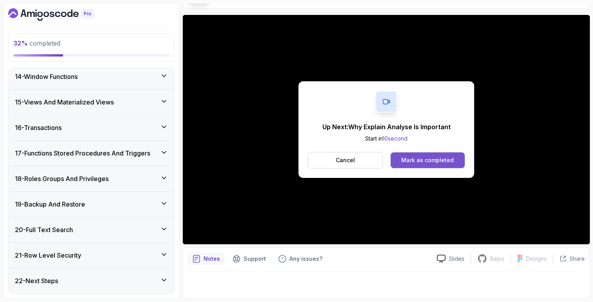
click at [415, 167] on button "Mark as completed" at bounding box center [428, 160] width 74 height 16
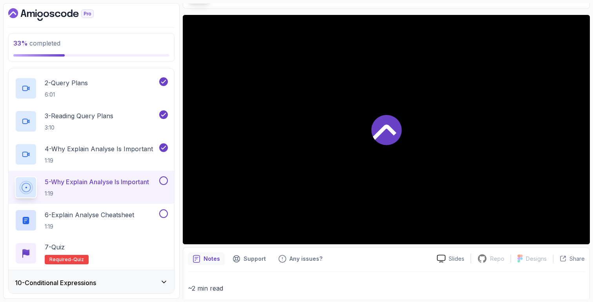
scroll to position [265, 0]
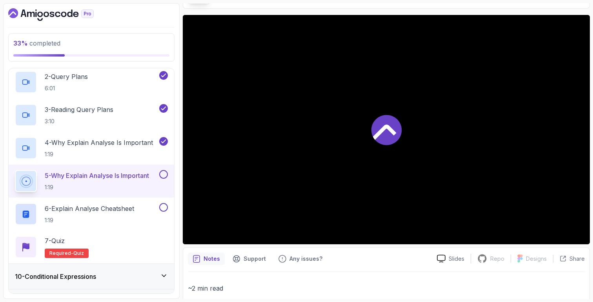
click at [291, 152] on div at bounding box center [386, 129] width 407 height 229
click at [138, 153] on p "1:19" at bounding box center [99, 154] width 108 height 8
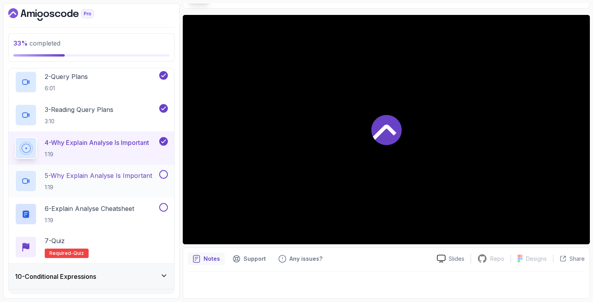
click at [136, 177] on p "5 - Why Explain Analyse Is Important" at bounding box center [98, 175] width 107 height 9
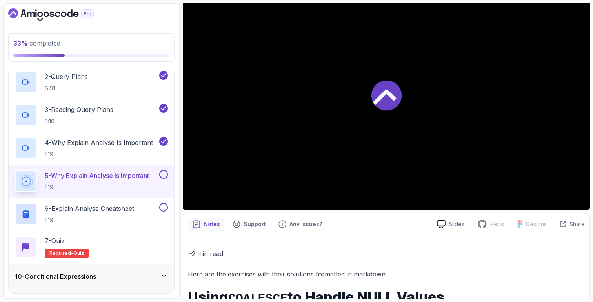
scroll to position [64, 0]
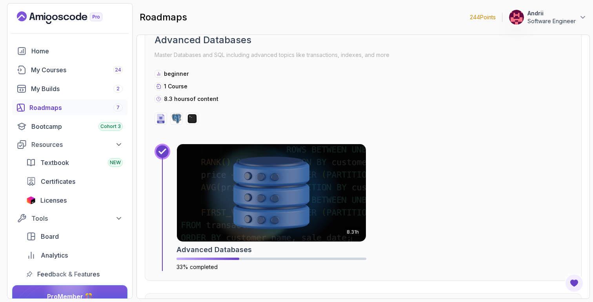
scroll to position [1206, 0]
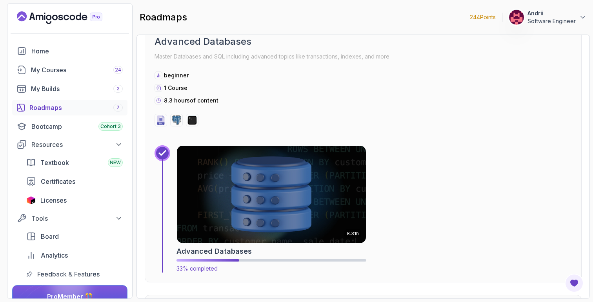
click at [274, 181] on img at bounding box center [271, 194] width 198 height 102
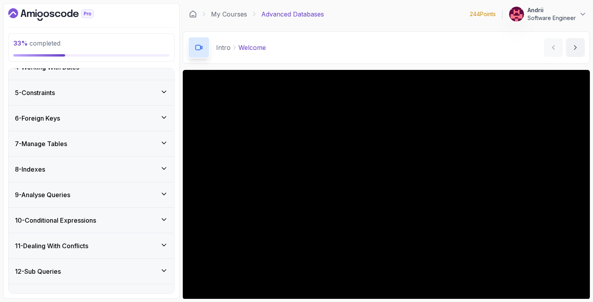
scroll to position [195, 0]
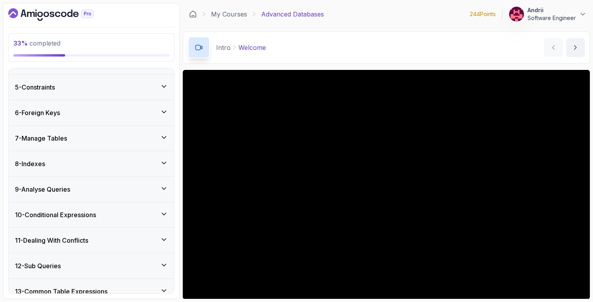
click at [97, 187] on div "9 - Analyse Queries" at bounding box center [91, 188] width 153 height 9
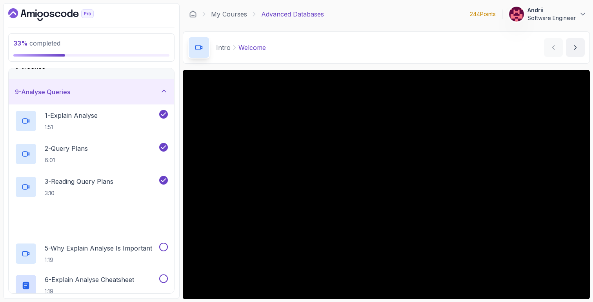
scroll to position [205, 0]
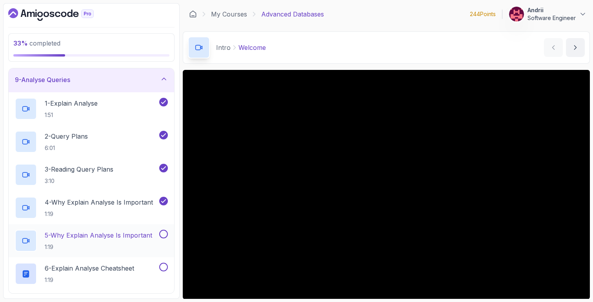
click at [105, 233] on p "5 - Why Explain Analyse Is Important" at bounding box center [98, 234] width 107 height 9
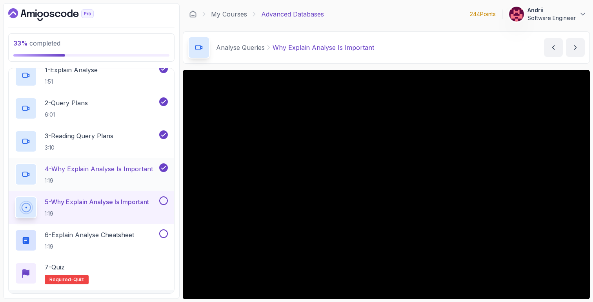
scroll to position [239, 0]
click at [113, 160] on div "4 - Why Explain Analyse Is Important 1:19" at bounding box center [92, 173] width 166 height 33
click at [133, 171] on p "4 - Why Explain Analyse Is Important" at bounding box center [99, 167] width 108 height 9
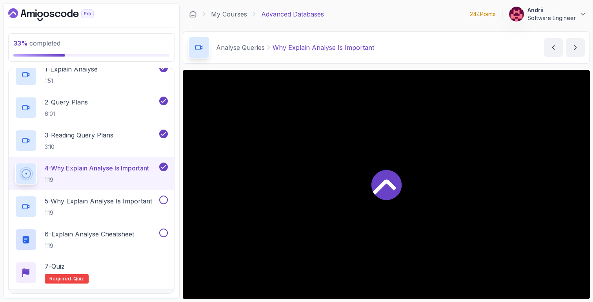
click at [128, 167] on p "4 - Why Explain Analyse Is Important" at bounding box center [97, 167] width 104 height 9
click at [122, 141] on div "3 - Reading Query Plans 3:10" at bounding box center [86, 140] width 143 height 22
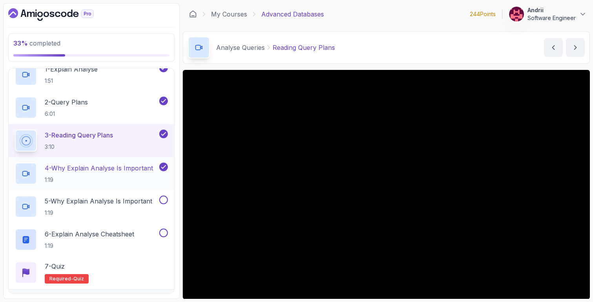
click at [123, 166] on p "4 - Why Explain Analyse Is Important" at bounding box center [99, 167] width 108 height 9
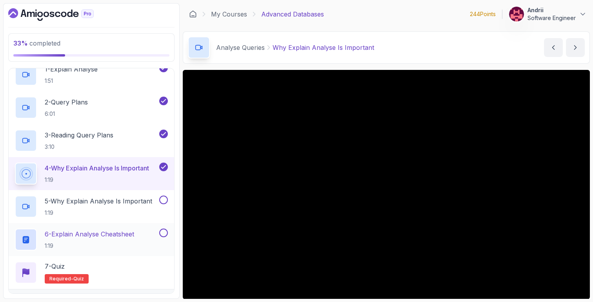
click at [133, 241] on h2 "6 - Explain Analyse Cheatsheet 1:19" at bounding box center [89, 239] width 89 height 20
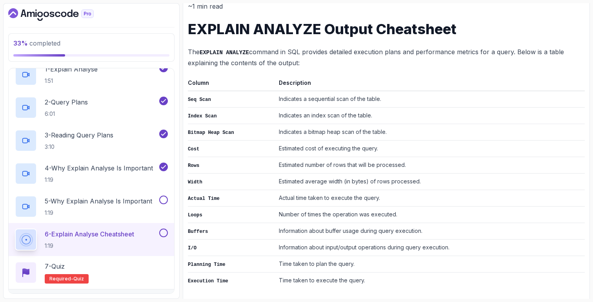
scroll to position [106, 0]
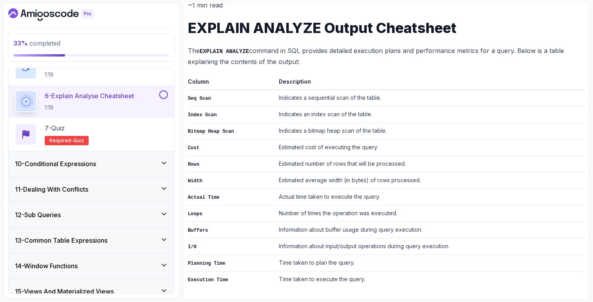
click at [113, 161] on div "10 - Conditional Expressions" at bounding box center [91, 163] width 153 height 9
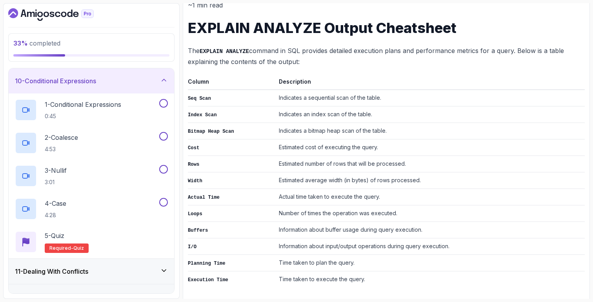
scroll to position [224, 0]
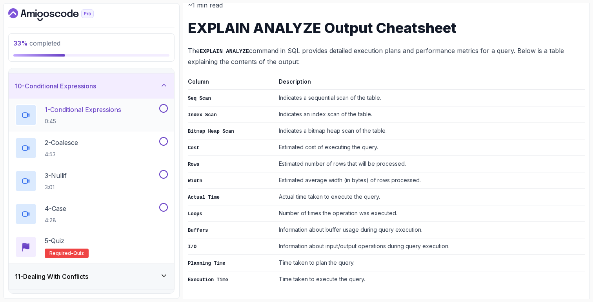
click at [121, 121] on p "0:45" at bounding box center [83, 121] width 76 height 8
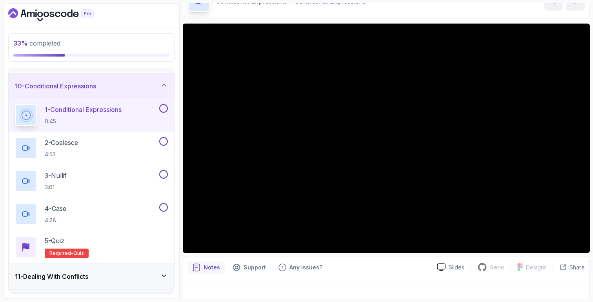
scroll to position [55, 0]
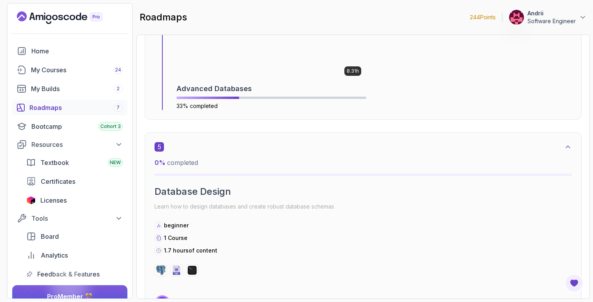
scroll to position [1395, 0]
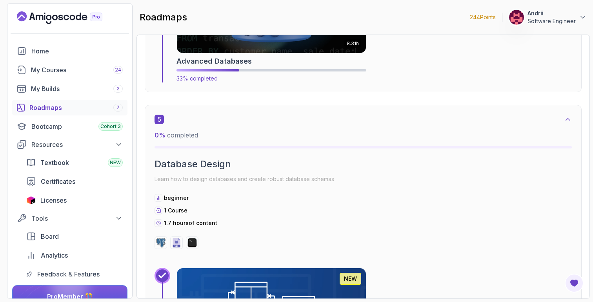
click at [253, 40] on img at bounding box center [271, 4] width 198 height 102
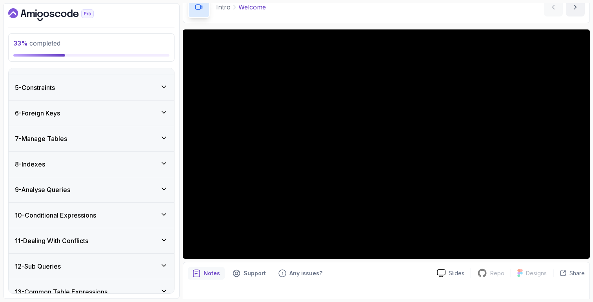
scroll to position [207, 0]
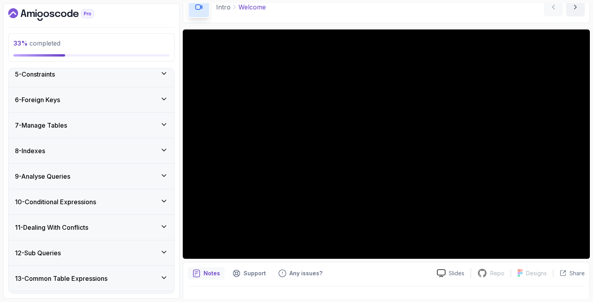
click at [113, 209] on div "10 - Conditional Expressions" at bounding box center [92, 201] width 166 height 25
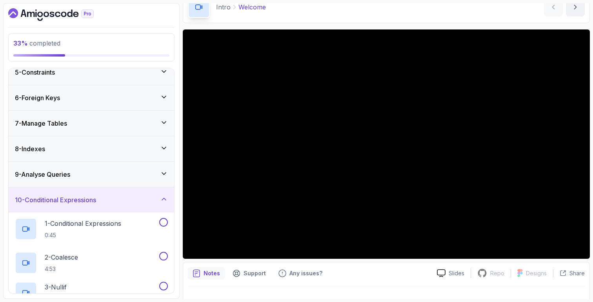
scroll to position [109, 0]
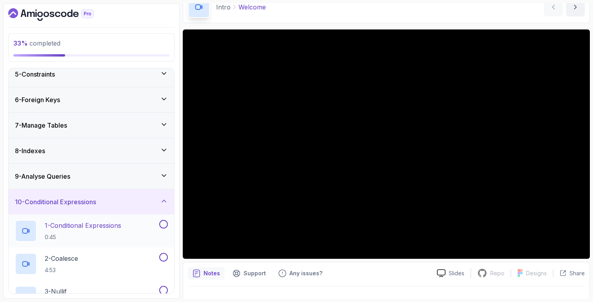
click at [107, 226] on p "1 - Conditional Expressions" at bounding box center [83, 224] width 76 height 9
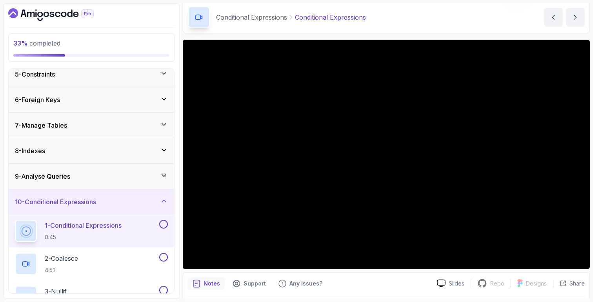
scroll to position [29, 0]
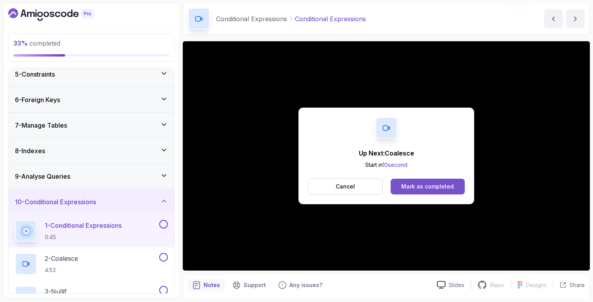
click at [433, 180] on button "Mark as completed" at bounding box center [428, 186] width 74 height 16
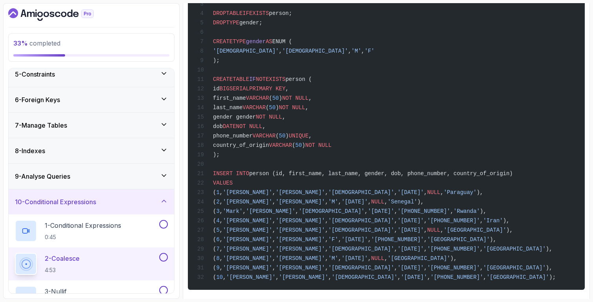
scroll to position [486, 0]
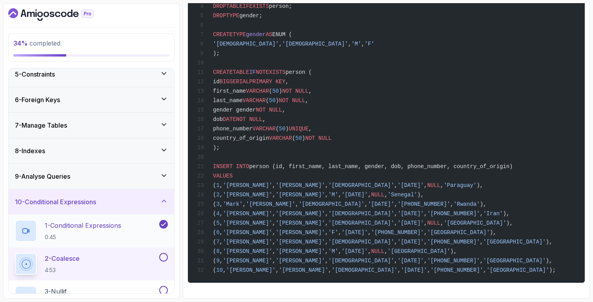
click at [74, 229] on p "1 - Conditional Expressions" at bounding box center [83, 224] width 76 height 9
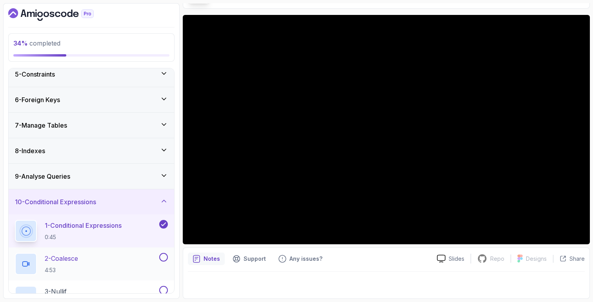
click at [101, 262] on div "2 - Coalesce 4:53" at bounding box center [86, 264] width 143 height 22
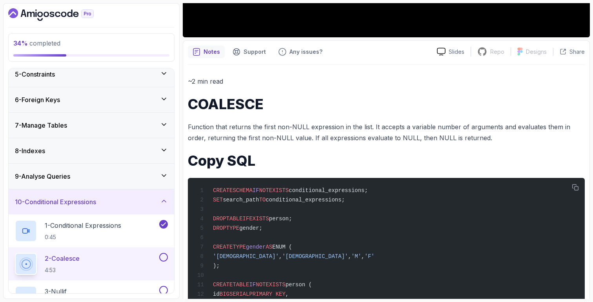
scroll to position [178, 0]
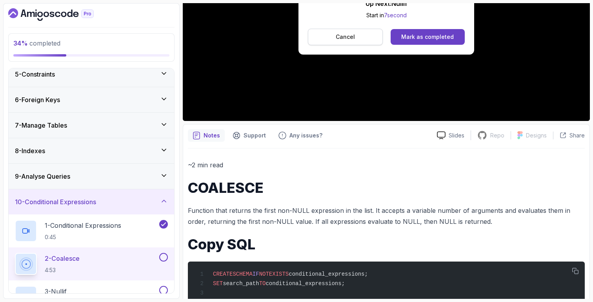
click at [371, 33] on button "Cancel" at bounding box center [345, 37] width 75 height 16
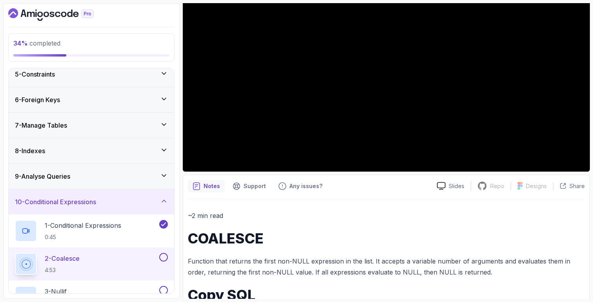
scroll to position [142, 0]
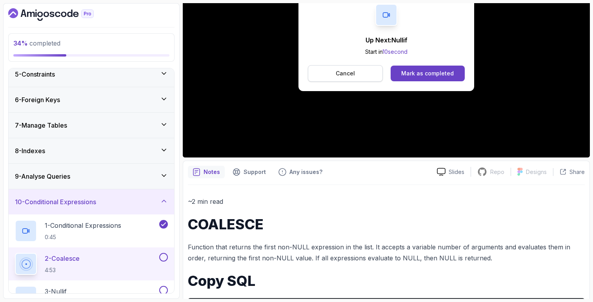
click at [365, 76] on button "Cancel" at bounding box center [345, 73] width 75 height 16
click at [437, 72] on div "Mark as completed" at bounding box center [427, 73] width 53 height 8
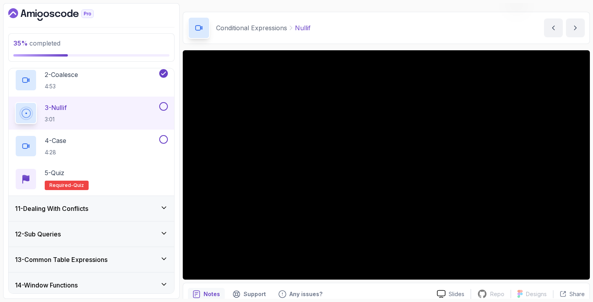
scroll to position [19, 0]
